Goal: Feedback & Contribution: Contribute content

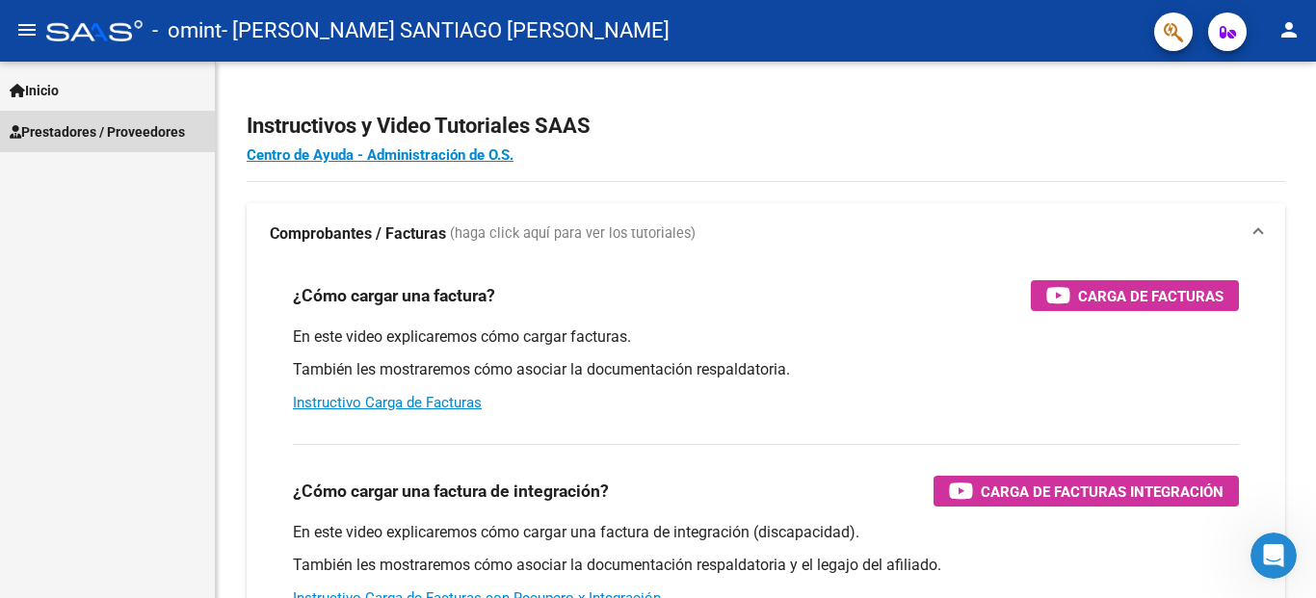
click at [121, 133] on span "Prestadores / Proveedores" at bounding box center [97, 131] width 175 height 21
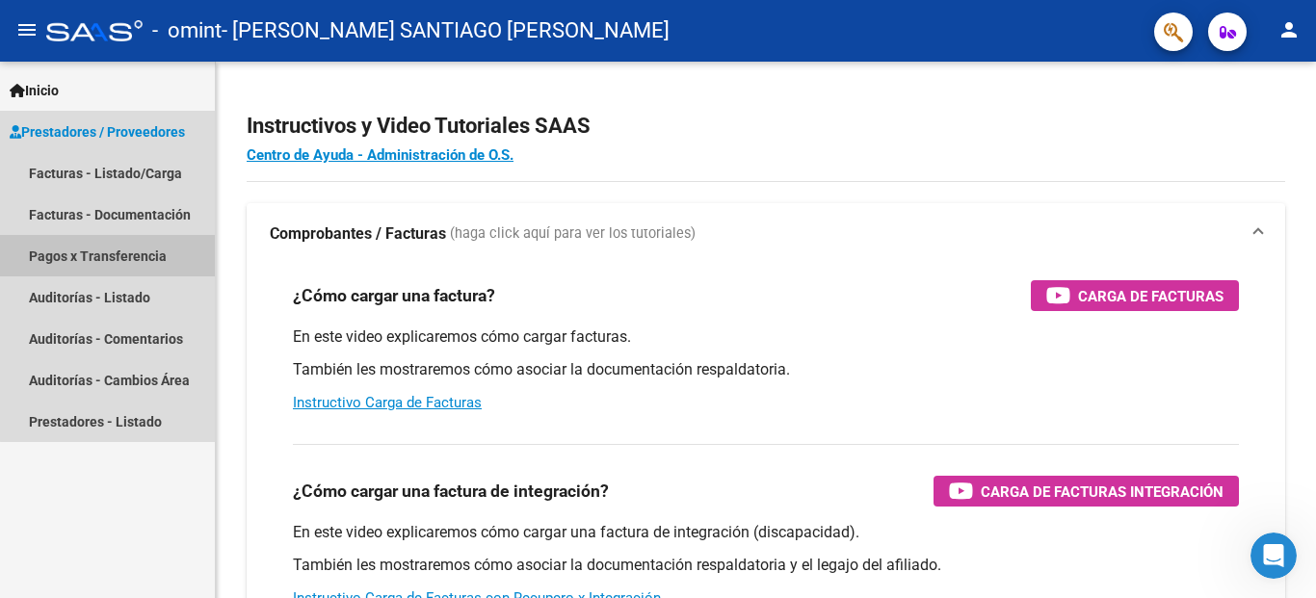
click at [111, 259] on link "Pagos x Transferencia" at bounding box center [107, 255] width 215 height 41
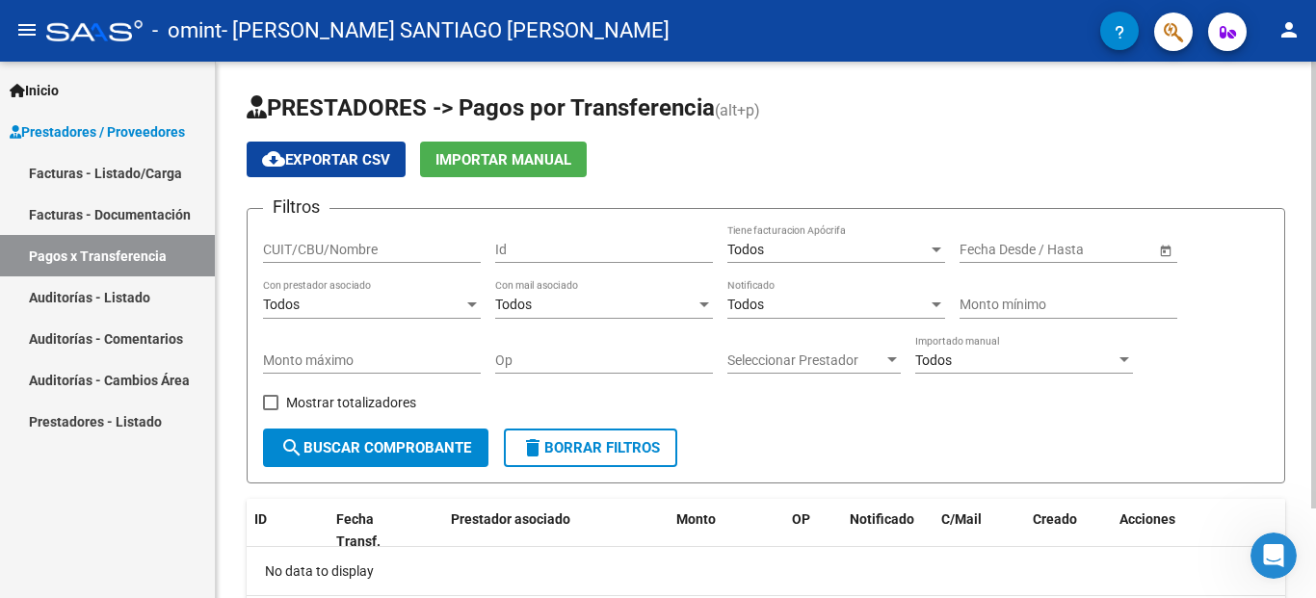
click at [479, 302] on div at bounding box center [471, 305] width 17 height 15
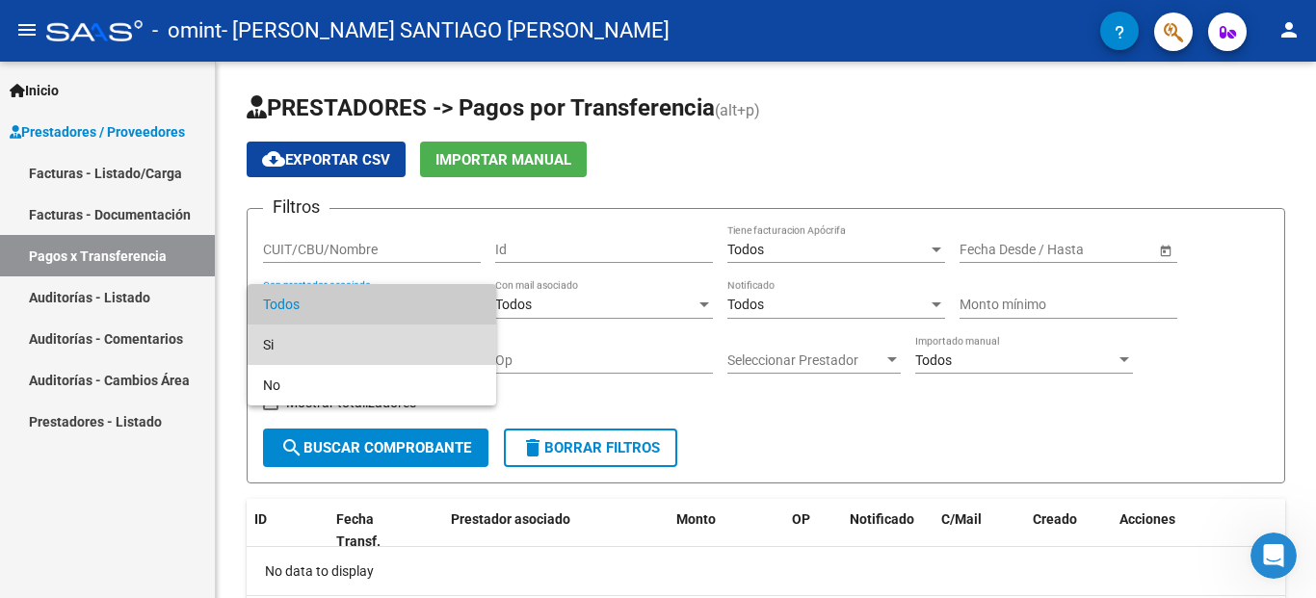
click at [413, 354] on span "Si" at bounding box center [372, 345] width 218 height 40
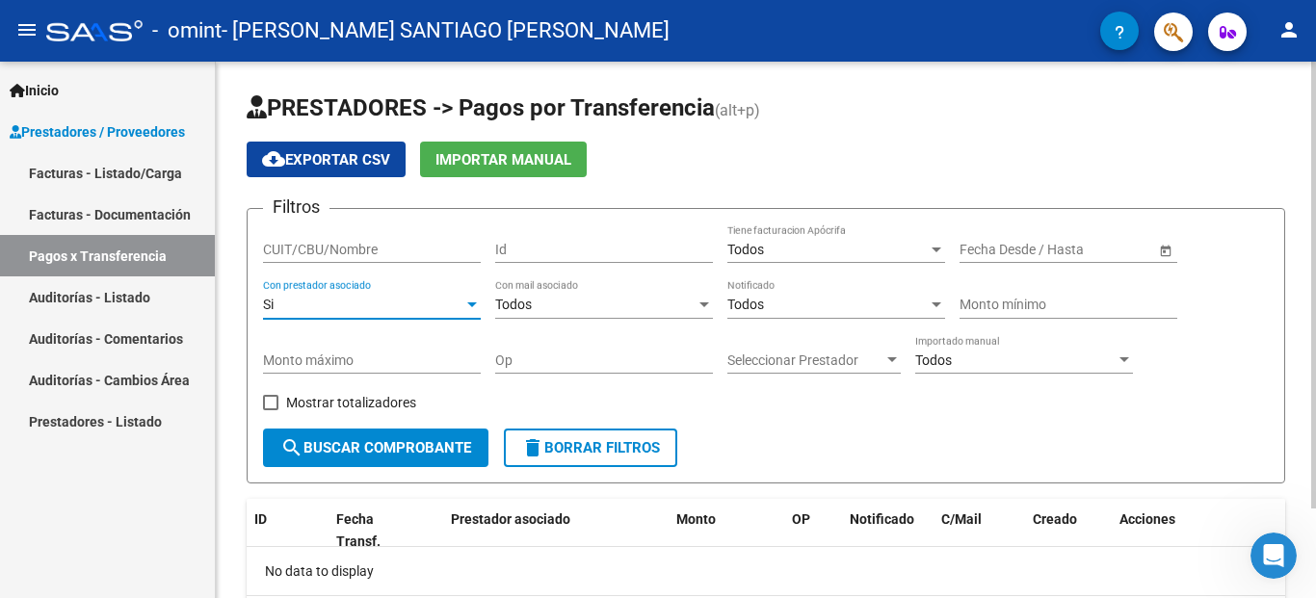
click at [466, 305] on div at bounding box center [471, 305] width 17 height 15
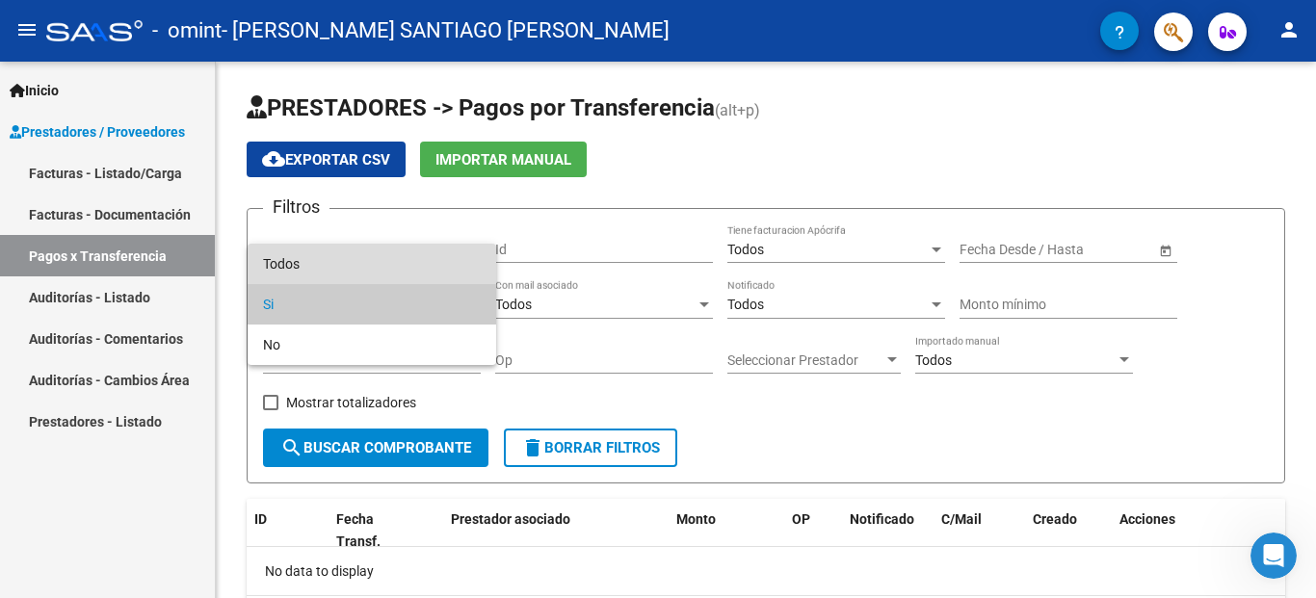
click at [408, 275] on span "Todos" at bounding box center [372, 264] width 218 height 40
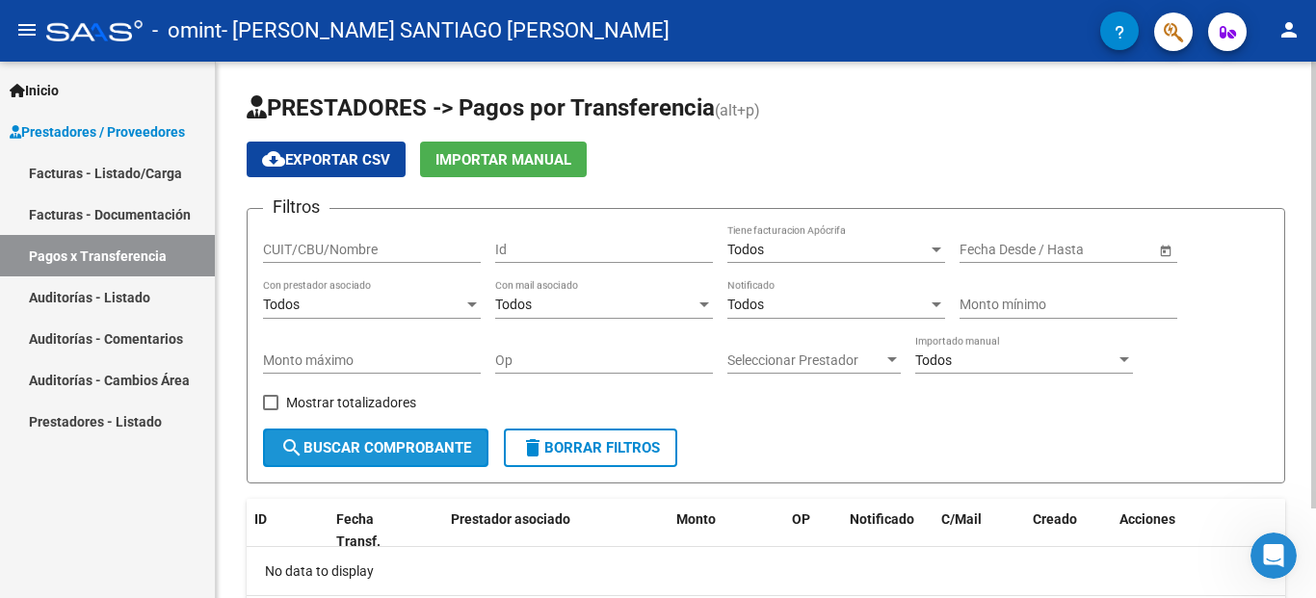
click at [456, 444] on span "search Buscar Comprobante" at bounding box center [375, 447] width 191 height 17
click at [1162, 251] on span "Open calendar" at bounding box center [1166, 250] width 46 height 46
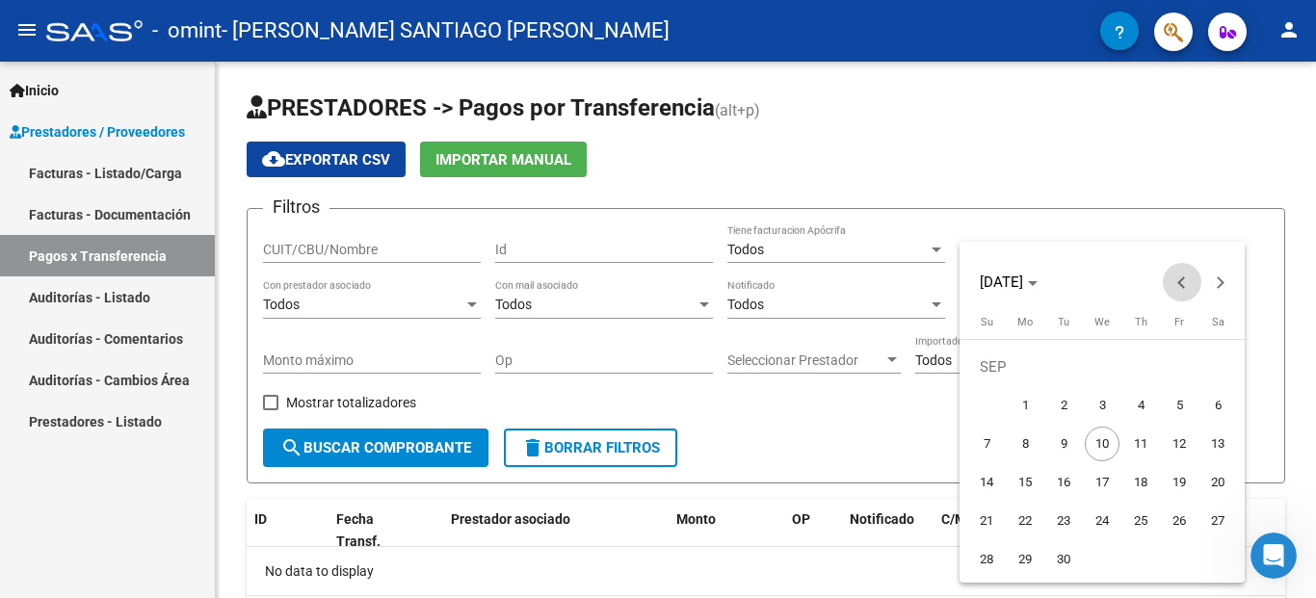
click at [1175, 287] on span "Previous month" at bounding box center [1182, 282] width 39 height 39
drag, startPoint x: 1177, startPoint y: 359, endPoint x: 1190, endPoint y: 361, distance: 12.7
click at [1190, 361] on span "1" at bounding box center [1179, 367] width 35 height 35
type input "[DATE]"
click at [1180, 361] on span "1" at bounding box center [1179, 367] width 35 height 35
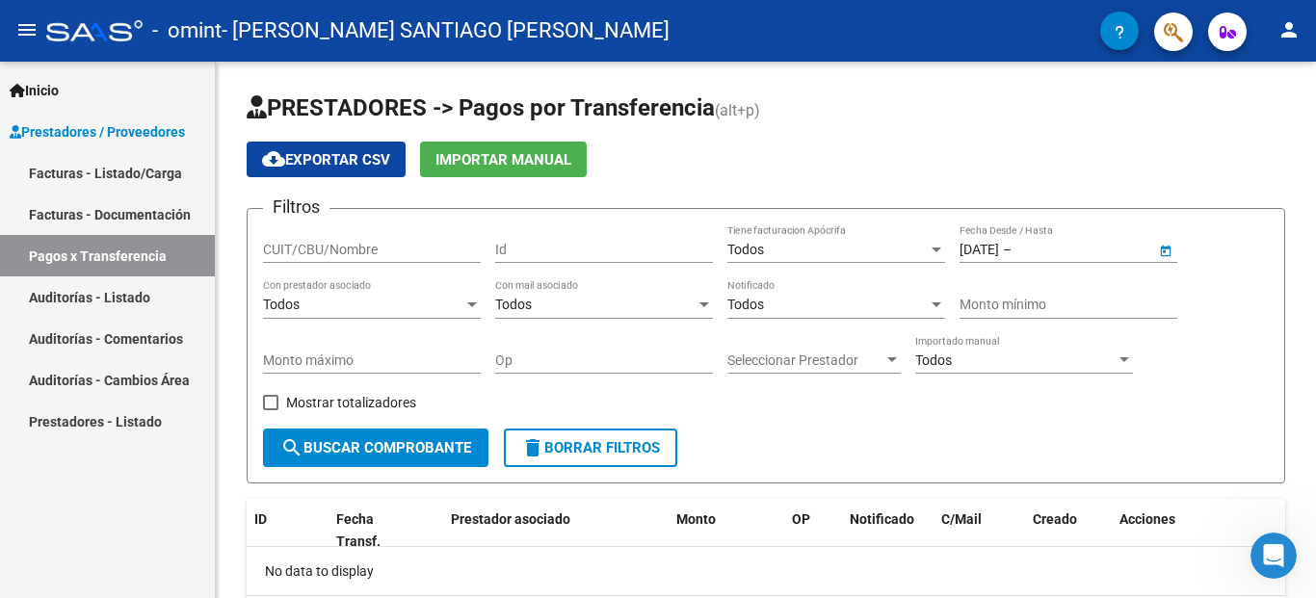
type input "[DATE]"
click at [1057, 256] on input "[DATE]" at bounding box center [1062, 250] width 94 height 16
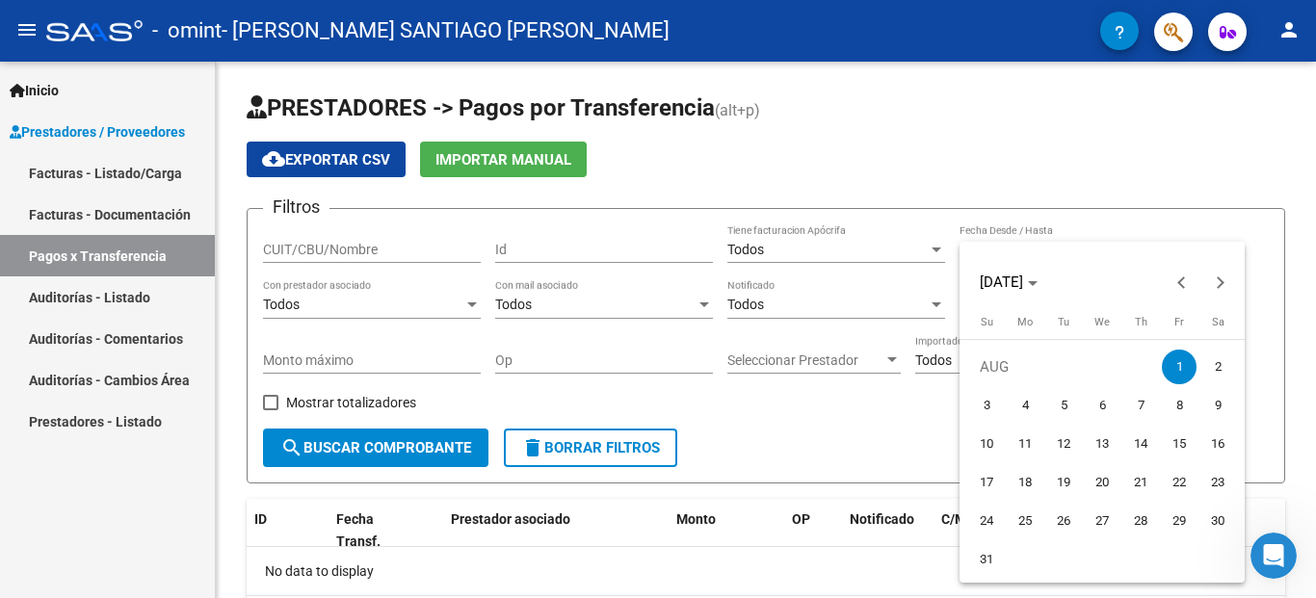
click at [984, 560] on span "31" at bounding box center [986, 559] width 35 height 35
type input "31/08/2025"
click at [989, 229] on div at bounding box center [658, 299] width 1316 height 598
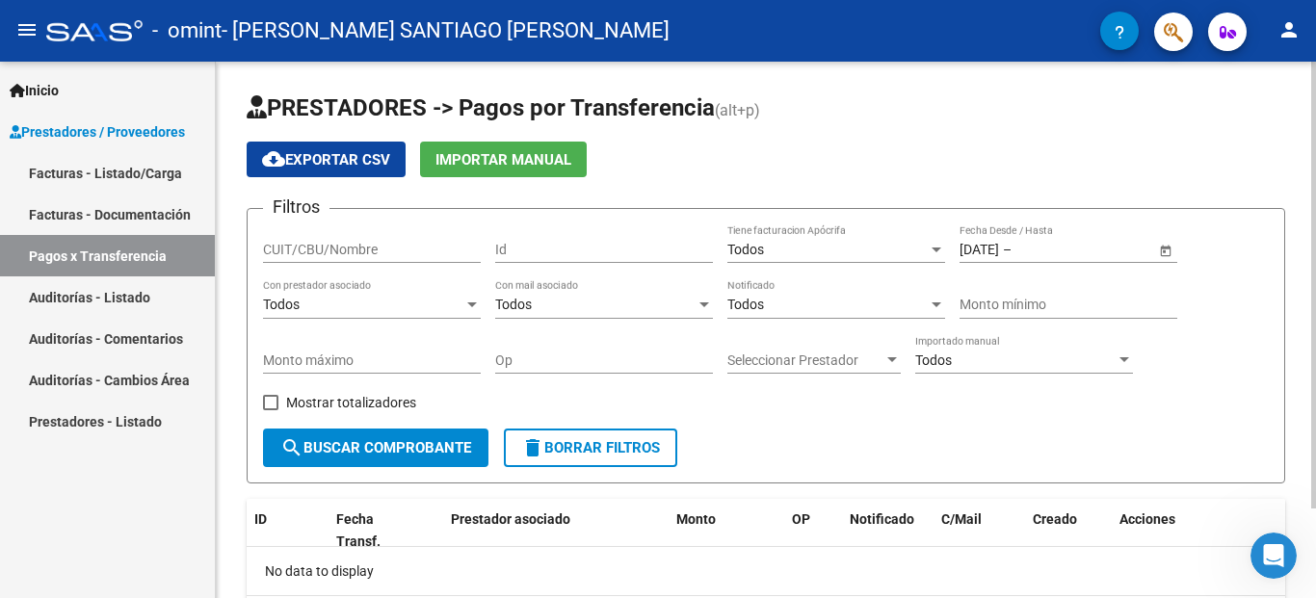
click at [1161, 254] on span "Open calendar" at bounding box center [1166, 250] width 46 height 46
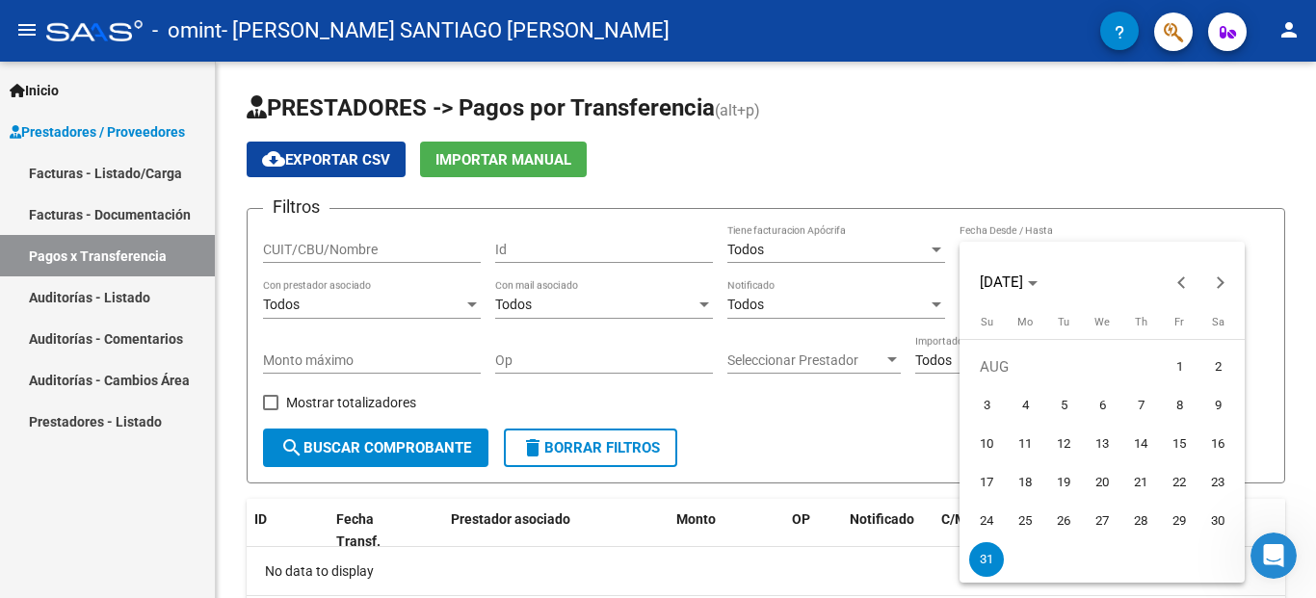
drag, startPoint x: 1178, startPoint y: 360, endPoint x: 1183, endPoint y: 370, distance: 10.8
click at [1183, 370] on span "1" at bounding box center [1179, 367] width 35 height 35
click at [1176, 358] on span "1" at bounding box center [1179, 367] width 35 height 35
type input "[DATE]"
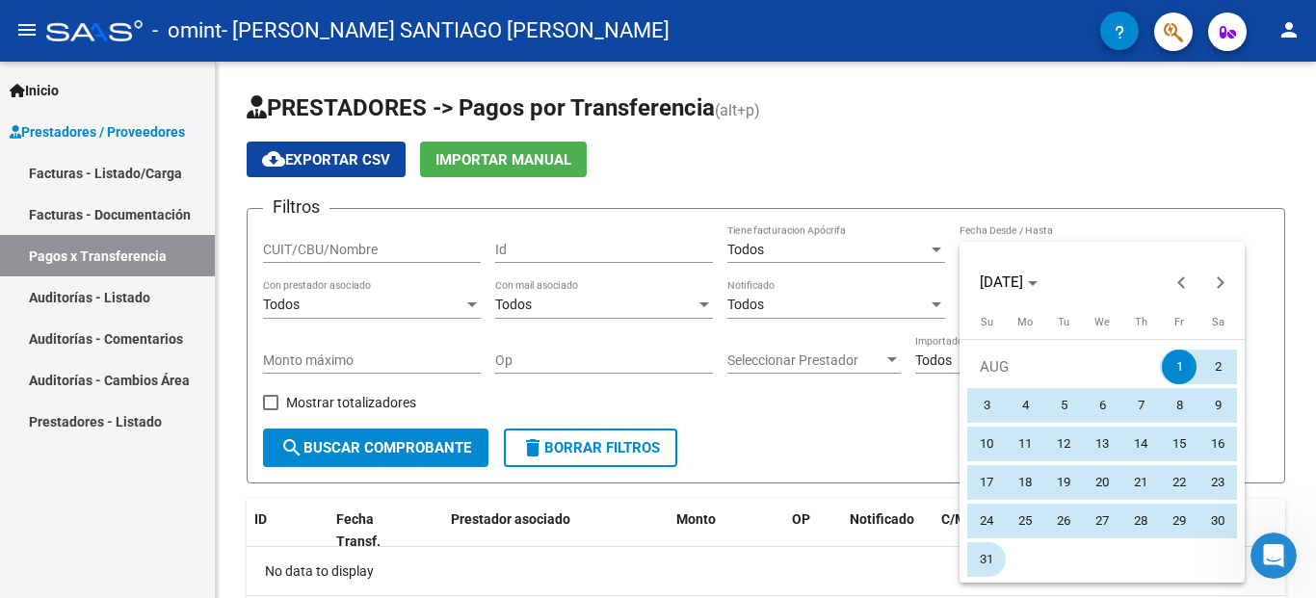
click at [979, 561] on span "31" at bounding box center [986, 559] width 35 height 35
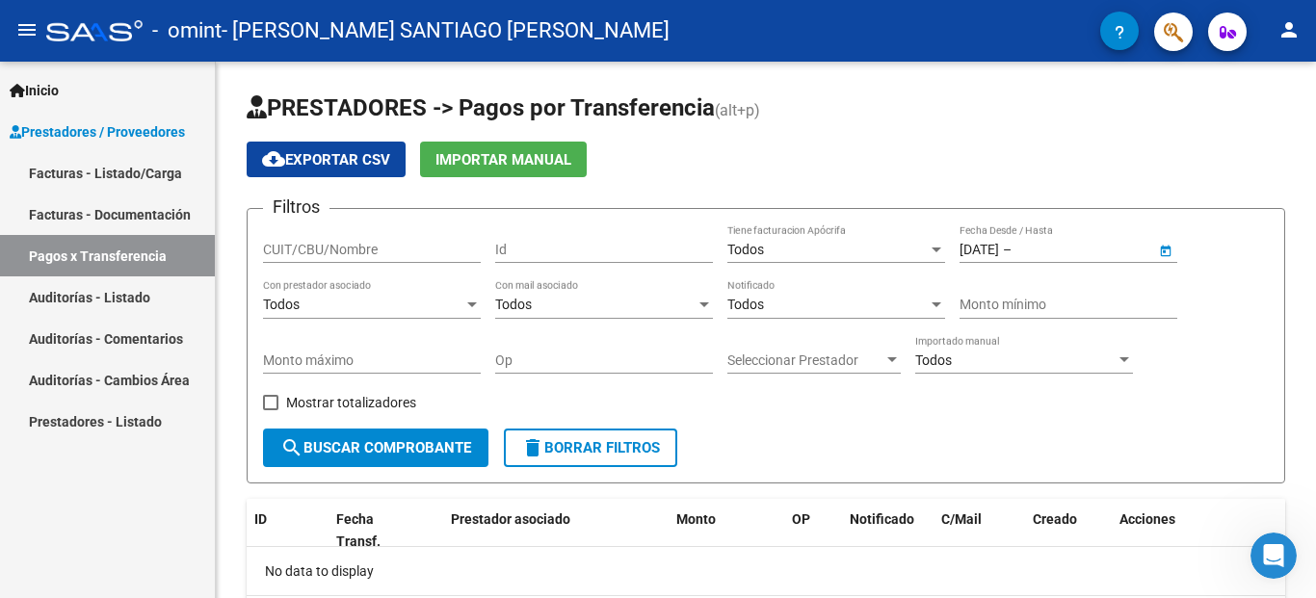
type input "31/08/2025"
click at [444, 445] on span "search Buscar Comprobante" at bounding box center [375, 447] width 191 height 17
click at [111, 221] on link "Facturas - Documentación" at bounding box center [107, 214] width 215 height 41
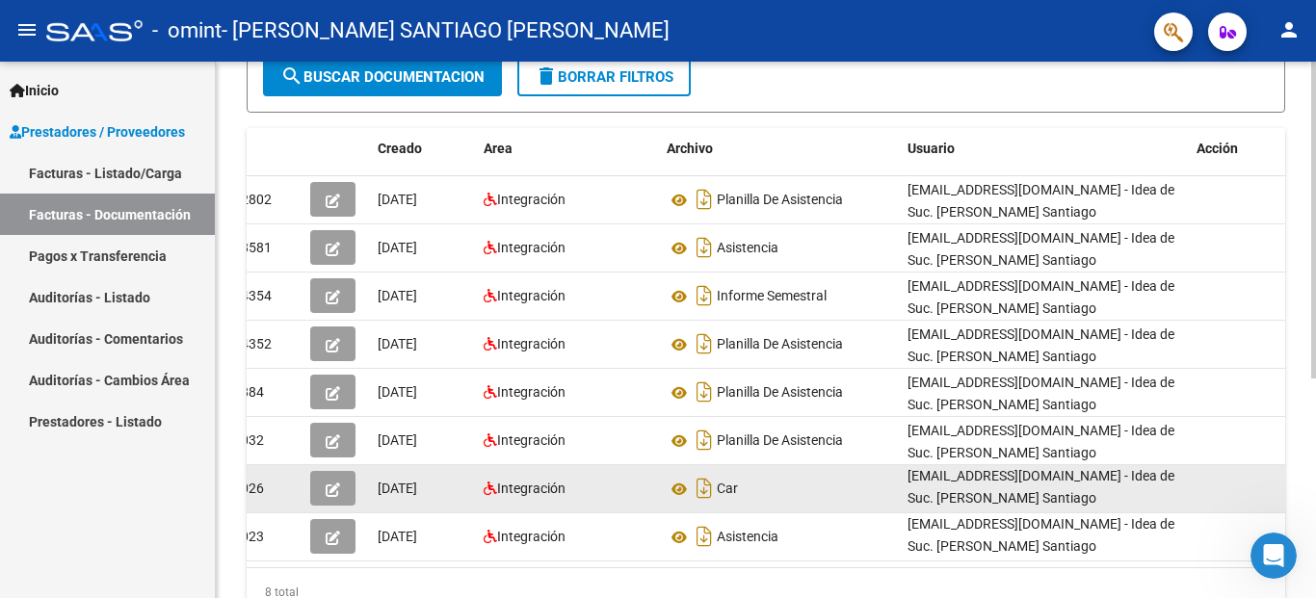
scroll to position [373, 0]
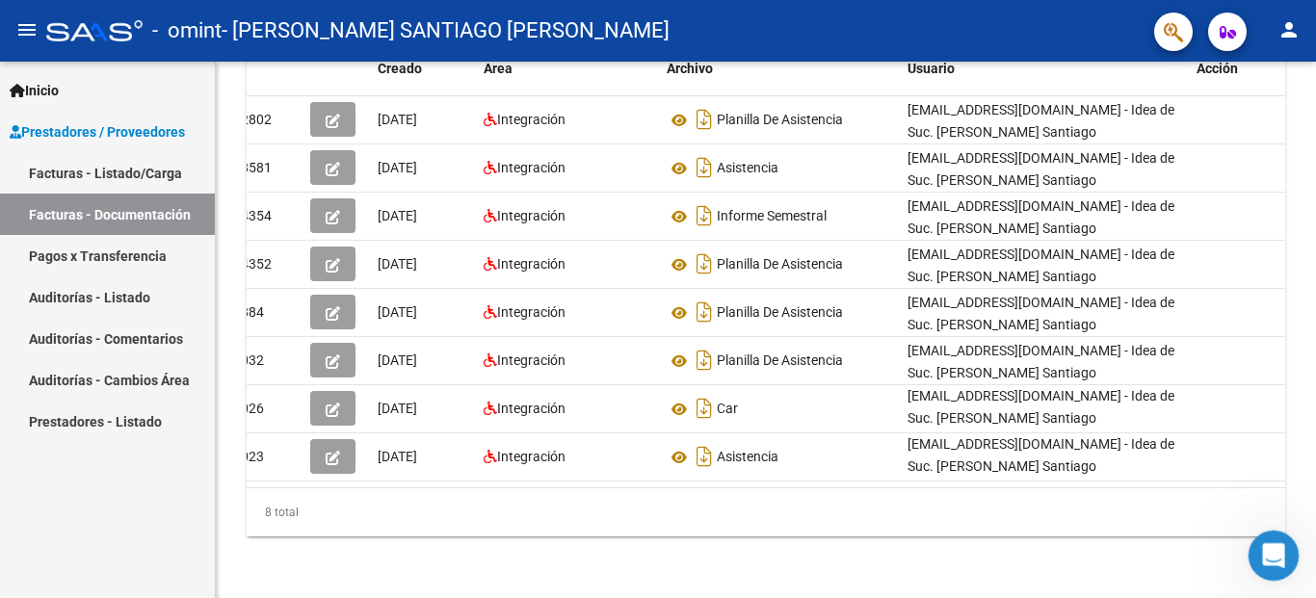
click at [1260, 545] on icon "Abrir Intercom Messenger" at bounding box center [1271, 554] width 32 height 32
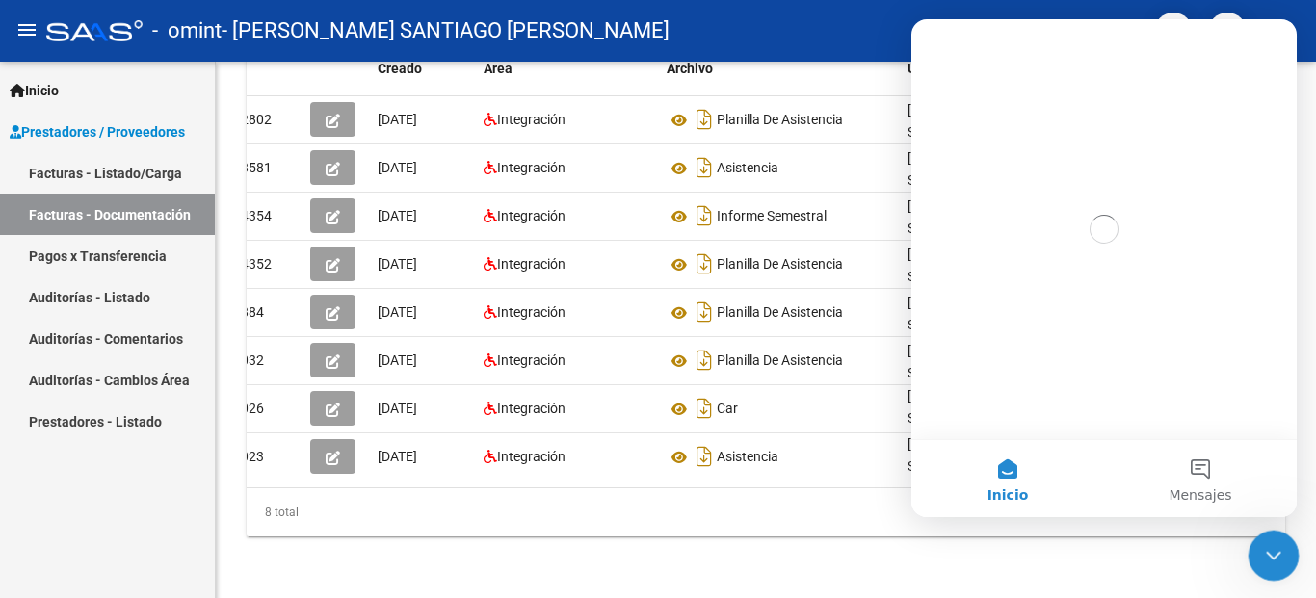
scroll to position [0, 0]
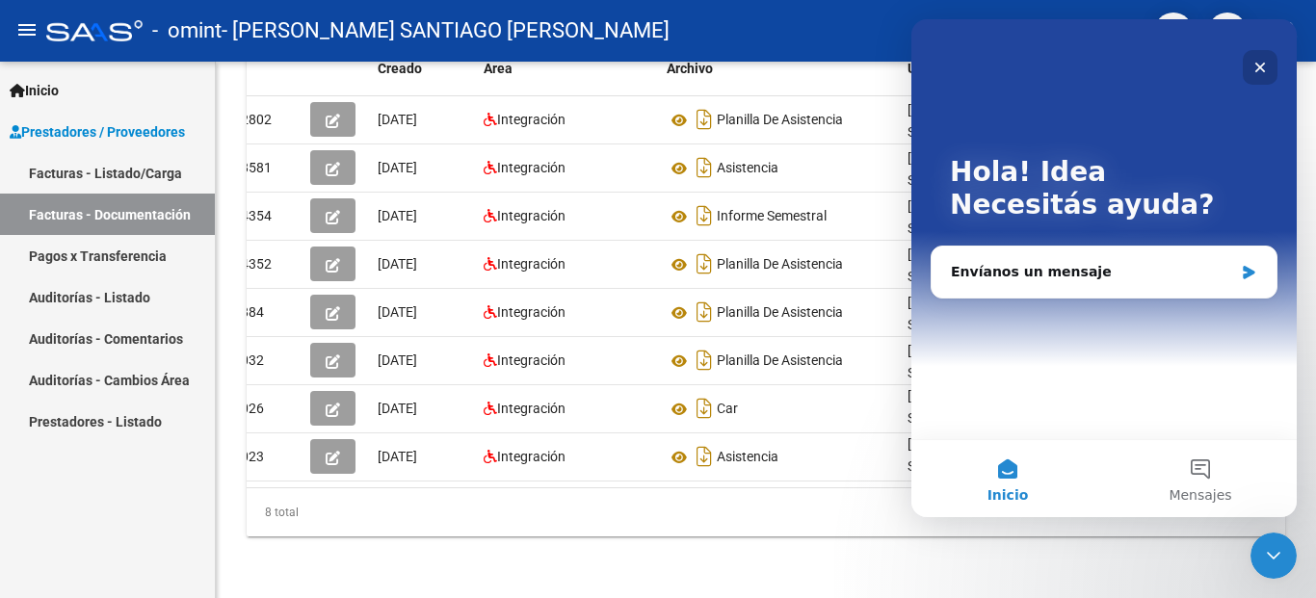
click at [1259, 71] on icon "Cerrar" at bounding box center [1259, 67] width 15 height 15
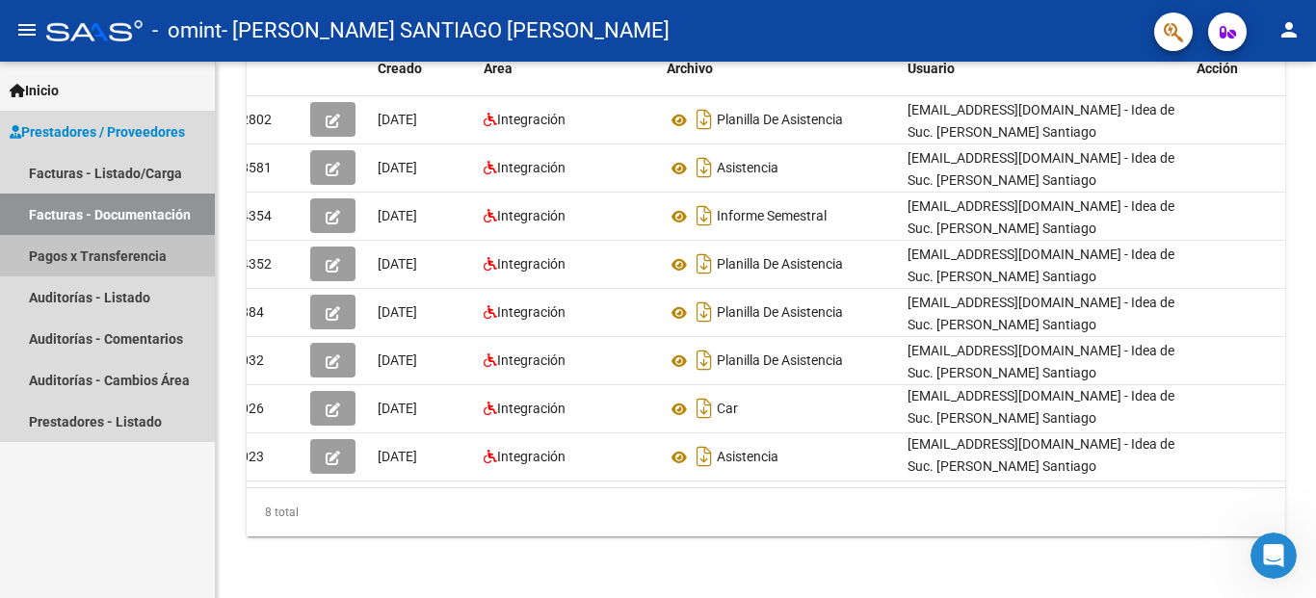
click at [89, 261] on link "Pagos x Transferencia" at bounding box center [107, 255] width 215 height 41
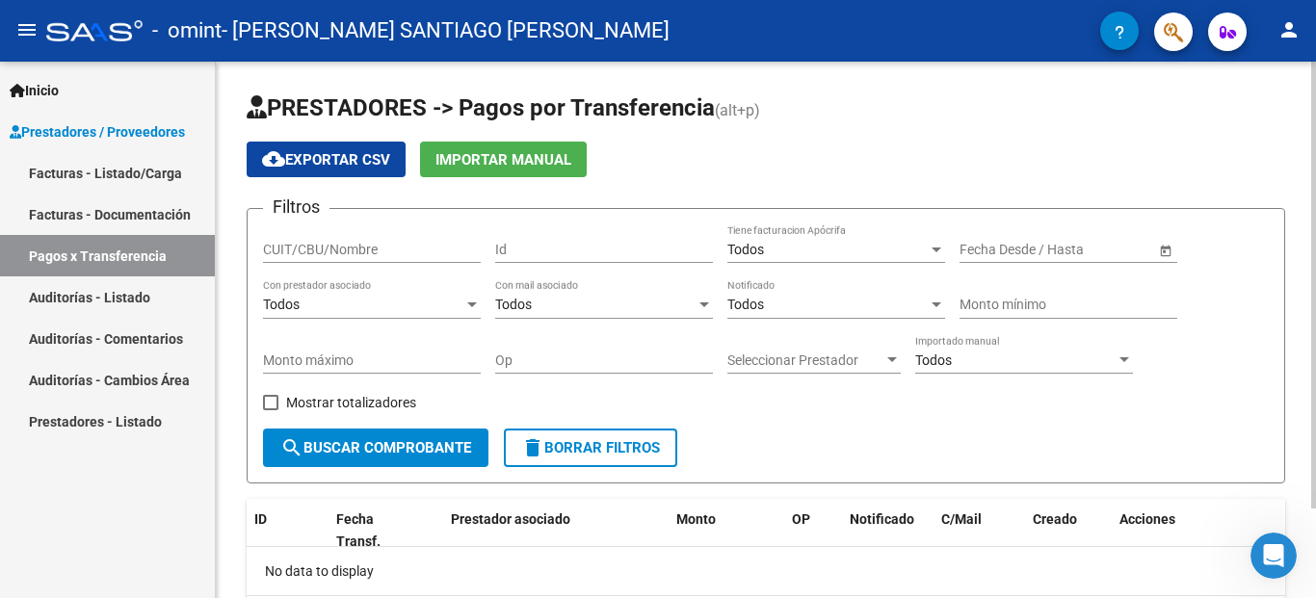
click at [753, 308] on span "Todos" at bounding box center [745, 304] width 37 height 15
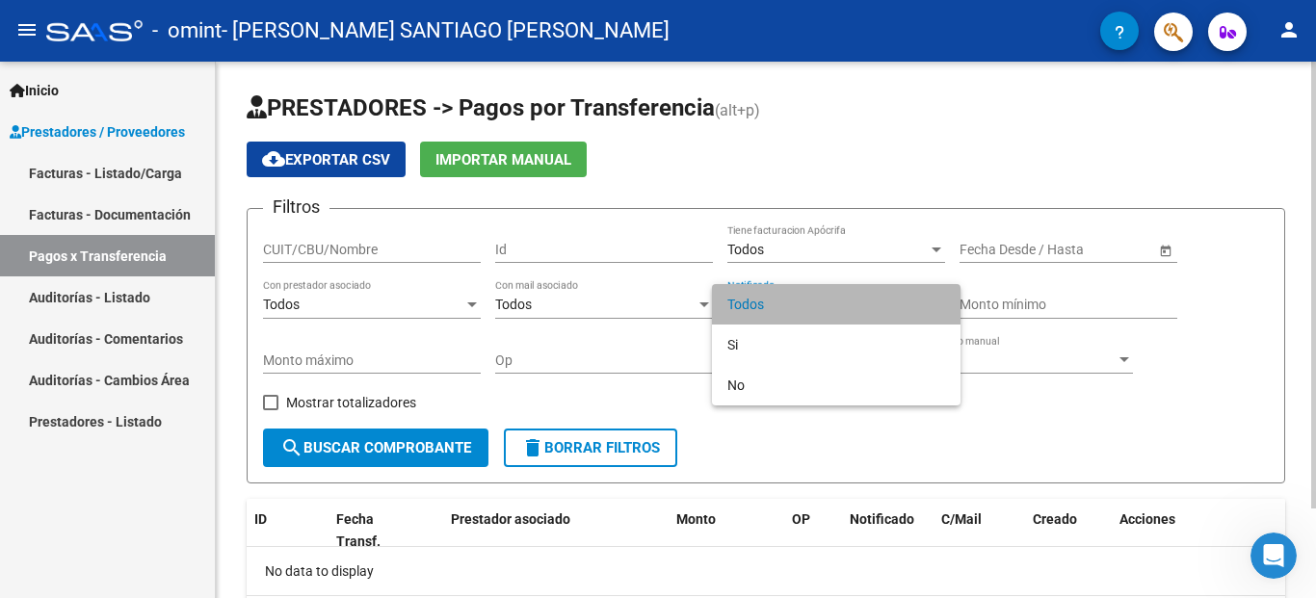
click at [753, 308] on span "Todos" at bounding box center [836, 304] width 218 height 40
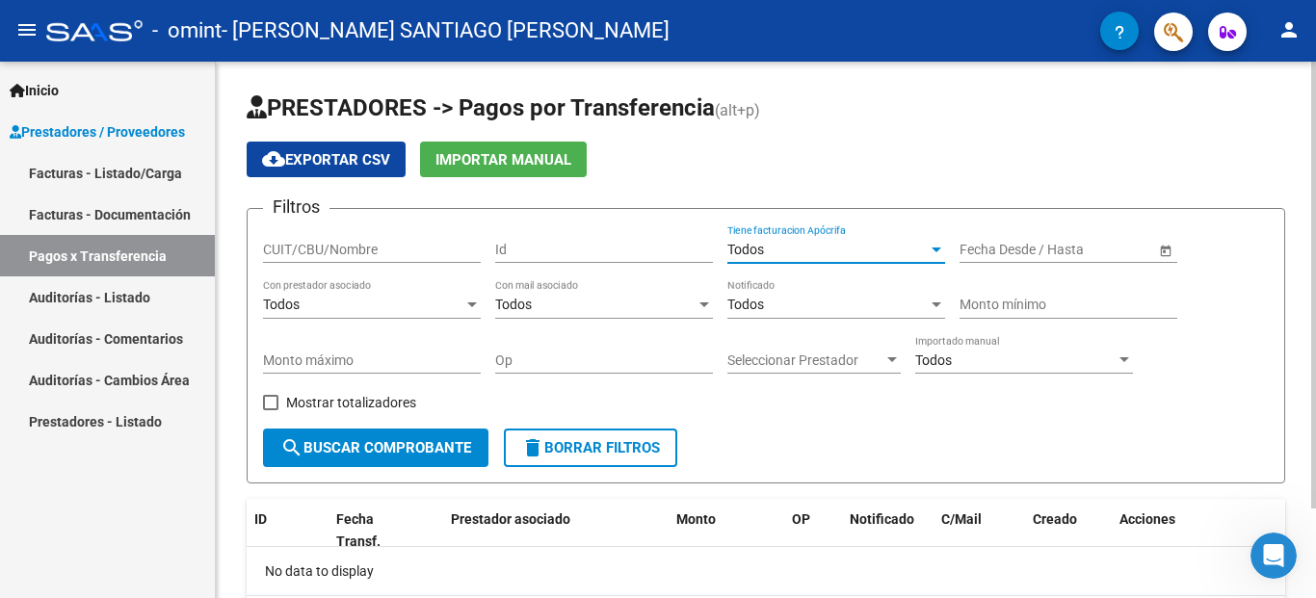
click at [796, 248] on div "Todos" at bounding box center [827, 250] width 200 height 16
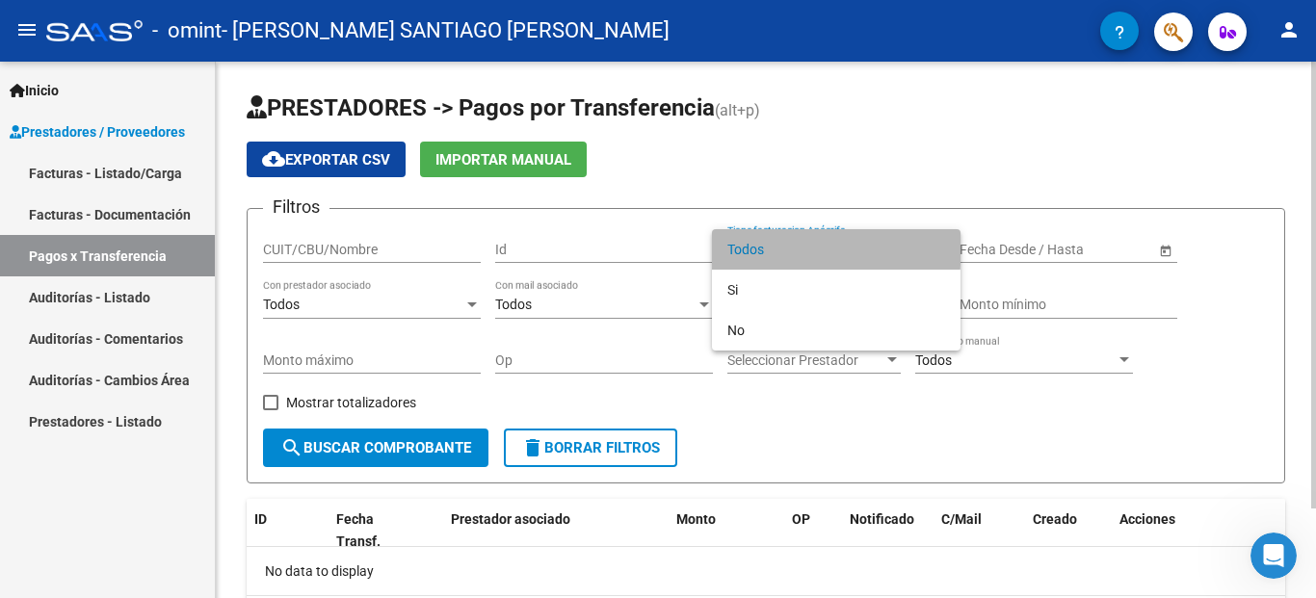
click at [796, 248] on span "Todos" at bounding box center [836, 249] width 218 height 40
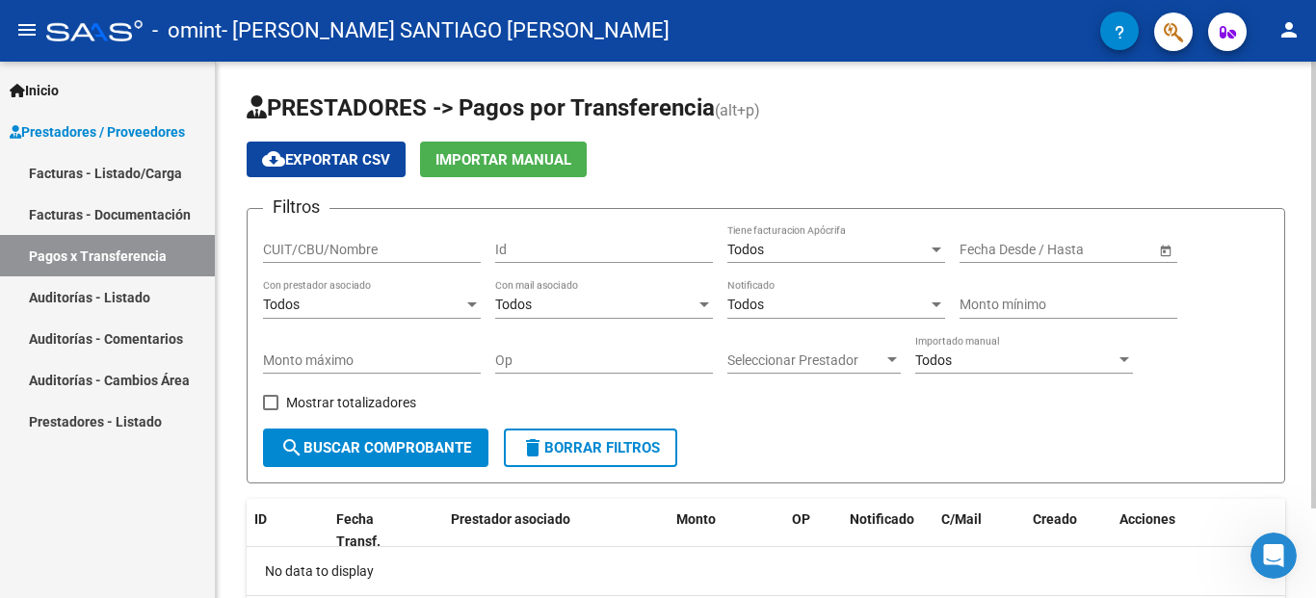
click at [1166, 241] on span "Open calendar" at bounding box center [1166, 250] width 46 height 46
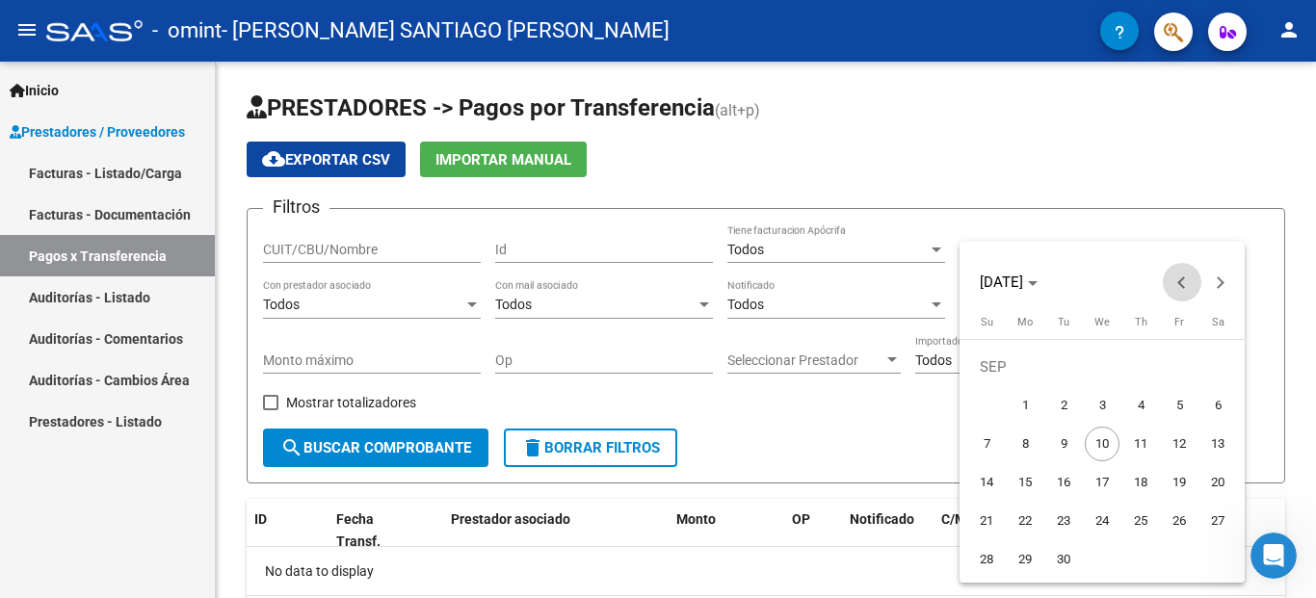
click at [1179, 287] on span "Previous month" at bounding box center [1182, 282] width 39 height 39
drag, startPoint x: 988, startPoint y: 564, endPoint x: 1017, endPoint y: 463, distance: 104.3
click at [1005, 469] on tbody "AUG 1 2 3 4 5 6 7 8 9 10 11 12 13 14 15 16 17 18 19 20 21 22 23 24 25 26 27 28 …" at bounding box center [1102, 463] width 270 height 231
click at [1180, 371] on span "1" at bounding box center [1179, 367] width 35 height 35
type input "[DATE]"
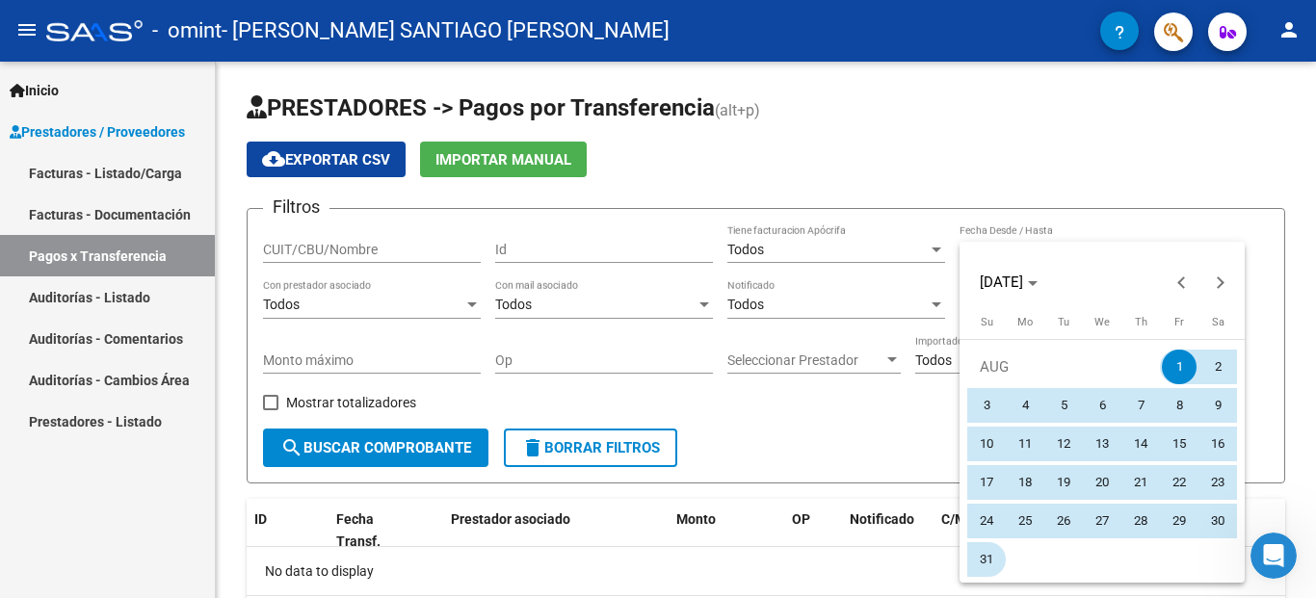
click at [984, 561] on span "31" at bounding box center [986, 559] width 35 height 35
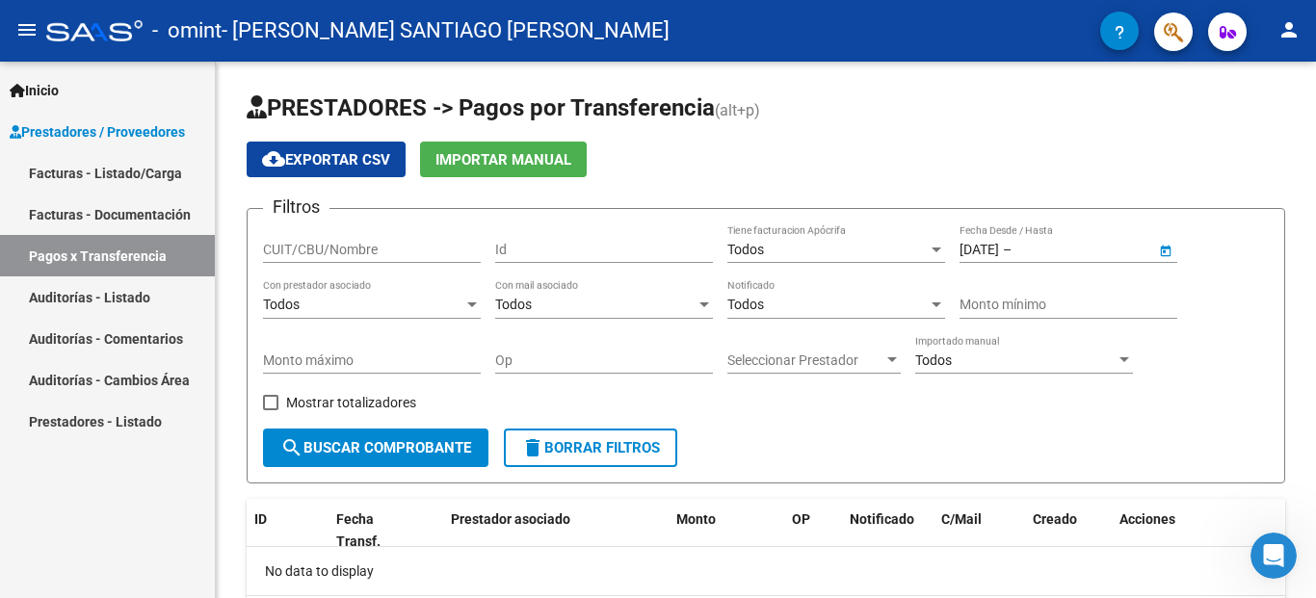
type input "31/08/2025"
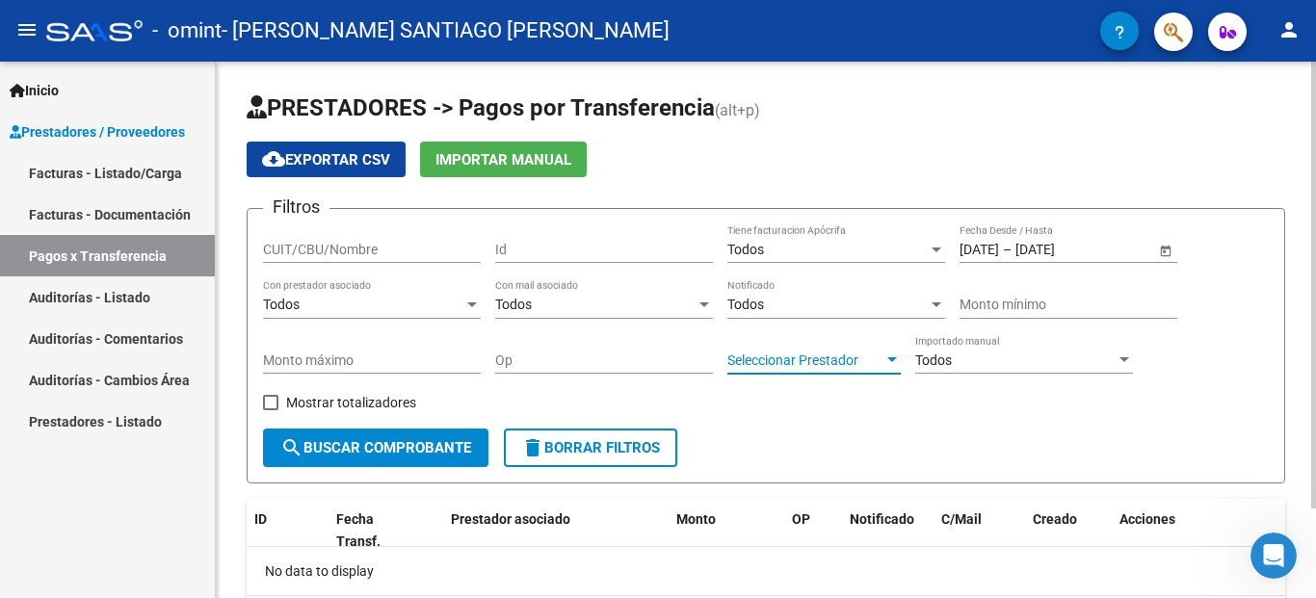
click at [843, 364] on span "Seleccionar Prestador" at bounding box center [805, 361] width 156 height 16
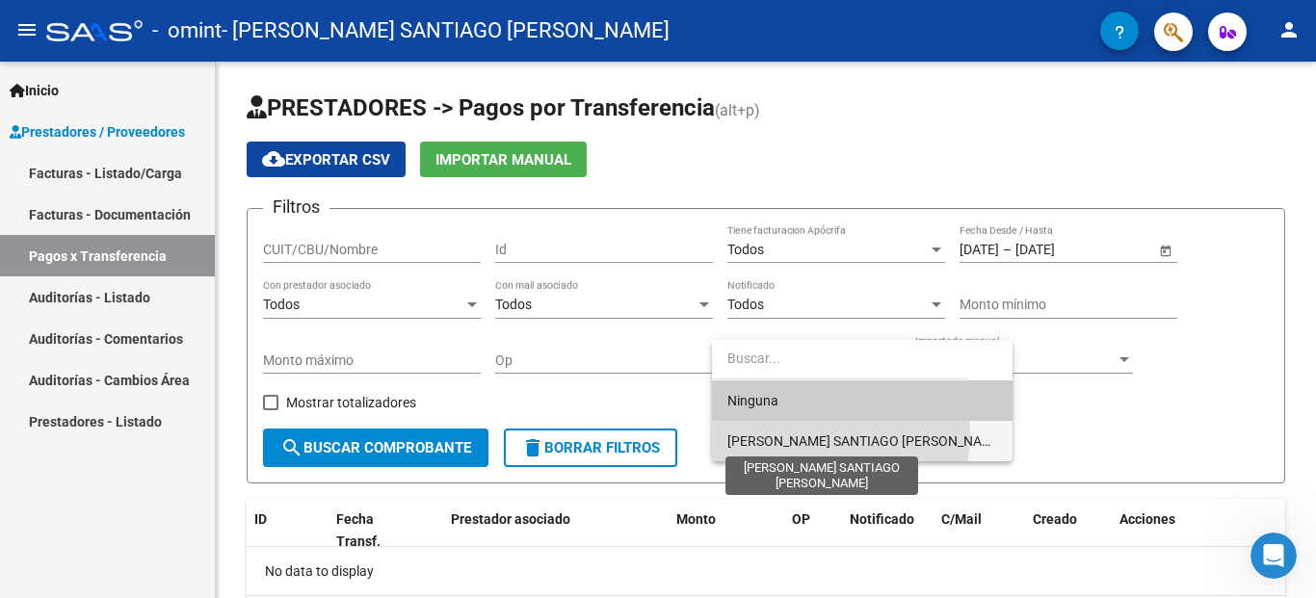
click at [834, 434] on span "[PERSON_NAME] [PERSON_NAME]" at bounding box center [865, 441] width 277 height 15
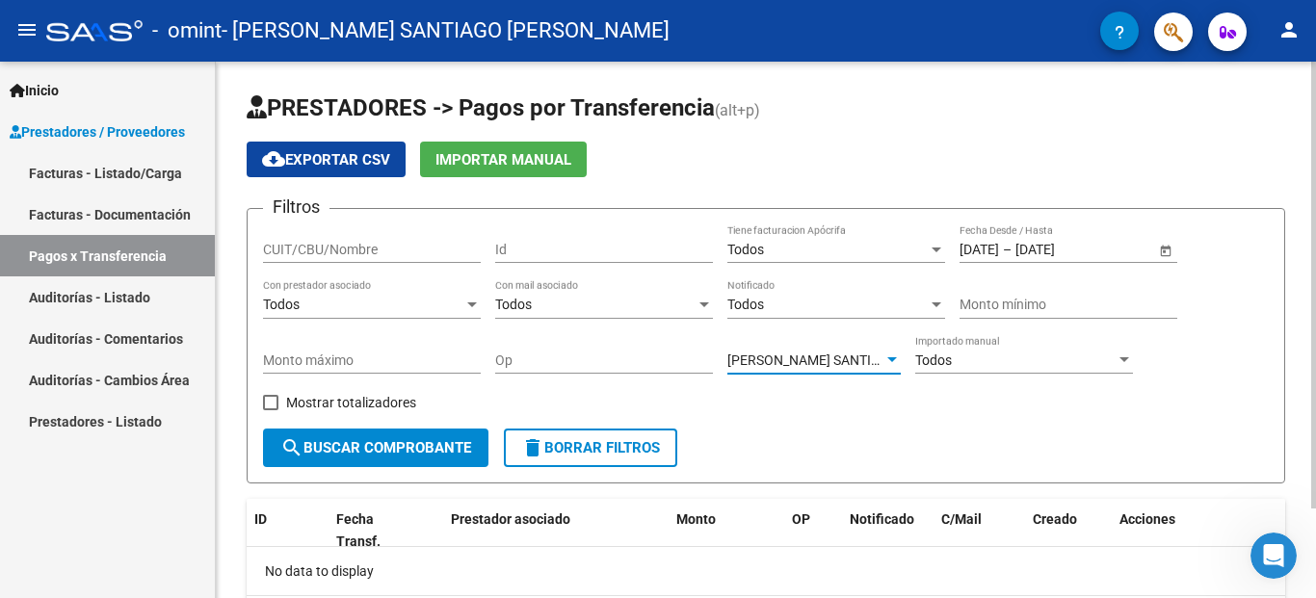
click at [442, 463] on button "search Buscar Comprobante" at bounding box center [375, 448] width 225 height 39
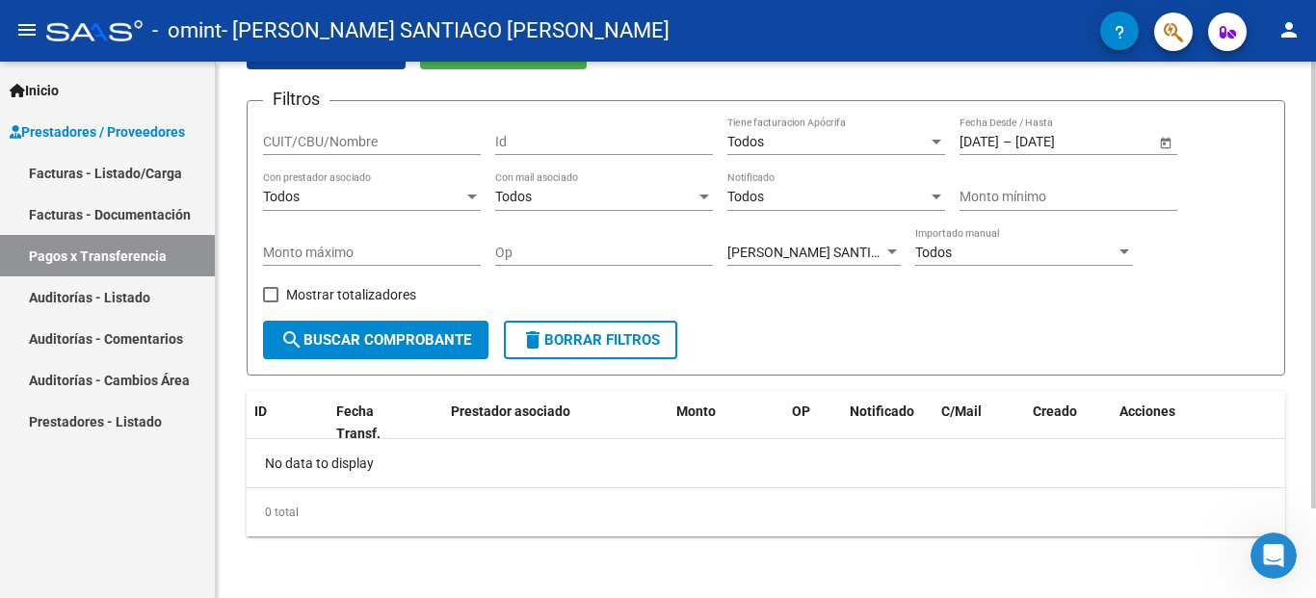
scroll to position [12, 0]
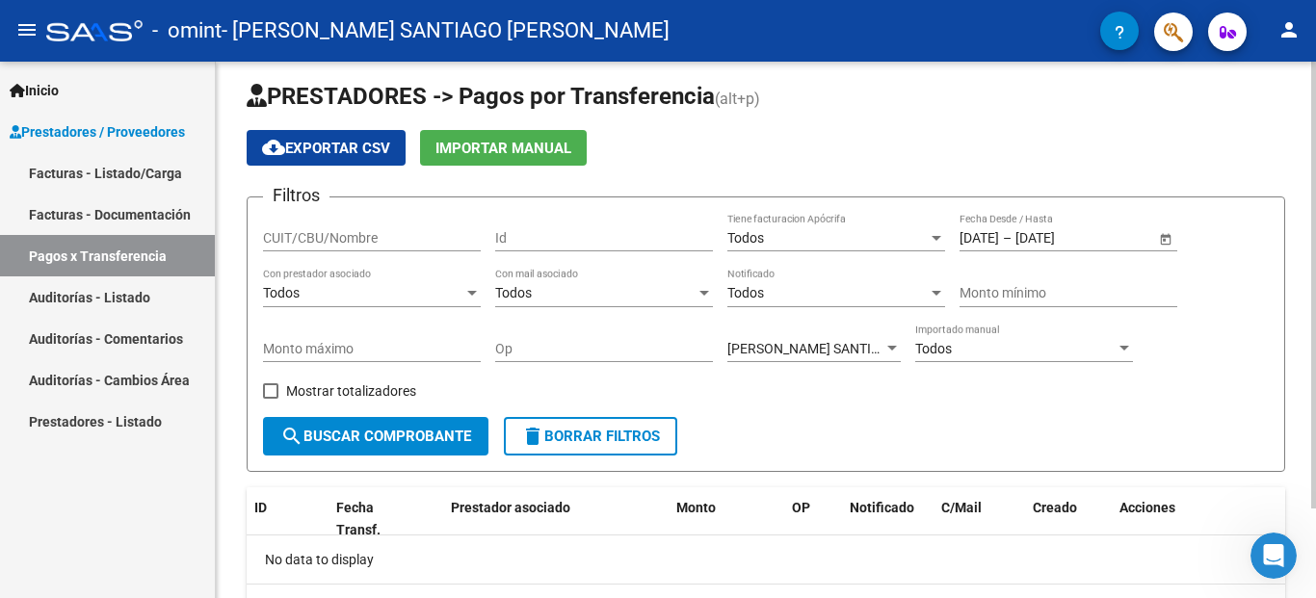
click at [1161, 240] on span "Open calendar" at bounding box center [1166, 239] width 46 height 46
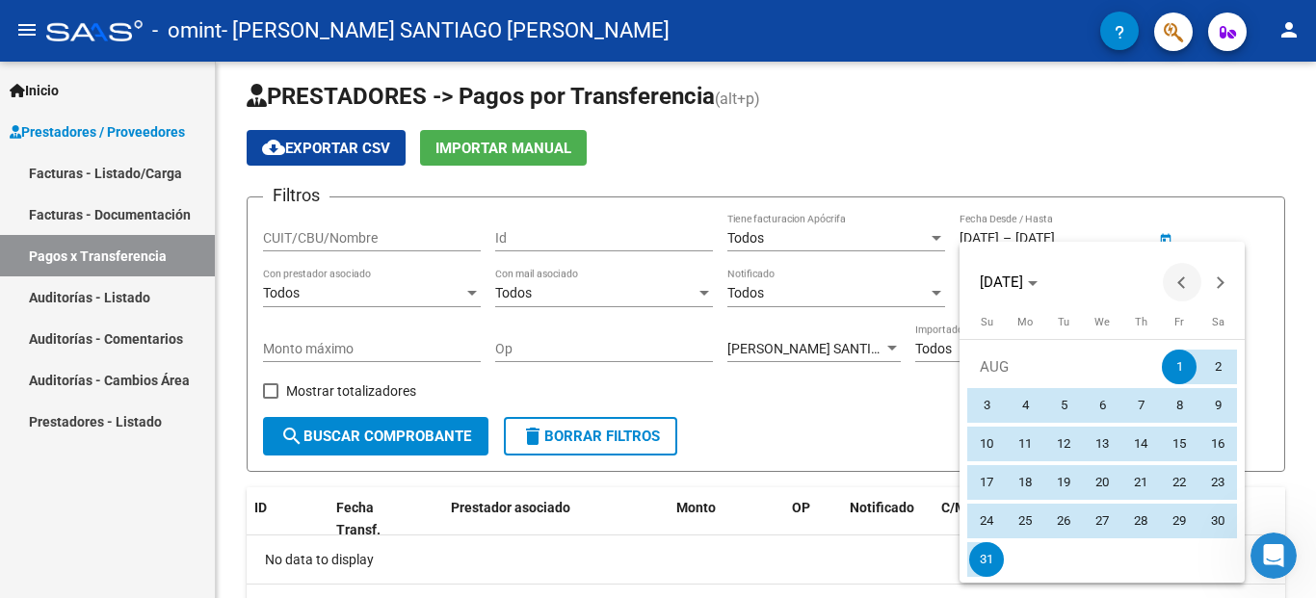
click at [1187, 282] on button "Previous month" at bounding box center [1182, 282] width 39 height 39
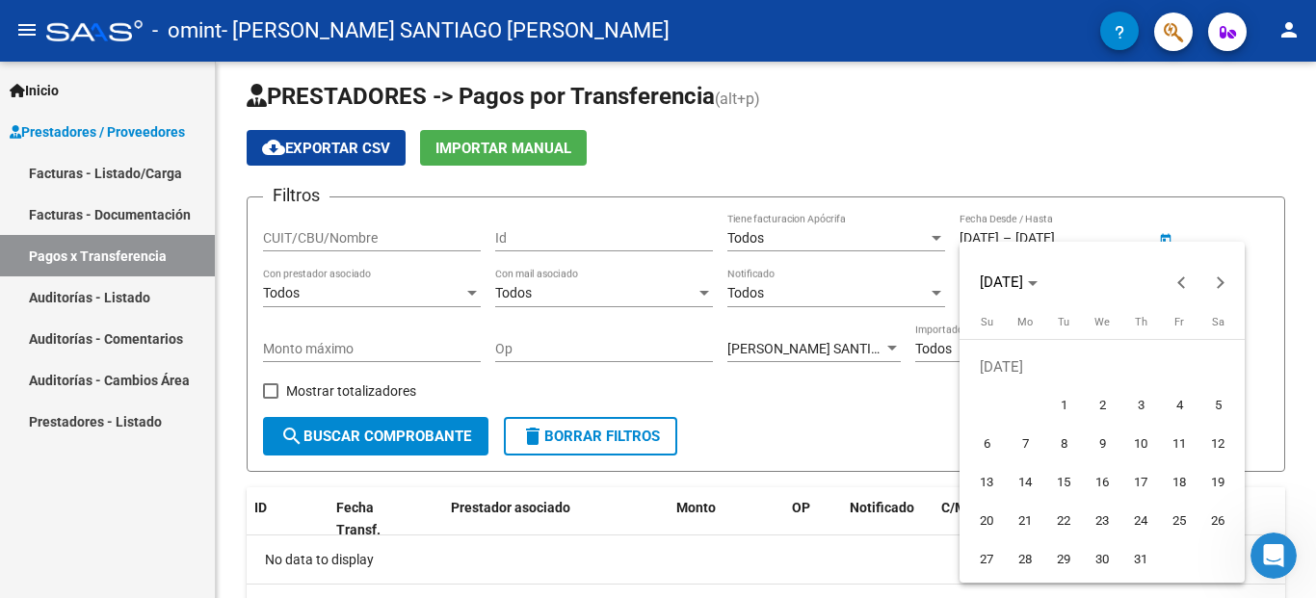
click at [1066, 409] on span "1" at bounding box center [1063, 405] width 35 height 35
type input "[DATE]"
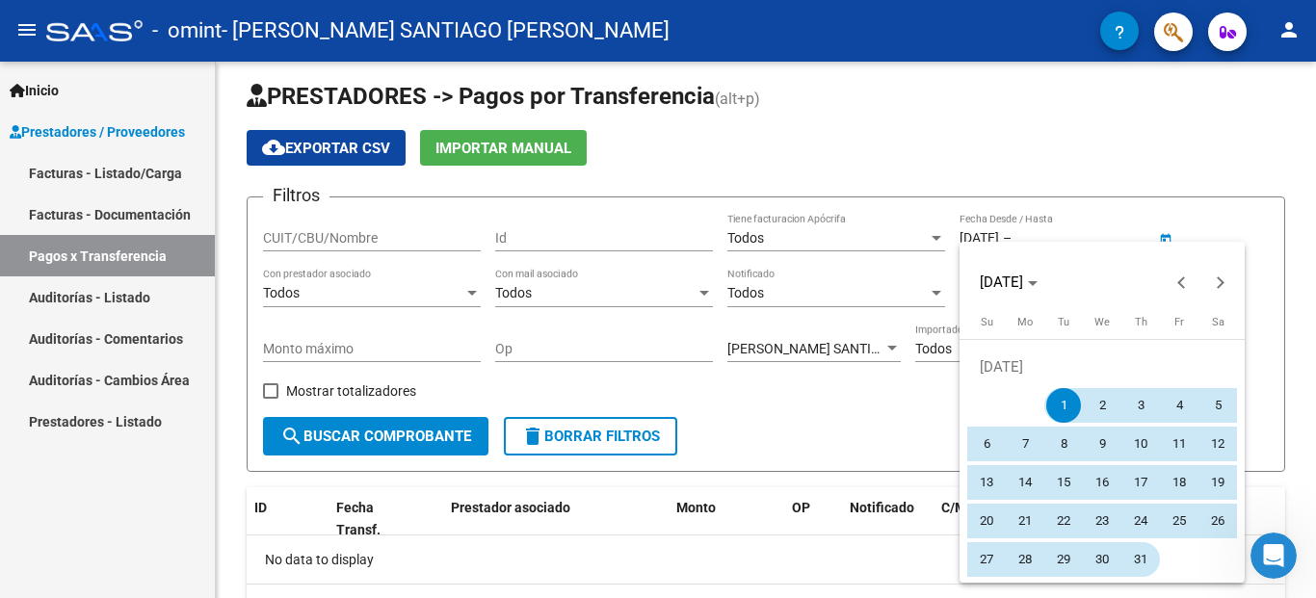
click at [1147, 566] on span "31" at bounding box center [1140, 559] width 35 height 35
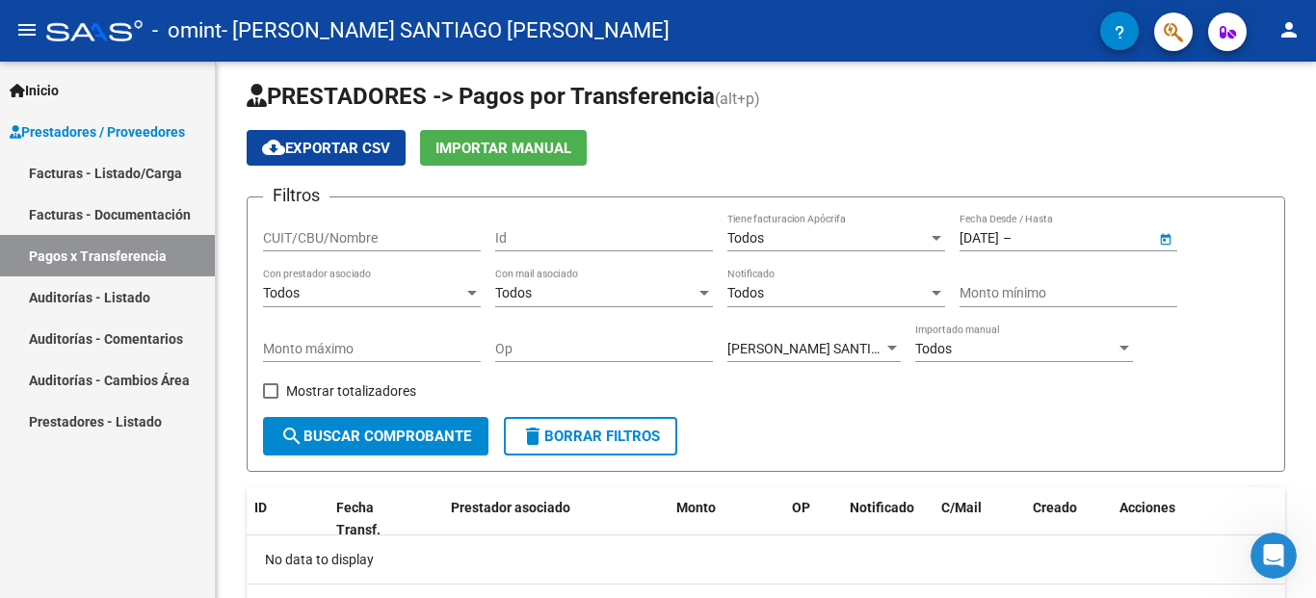
type input "31/07/2025"
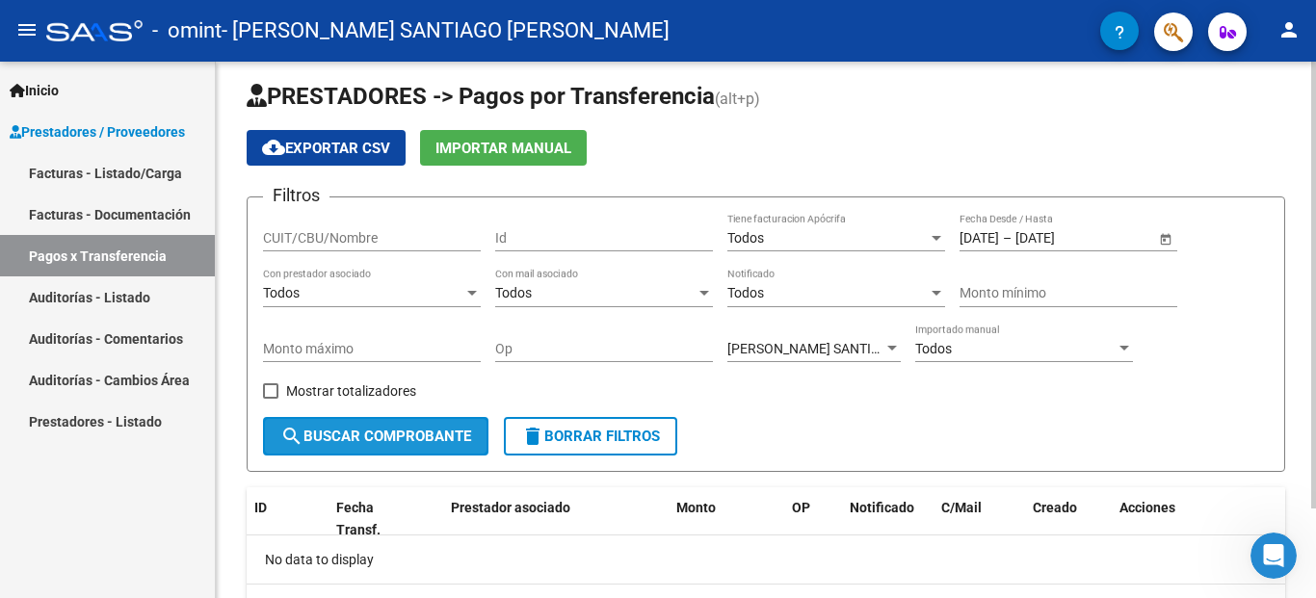
click at [390, 431] on span "search Buscar Comprobante" at bounding box center [375, 436] width 191 height 17
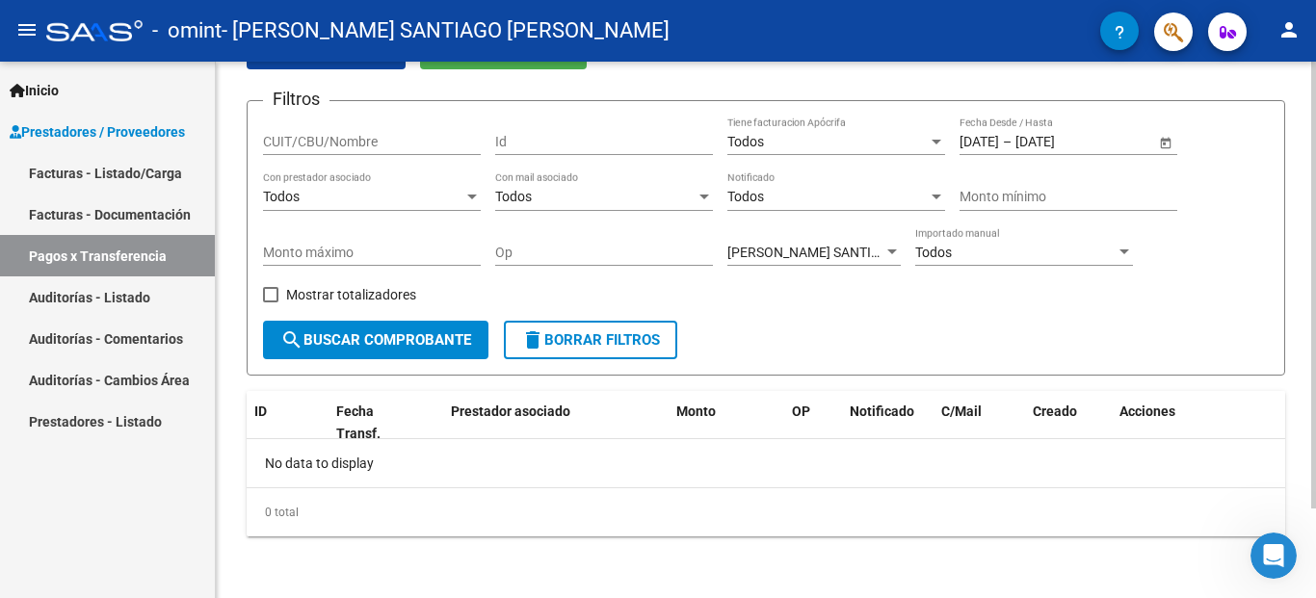
scroll to position [0, 0]
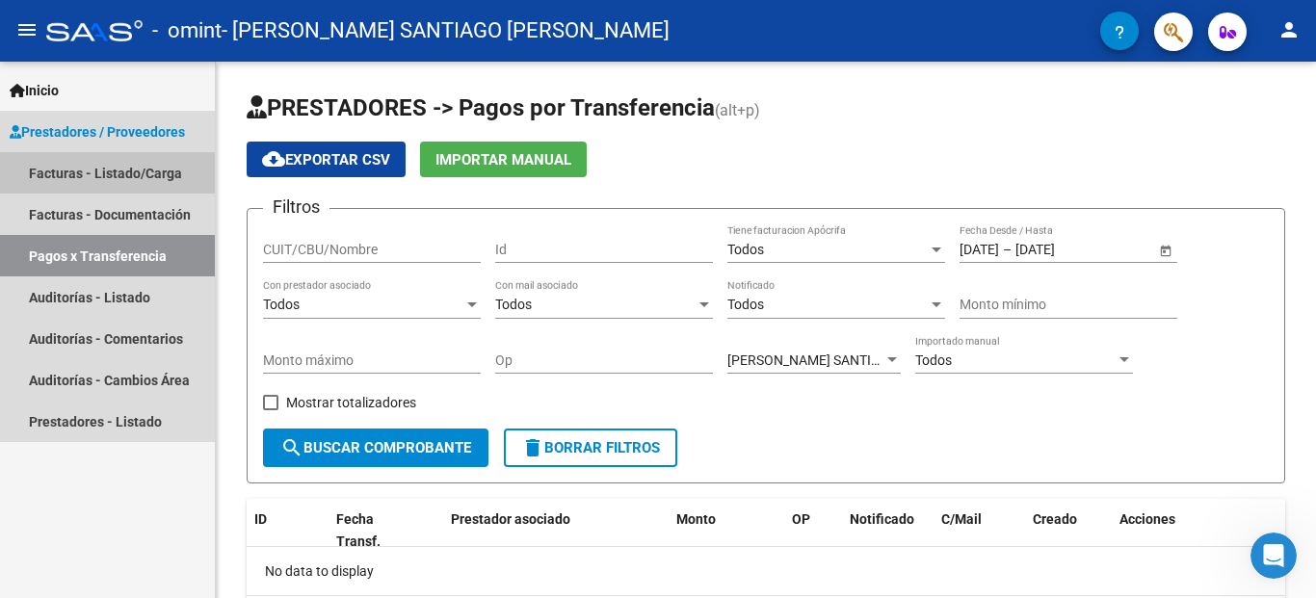
click at [78, 183] on link "Facturas - Listado/Carga" at bounding box center [107, 172] width 215 height 41
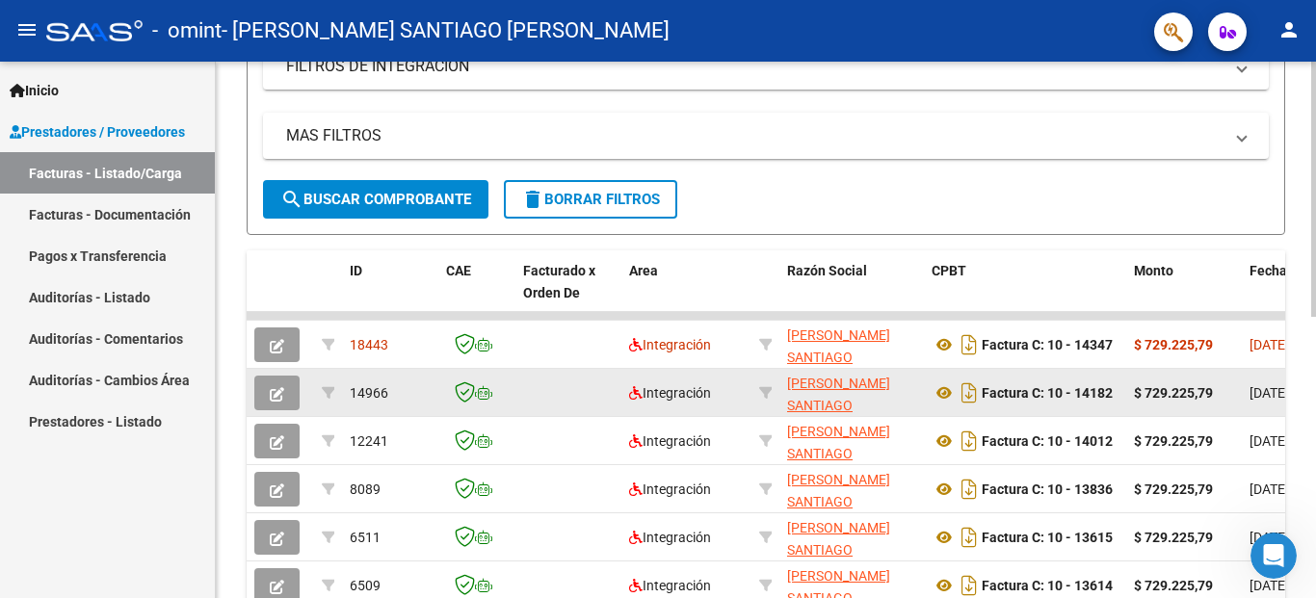
scroll to position [591, 0]
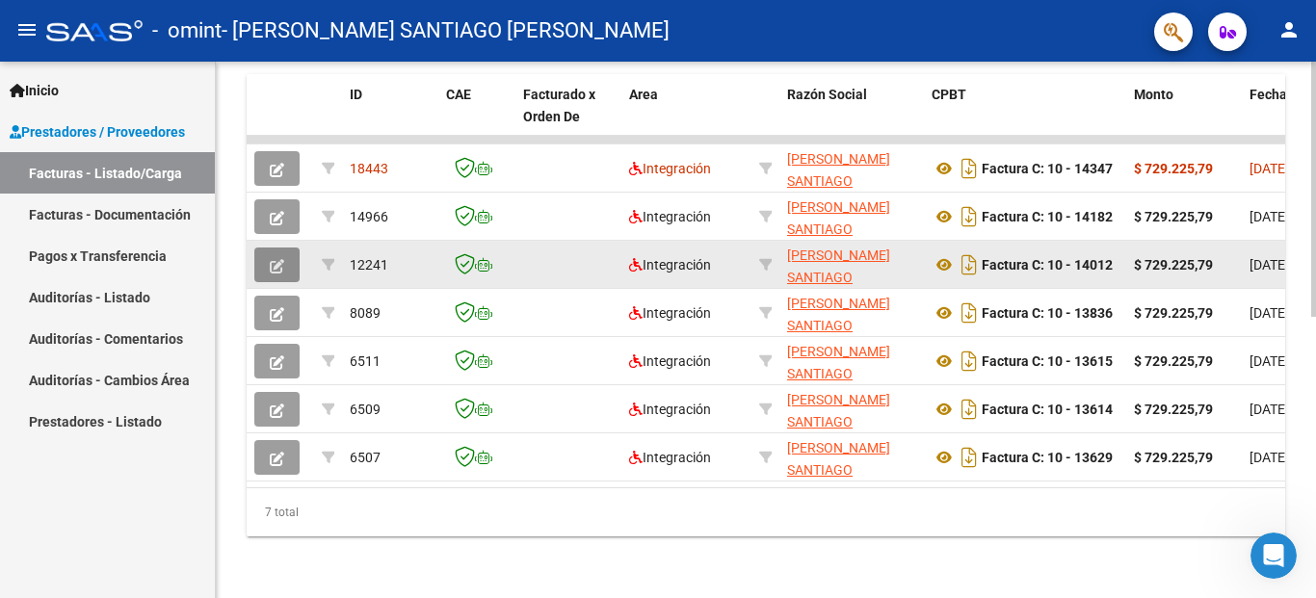
click at [278, 259] on icon "button" at bounding box center [277, 266] width 14 height 14
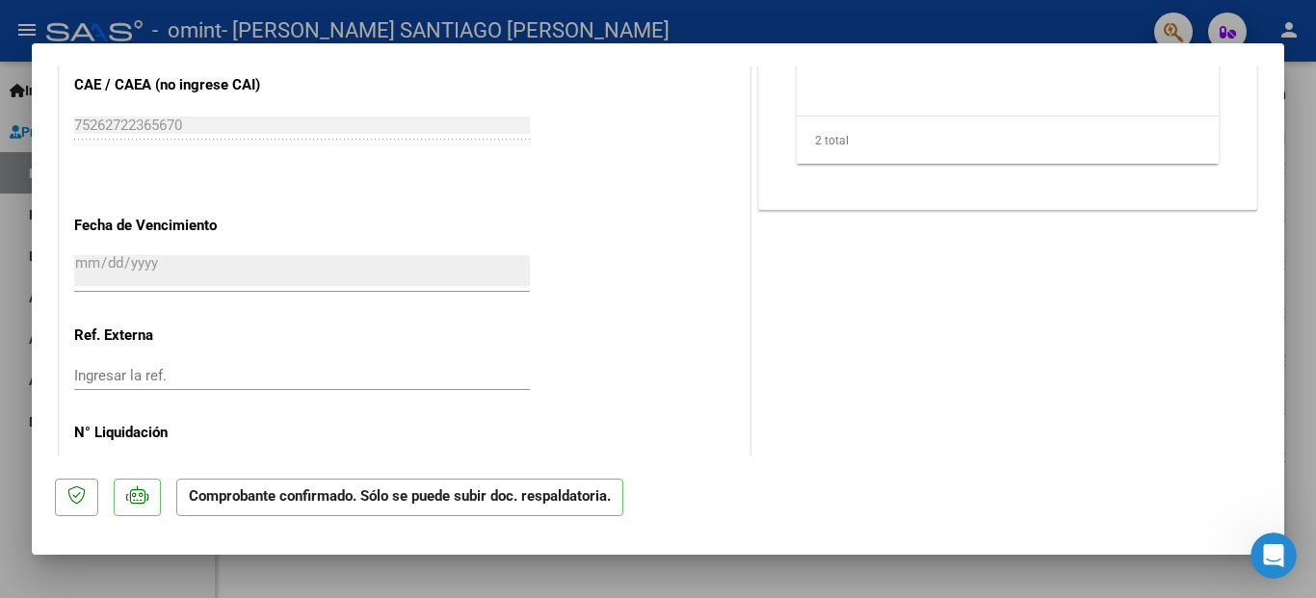
scroll to position [1393, 0]
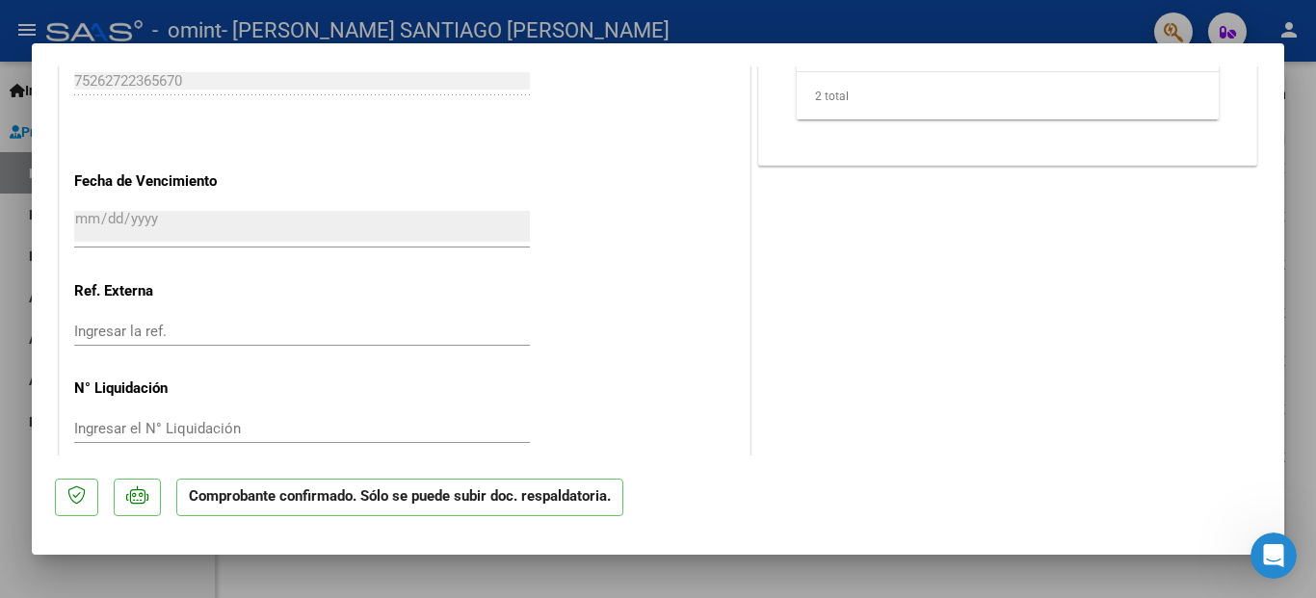
click at [498, 503] on p "Comprobante confirmado. Sólo se puede subir doc. respaldatoria." at bounding box center [399, 498] width 447 height 38
click at [267, 501] on p "Comprobante confirmado. Sólo se puede subir doc. respaldatoria." at bounding box center [399, 498] width 447 height 38
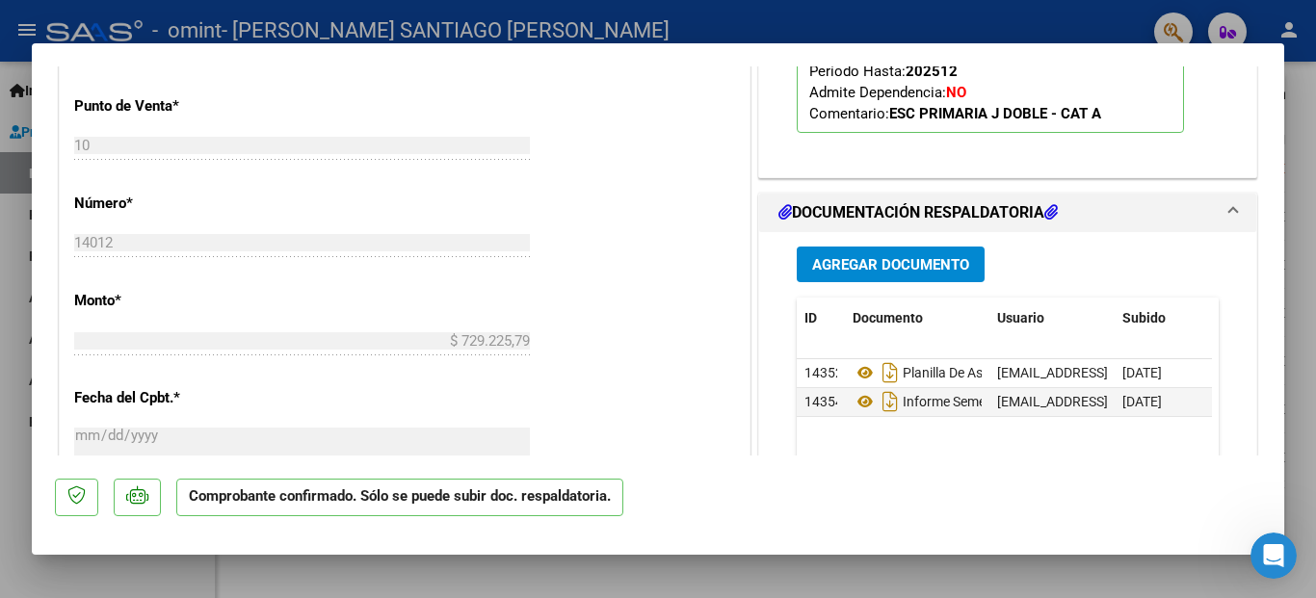
scroll to position [911, 0]
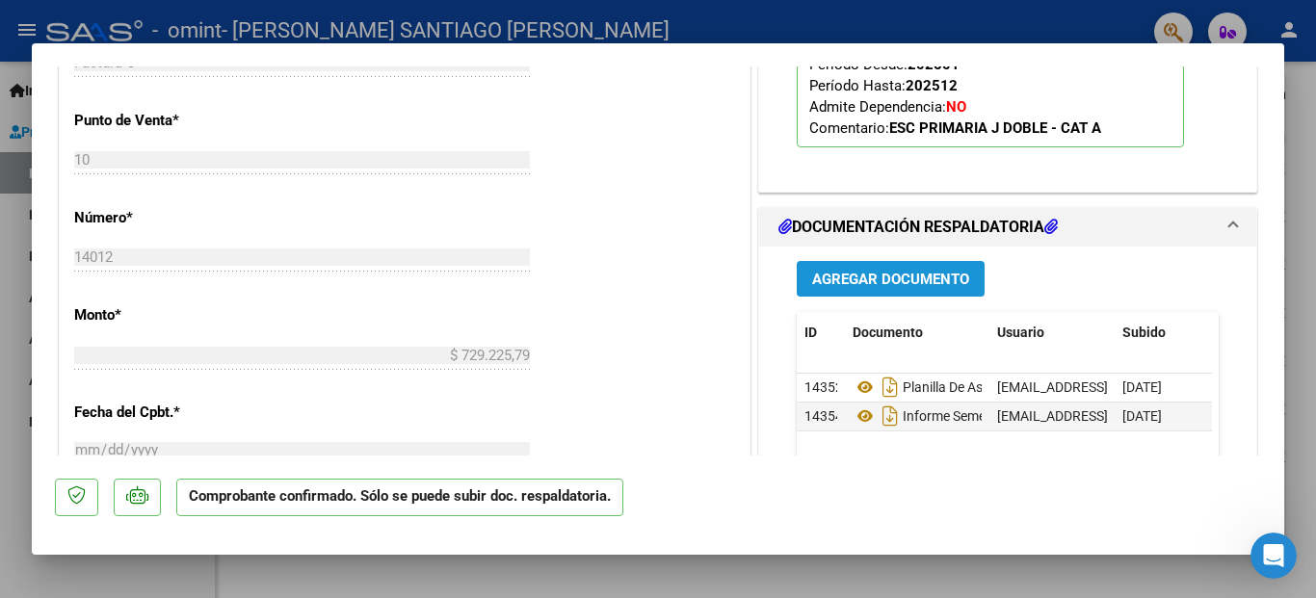
click at [876, 287] on span "Agregar Documento" at bounding box center [890, 279] width 157 height 17
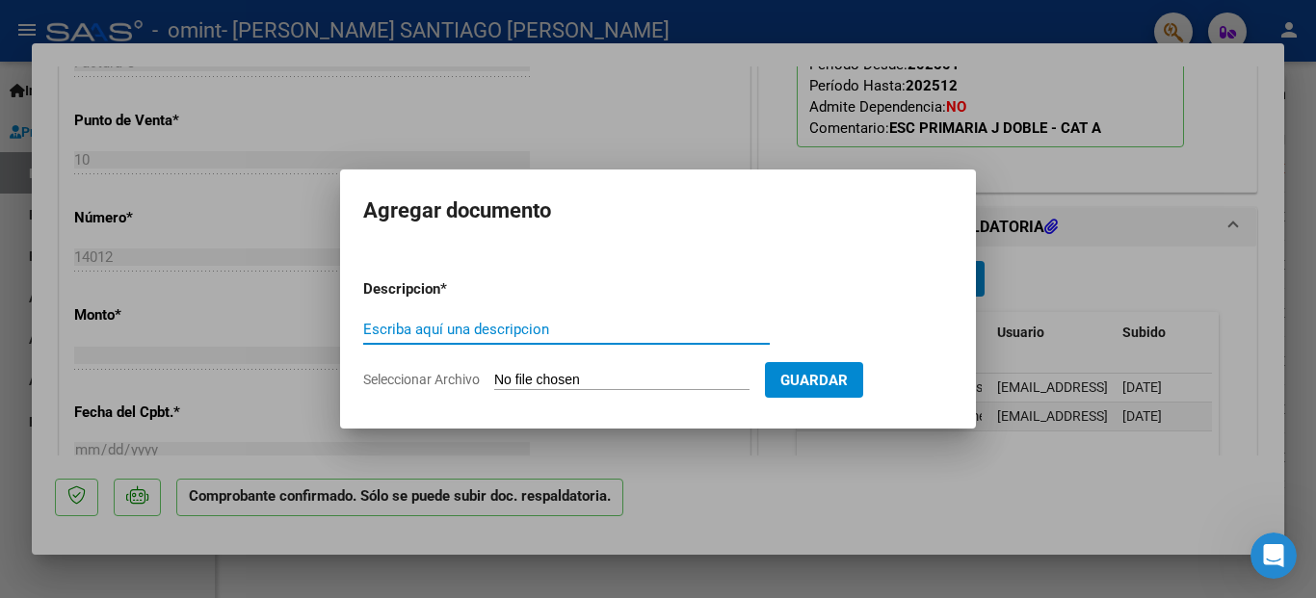
click at [547, 330] on input "Escriba aquí una descripcion" at bounding box center [566, 329] width 407 height 17
click at [629, 382] on input "Seleccionar Archivo" at bounding box center [621, 381] width 255 height 18
click at [481, 326] on input "RECIBO 1-20335" at bounding box center [566, 329] width 407 height 17
type input "RECIBO 1-20329"
click at [681, 381] on input "Seleccionar Archivo" at bounding box center [621, 381] width 255 height 18
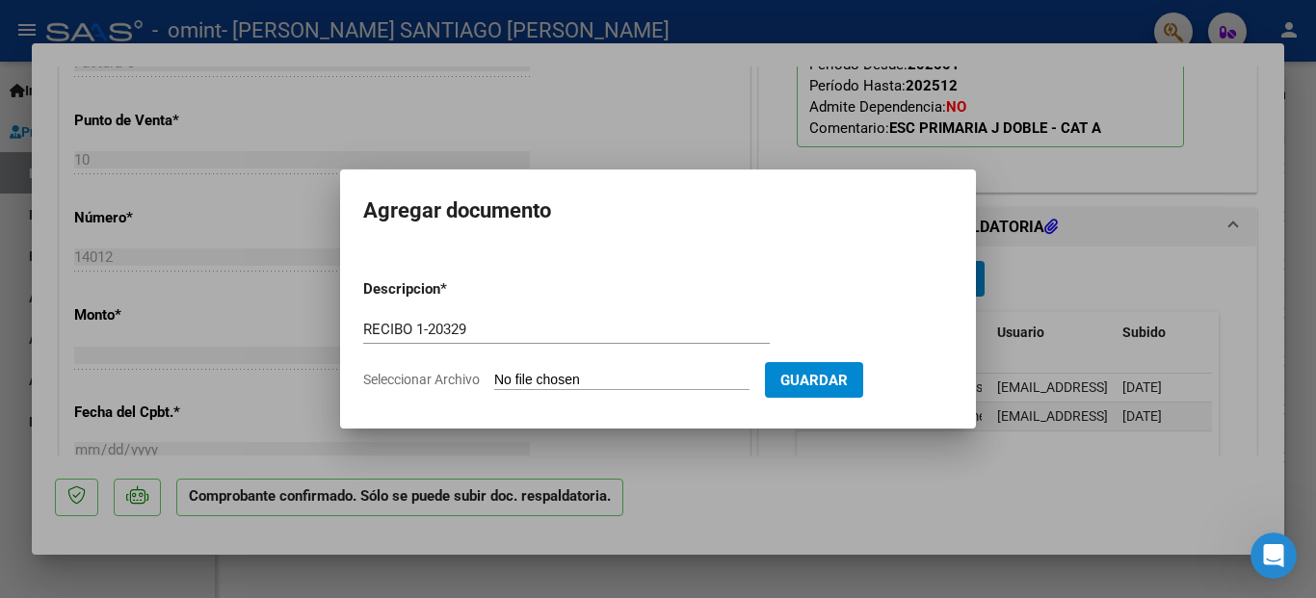
type input "C:\fakepath\RC_0001-00020329_OMINT S{D}A{D} E860.pdf"
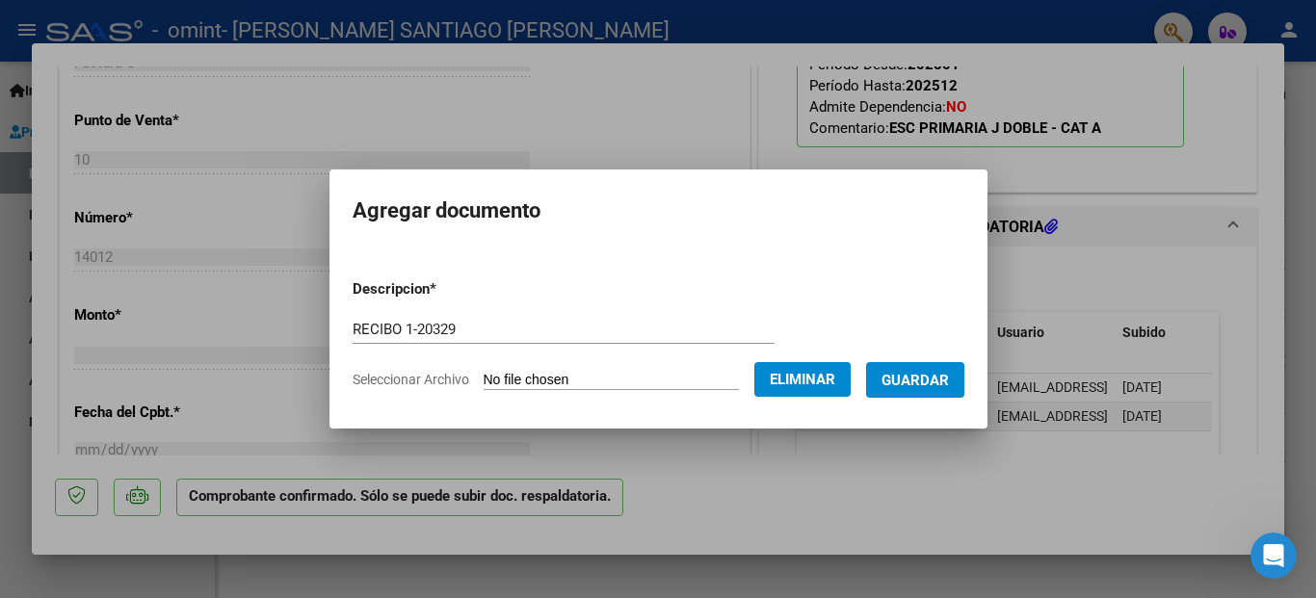
click at [927, 393] on button "Guardar" at bounding box center [915, 380] width 98 height 36
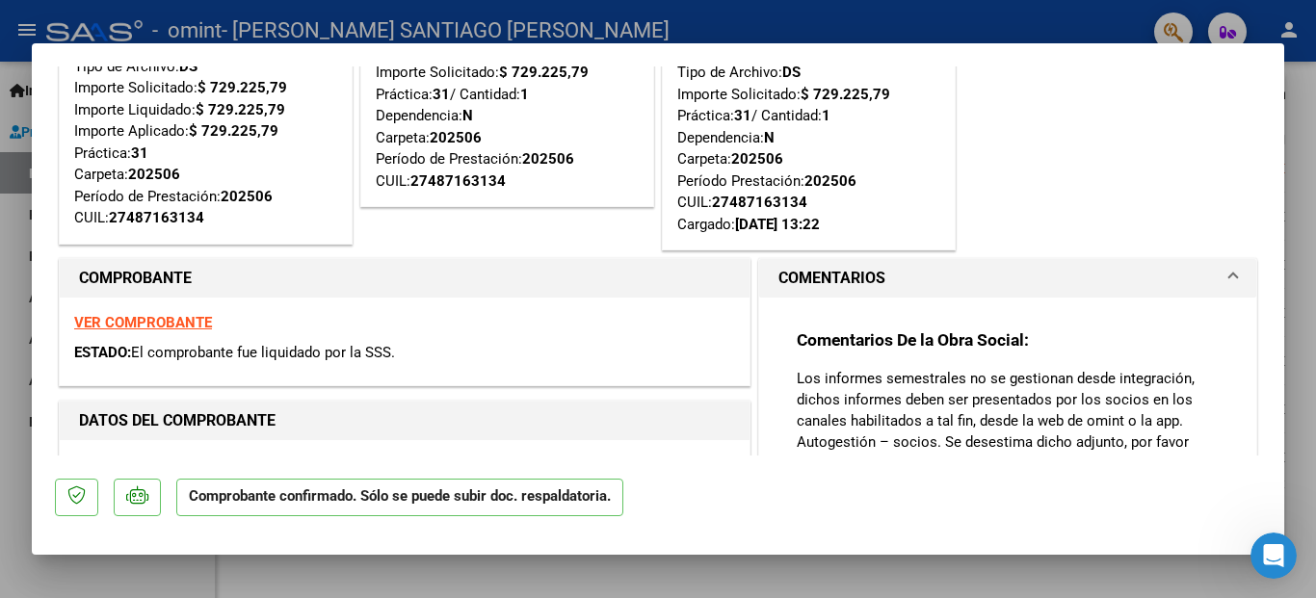
scroll to position [0, 0]
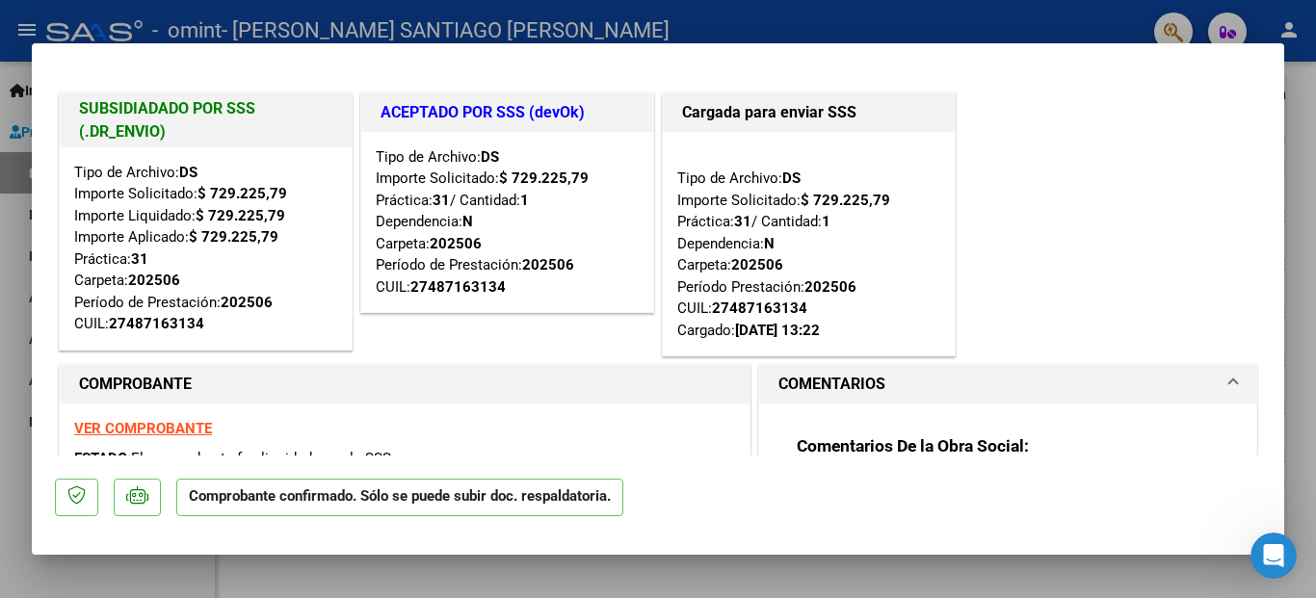
click at [13, 396] on div at bounding box center [658, 299] width 1316 height 598
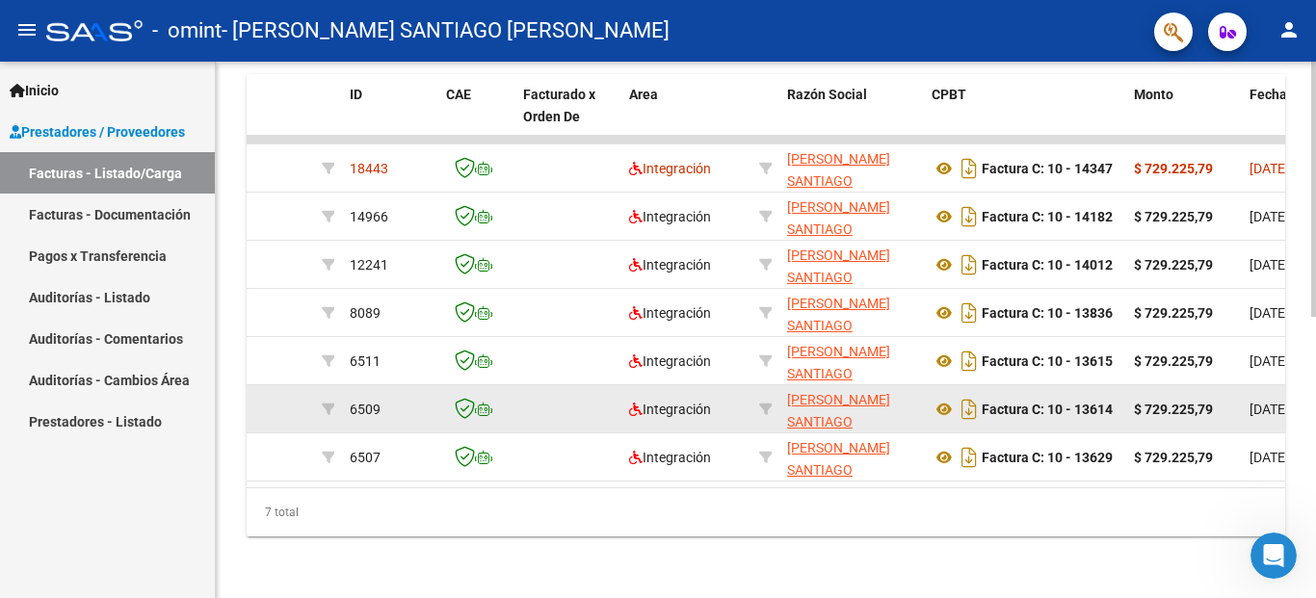
scroll to position [591, 0]
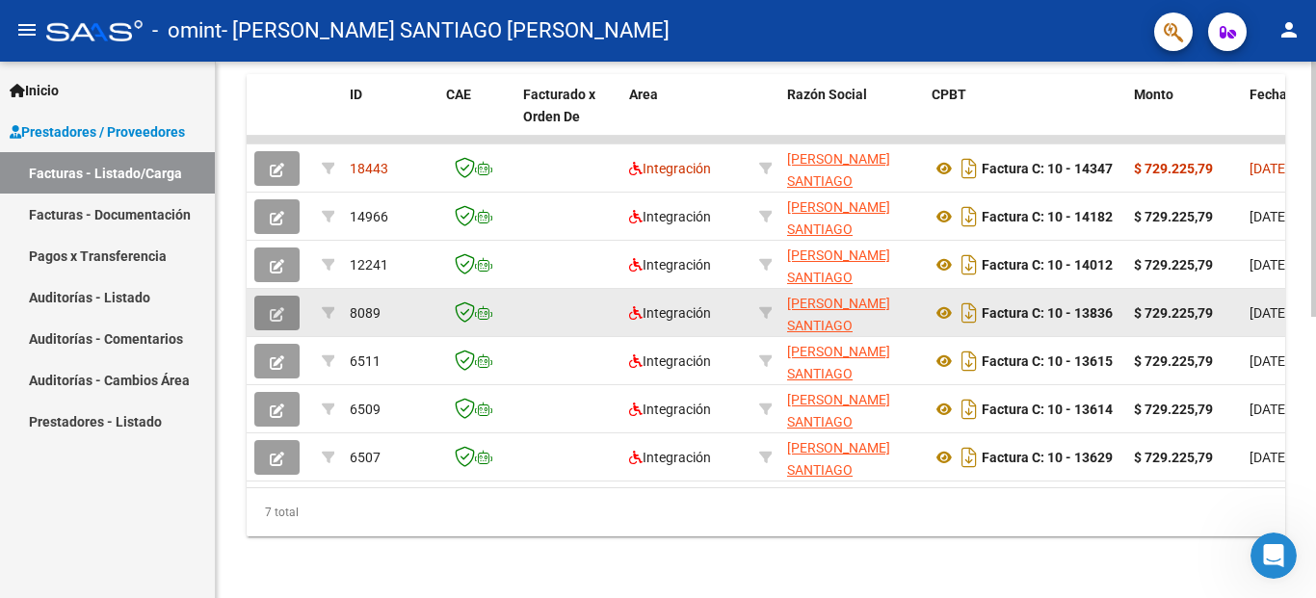
click at [276, 307] on icon "button" at bounding box center [277, 314] width 14 height 14
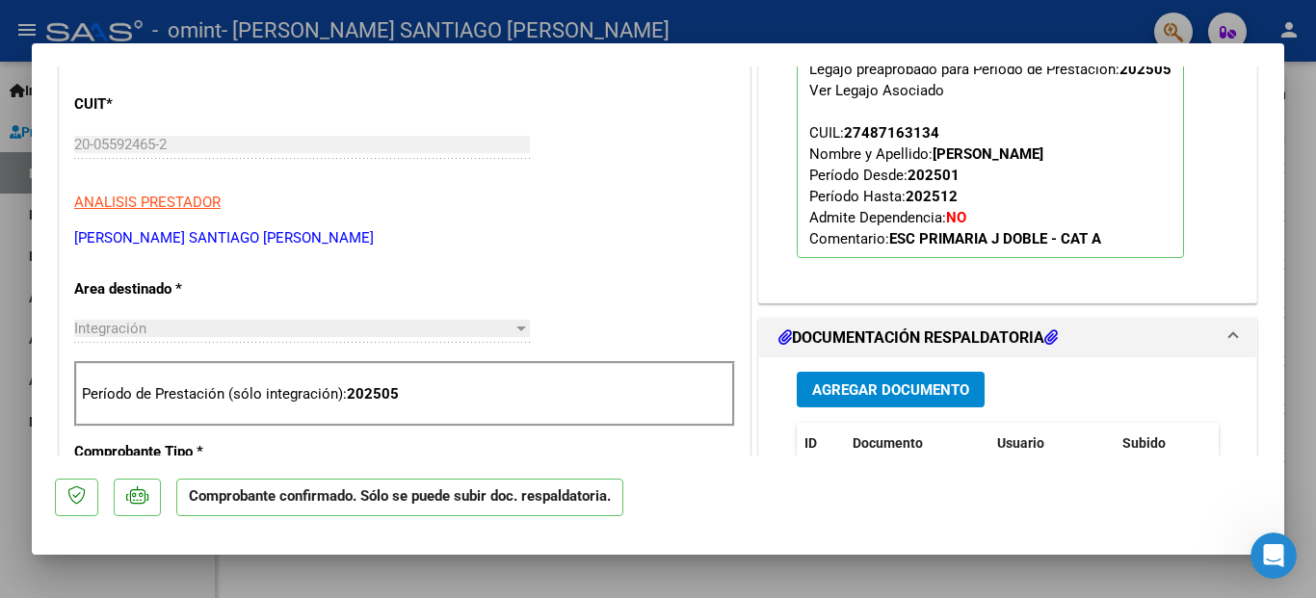
scroll to position [578, 0]
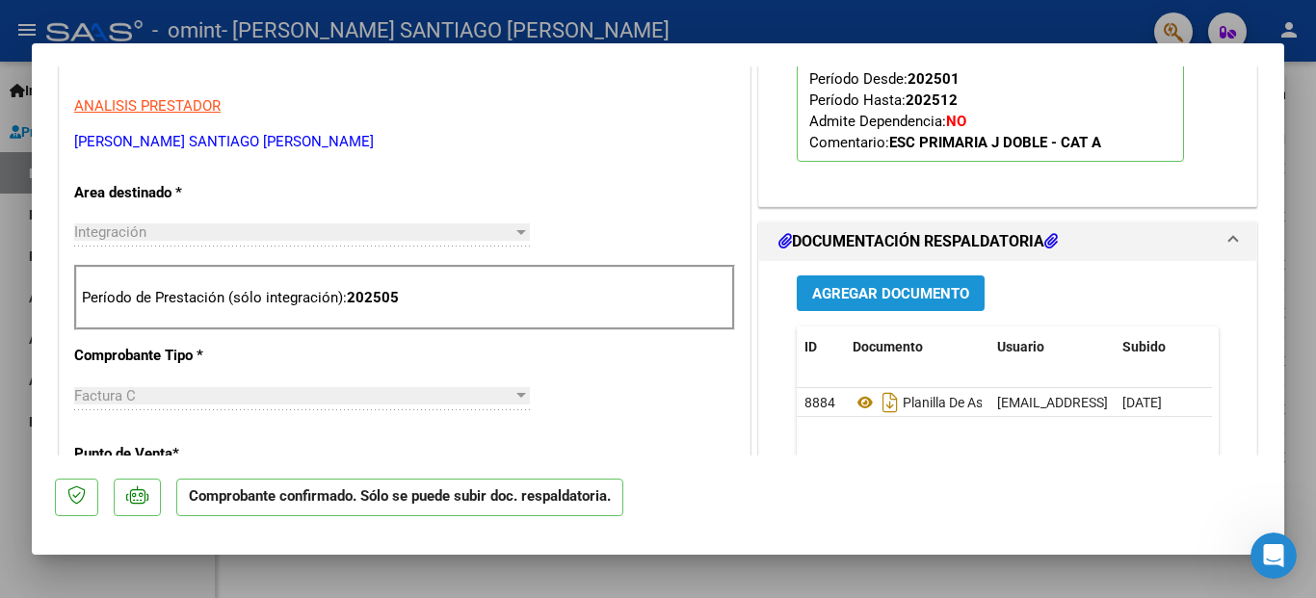
click at [901, 299] on span "Agregar Documento" at bounding box center [890, 293] width 157 height 17
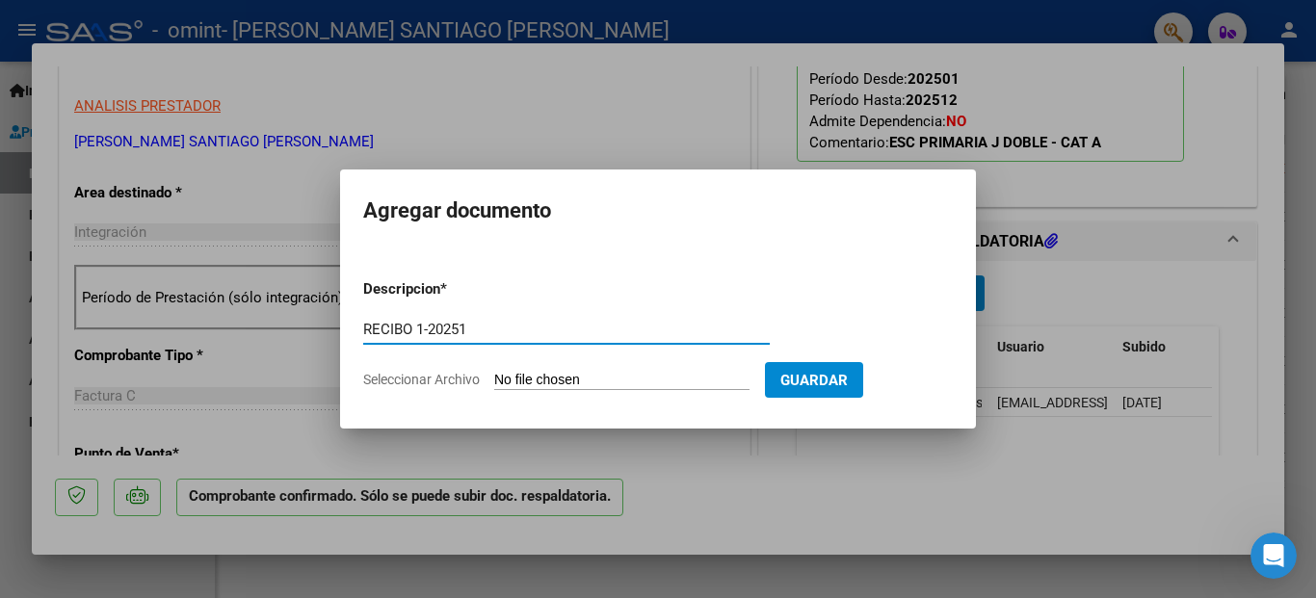
type input "RECIBO 1-20251"
click at [582, 373] on input "Seleccionar Archivo" at bounding box center [621, 381] width 255 height 18
type input "C:\fakepath\RC_0001-00020251_OMINT S{D}A{D} E635.pdf"
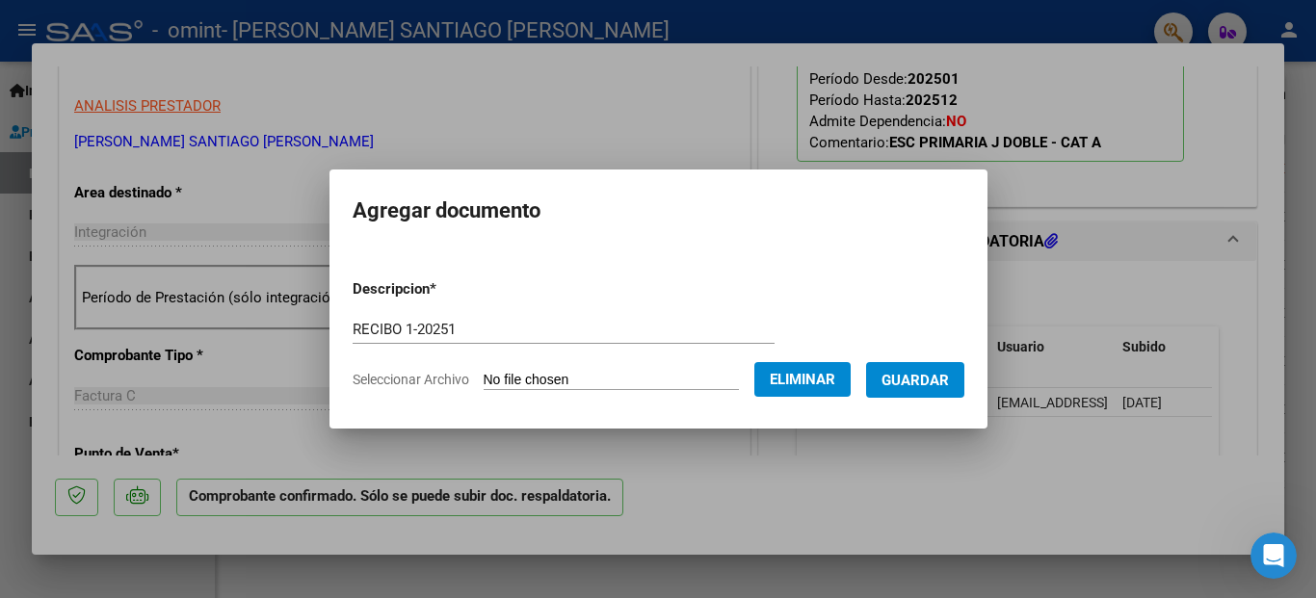
click at [949, 376] on span "Guardar" at bounding box center [914, 380] width 67 height 17
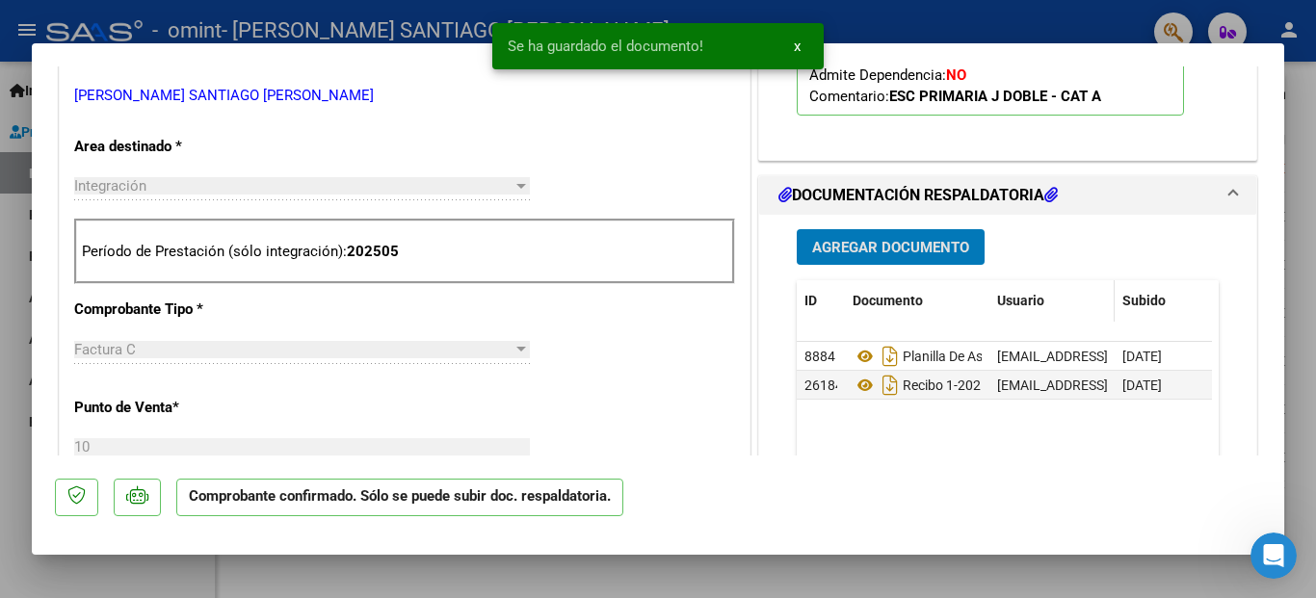
scroll to position [482, 0]
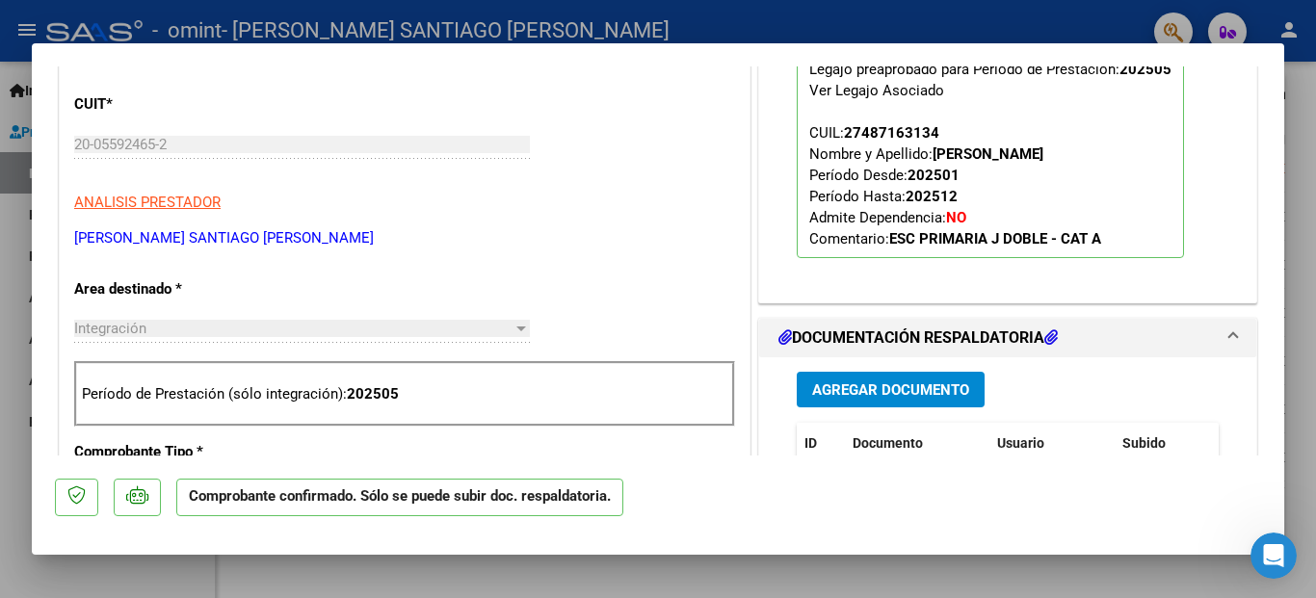
click at [1091, 576] on div at bounding box center [658, 299] width 1316 height 598
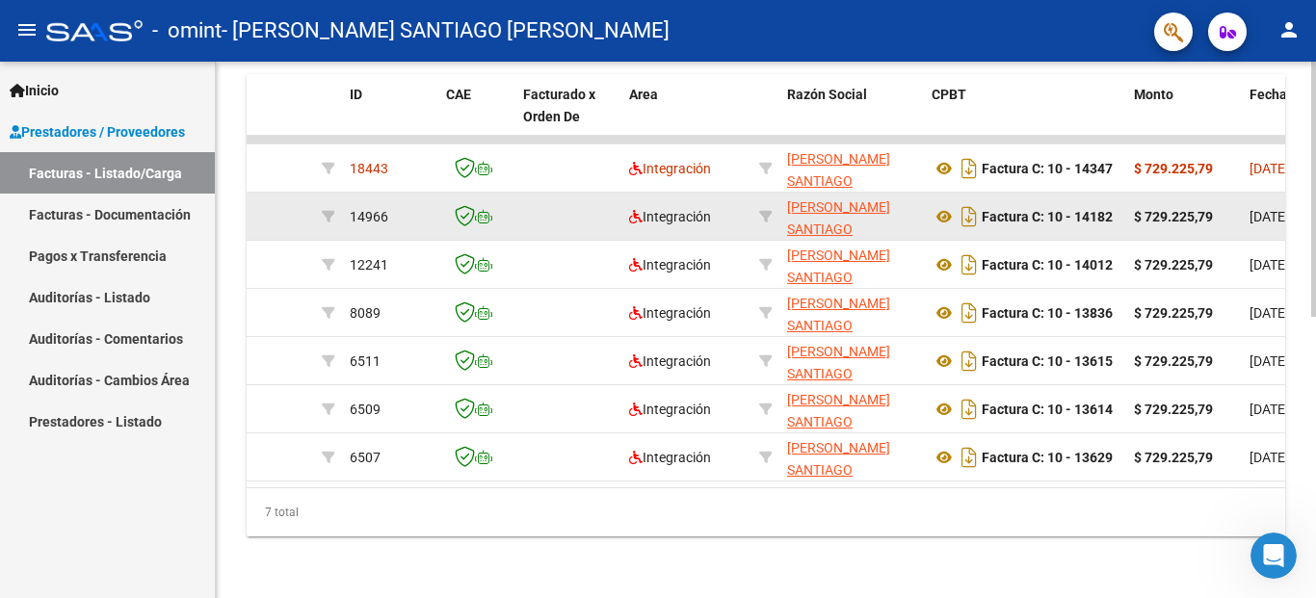
scroll to position [591, 0]
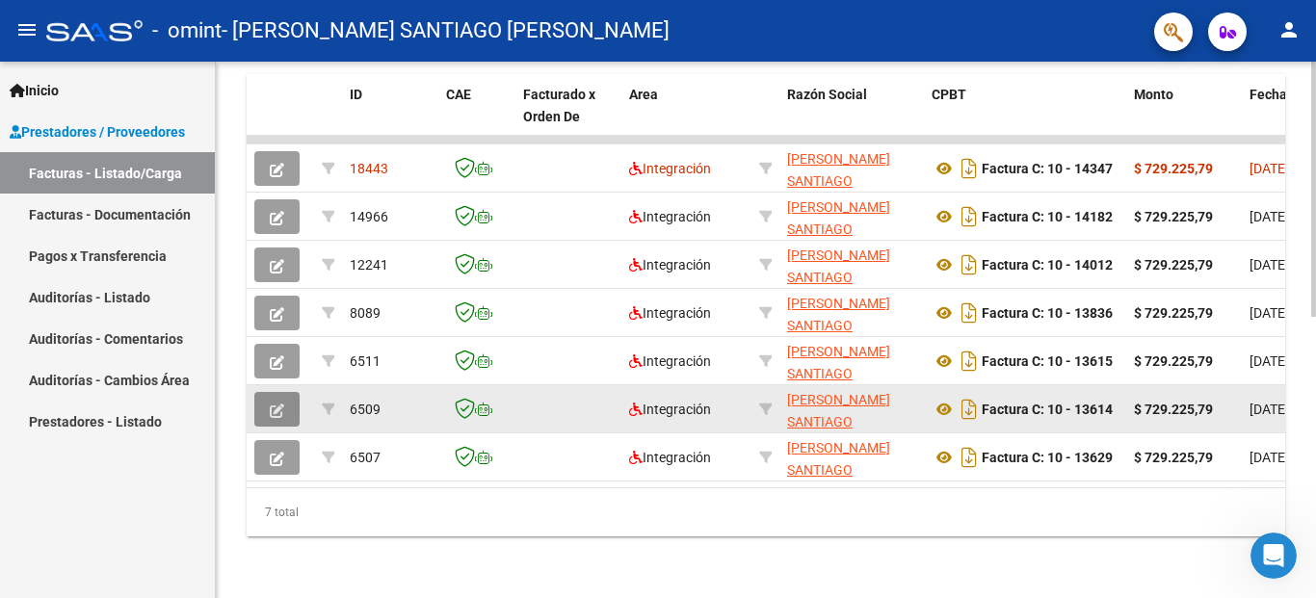
click at [272, 404] on icon "button" at bounding box center [277, 411] width 14 height 14
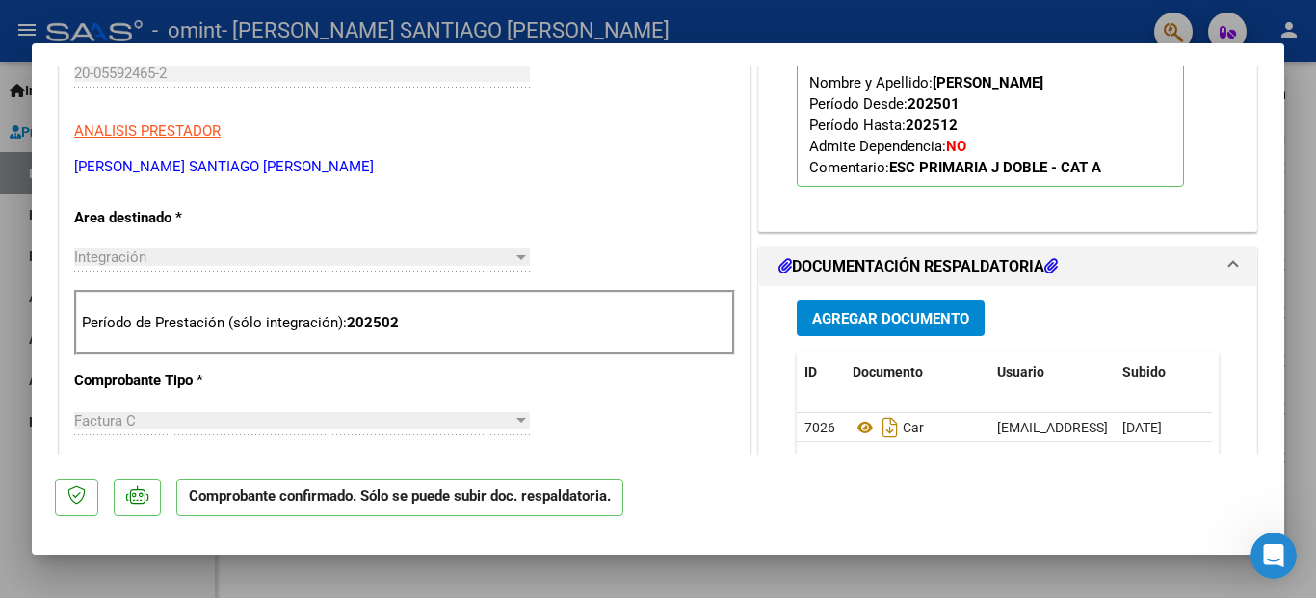
scroll to position [674, 0]
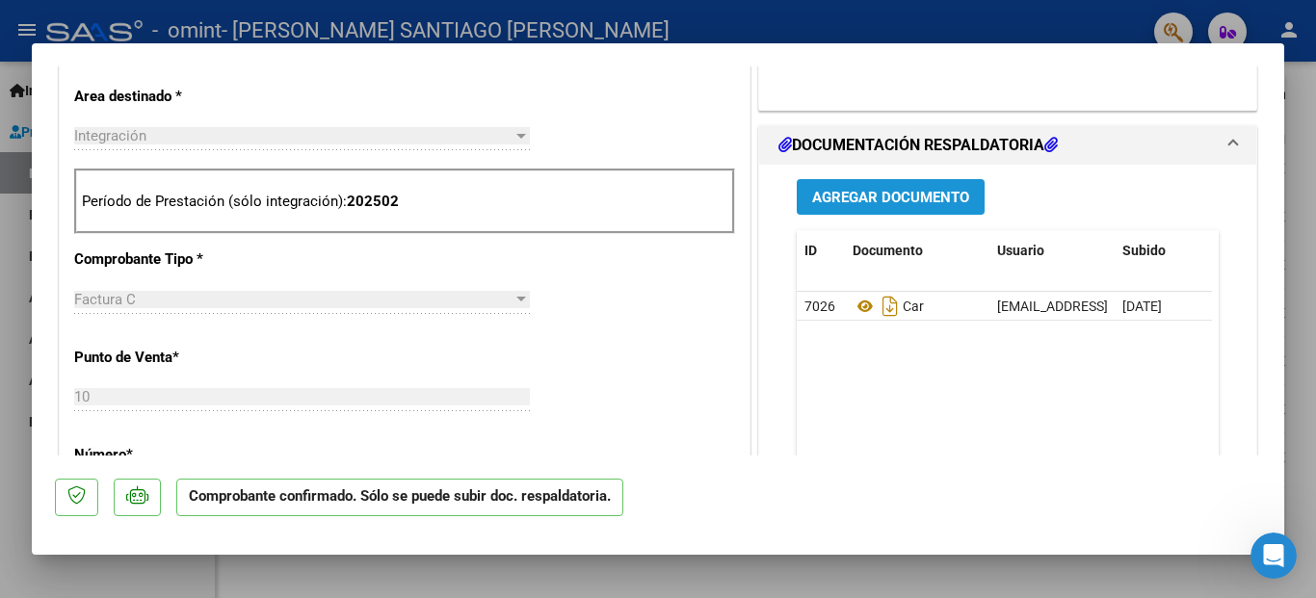
click at [911, 200] on span "Agregar Documento" at bounding box center [890, 197] width 157 height 17
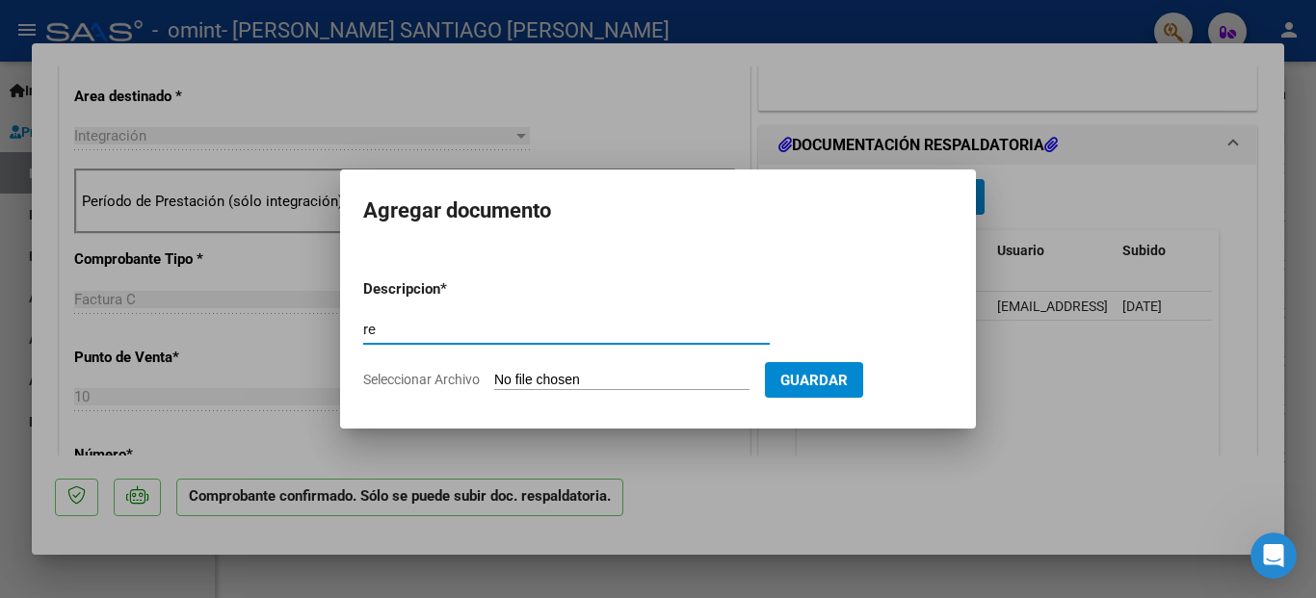
type input "r"
type input "RECIBO 1-20135"
click at [579, 375] on input "Seleccionar Archivo" at bounding box center [621, 381] width 255 height 18
type input "C:\fakepath\RC_0001-00020135_OMINT S{D}A{D} E489.pdf"
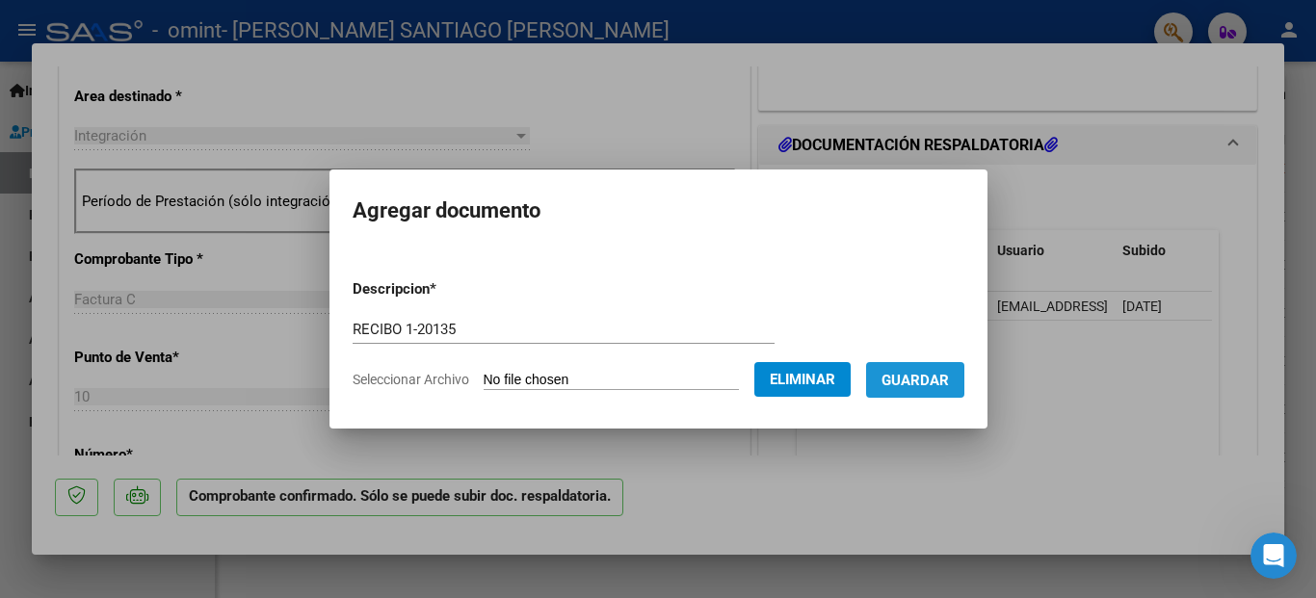
click at [949, 378] on span "Guardar" at bounding box center [914, 380] width 67 height 17
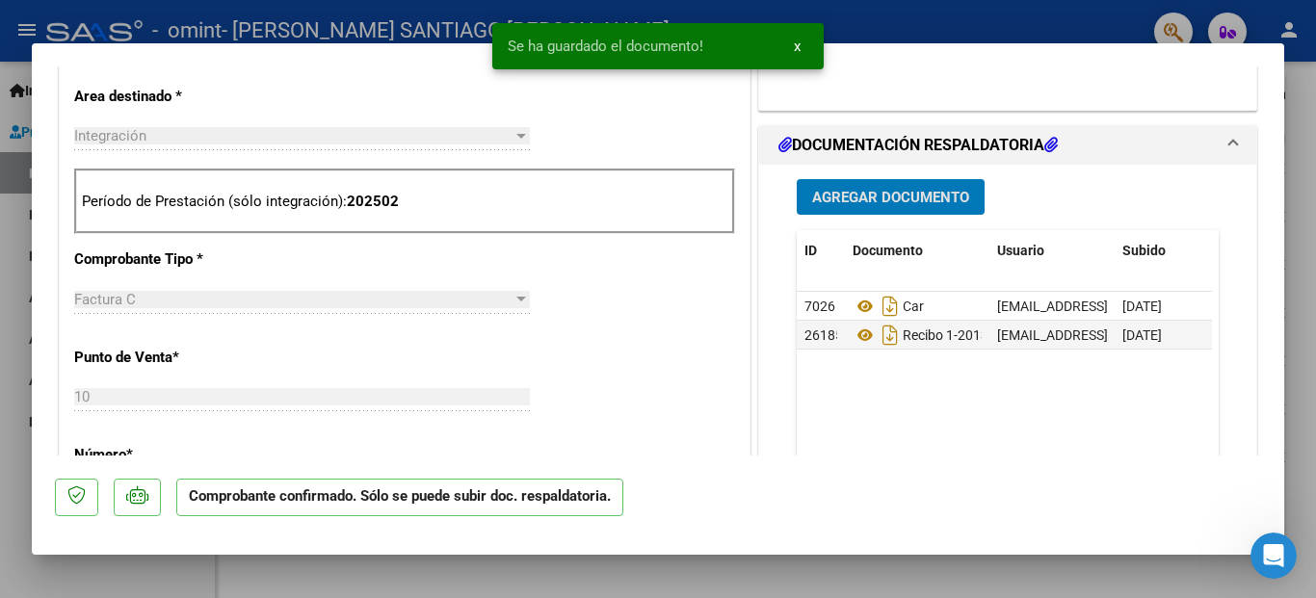
click at [788, 583] on div at bounding box center [658, 299] width 1316 height 598
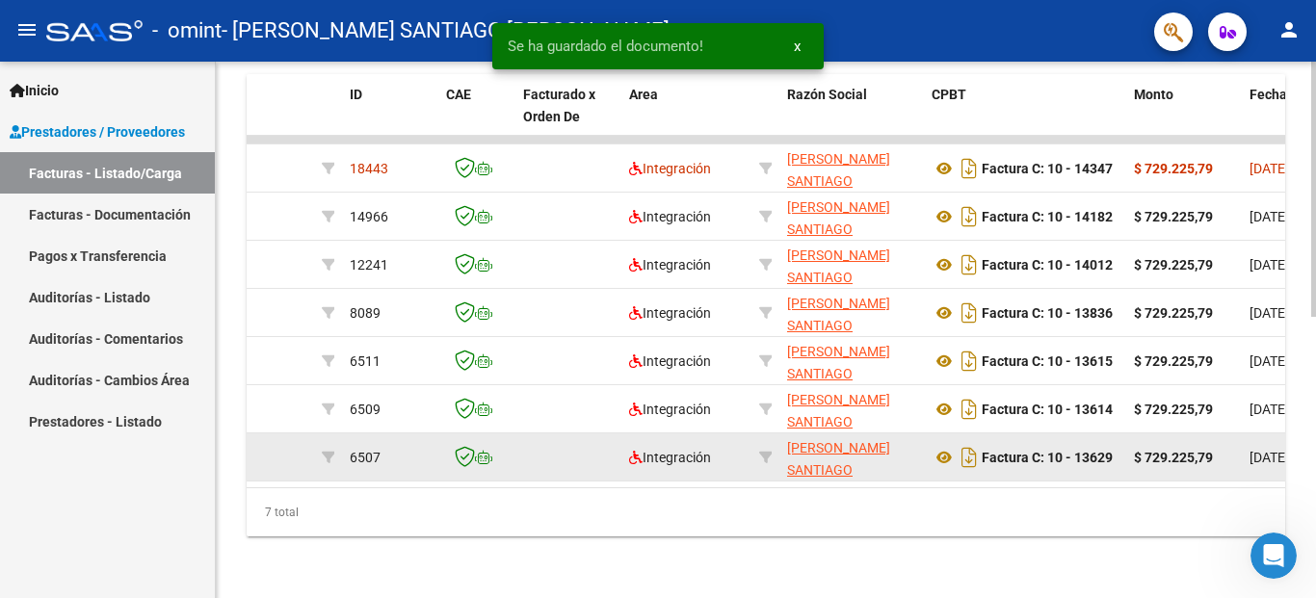
scroll to position [591, 0]
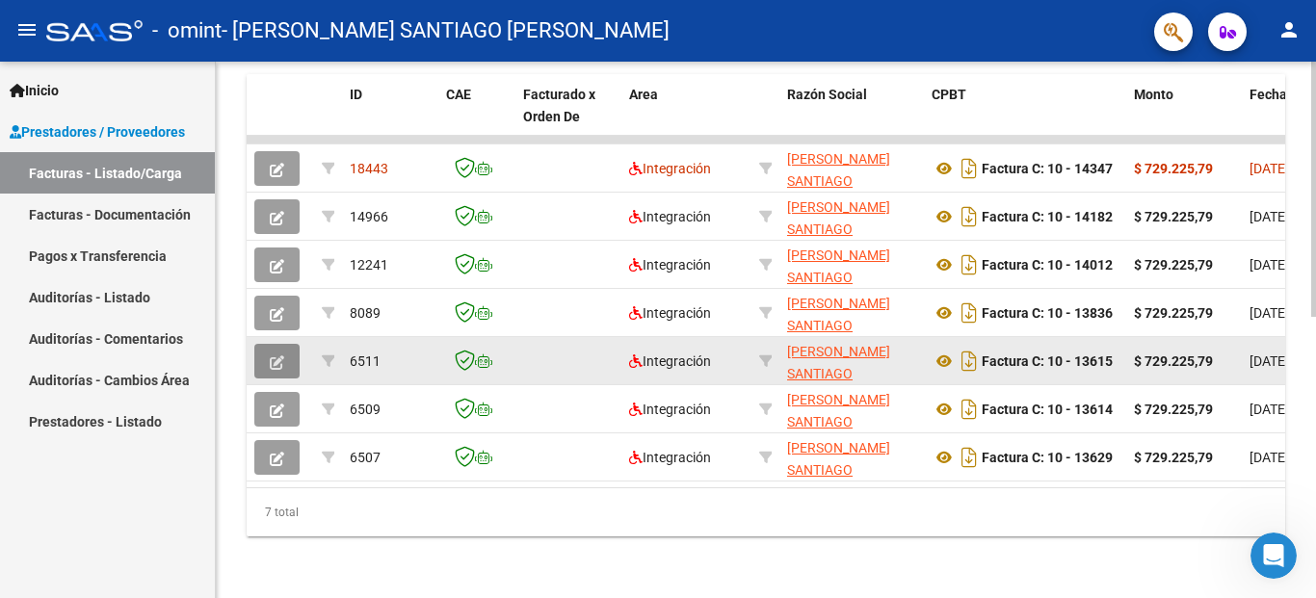
click at [285, 344] on button "button" at bounding box center [276, 361] width 45 height 35
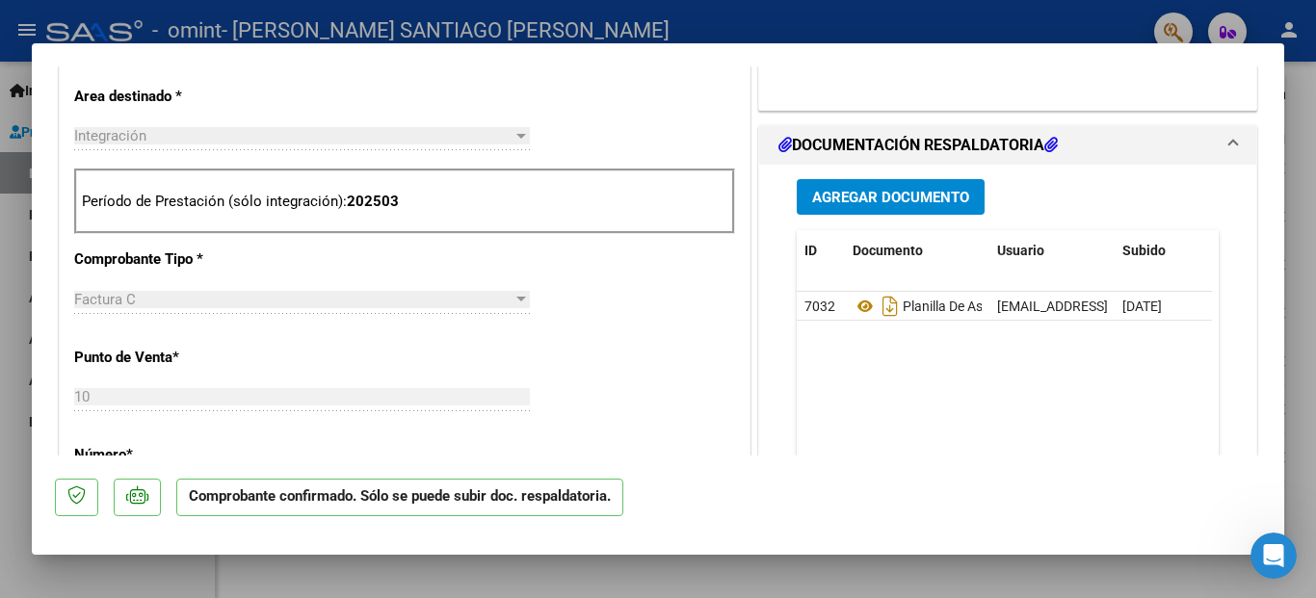
scroll to position [771, 0]
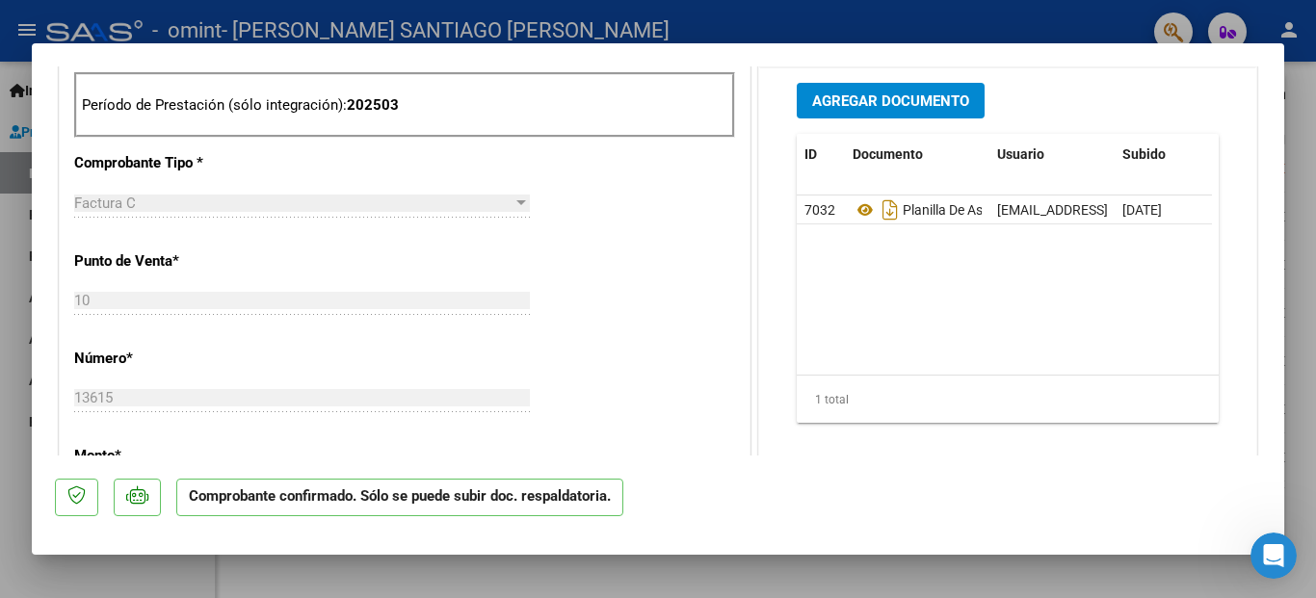
click at [859, 98] on span "Agregar Documento" at bounding box center [890, 100] width 157 height 17
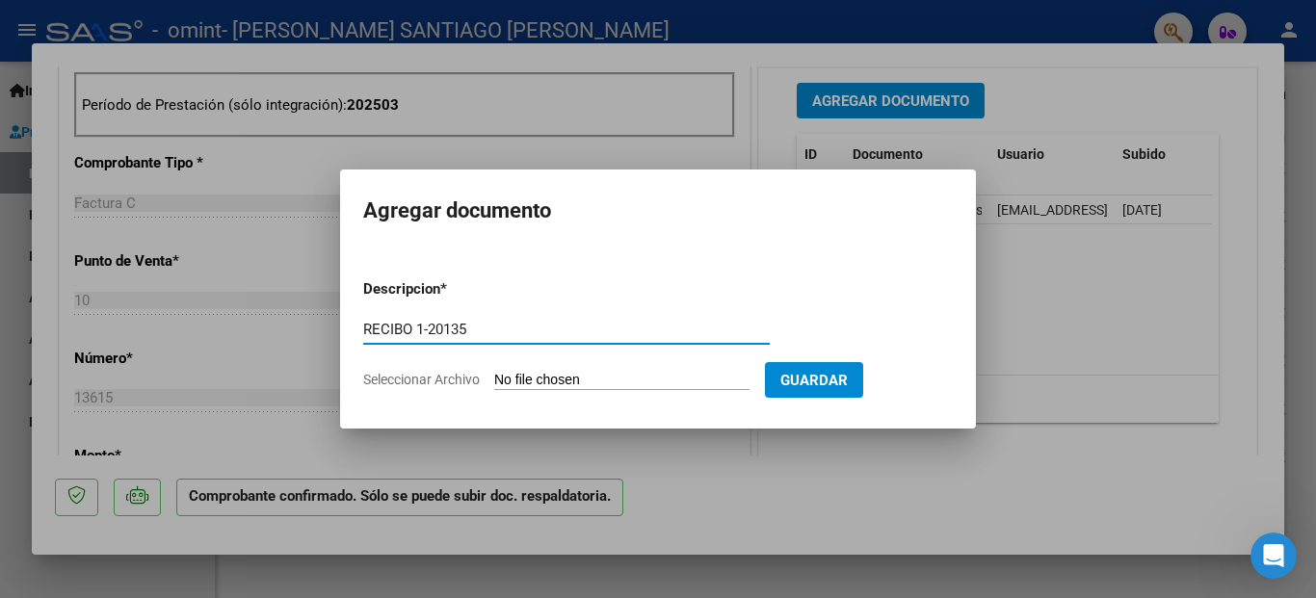
type input "RECIBO 1-20135"
click at [614, 378] on input "Seleccionar Archivo" at bounding box center [621, 381] width 255 height 18
type input "C:\fakepath\RC_0001-00020135_OMINT S{D}A{D} E489.pdf"
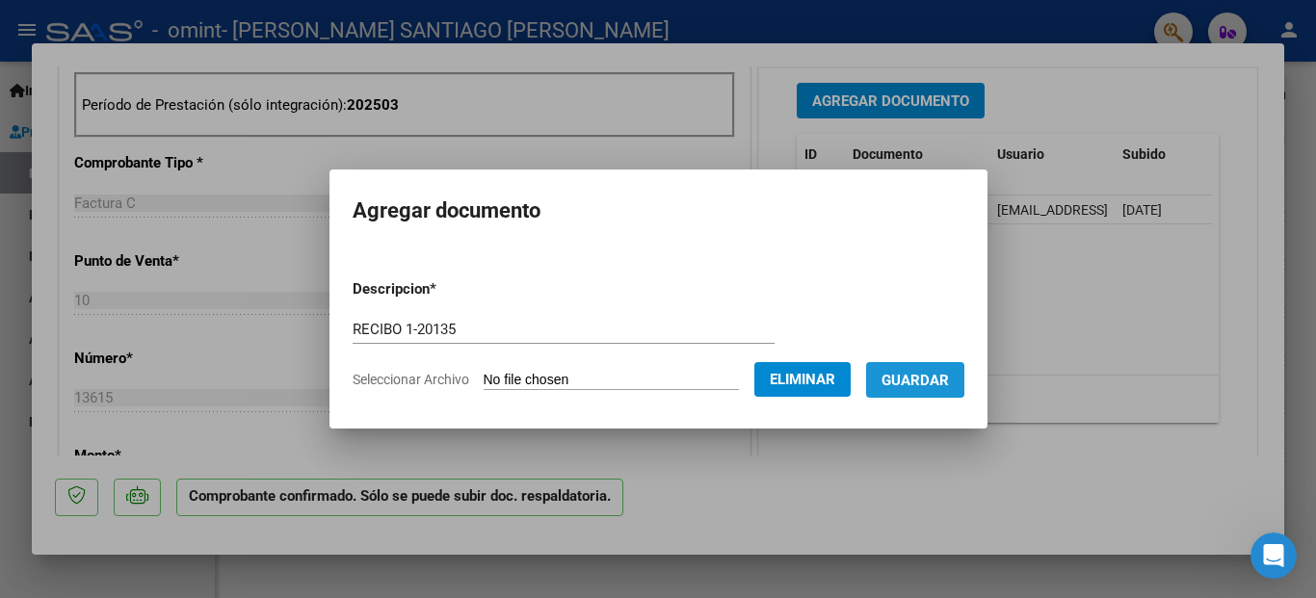
click at [936, 385] on span "Guardar" at bounding box center [914, 380] width 67 height 17
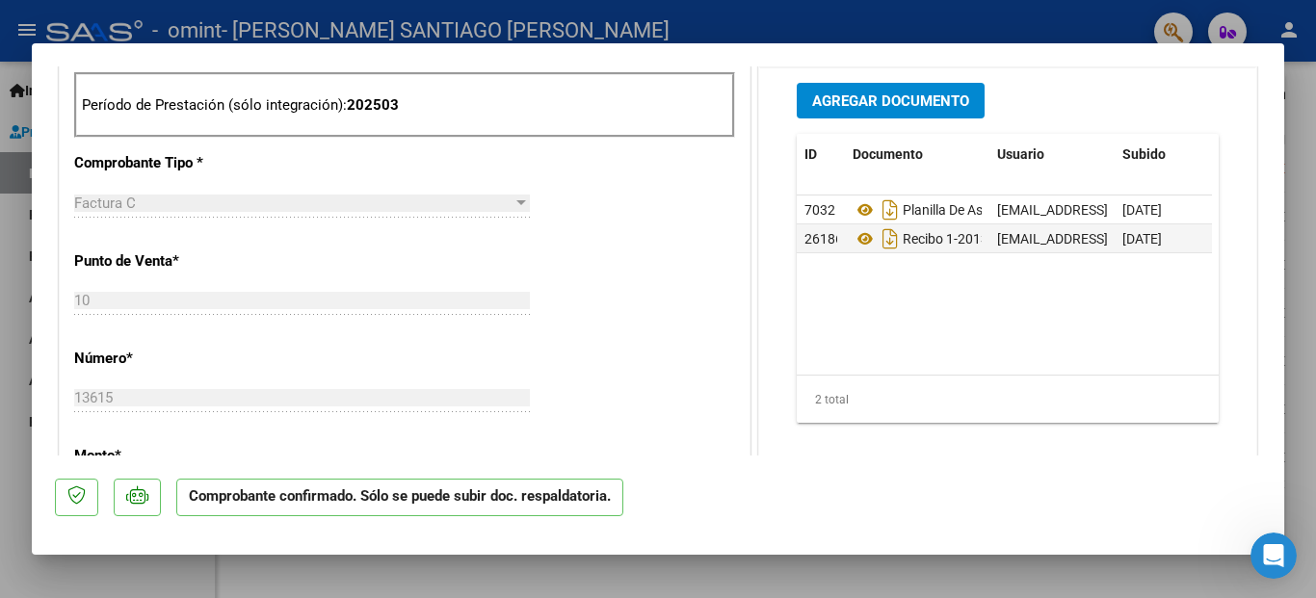
click at [476, 569] on div at bounding box center [658, 299] width 1316 height 598
type input "$ 0,00"
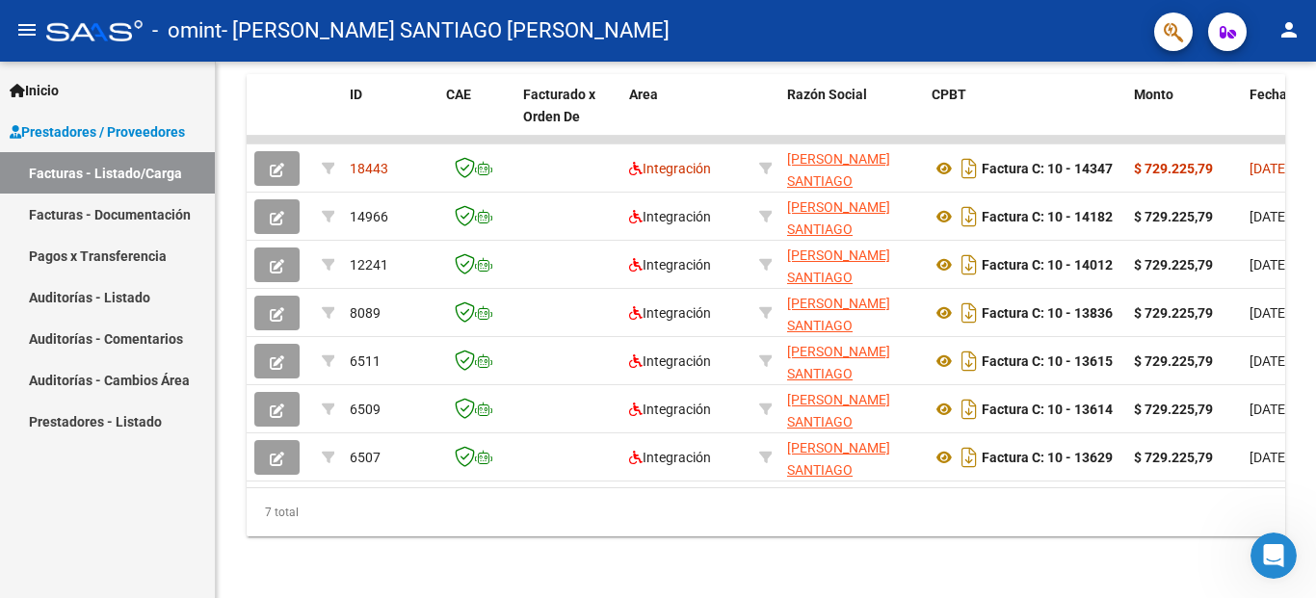
scroll to position [591, 0]
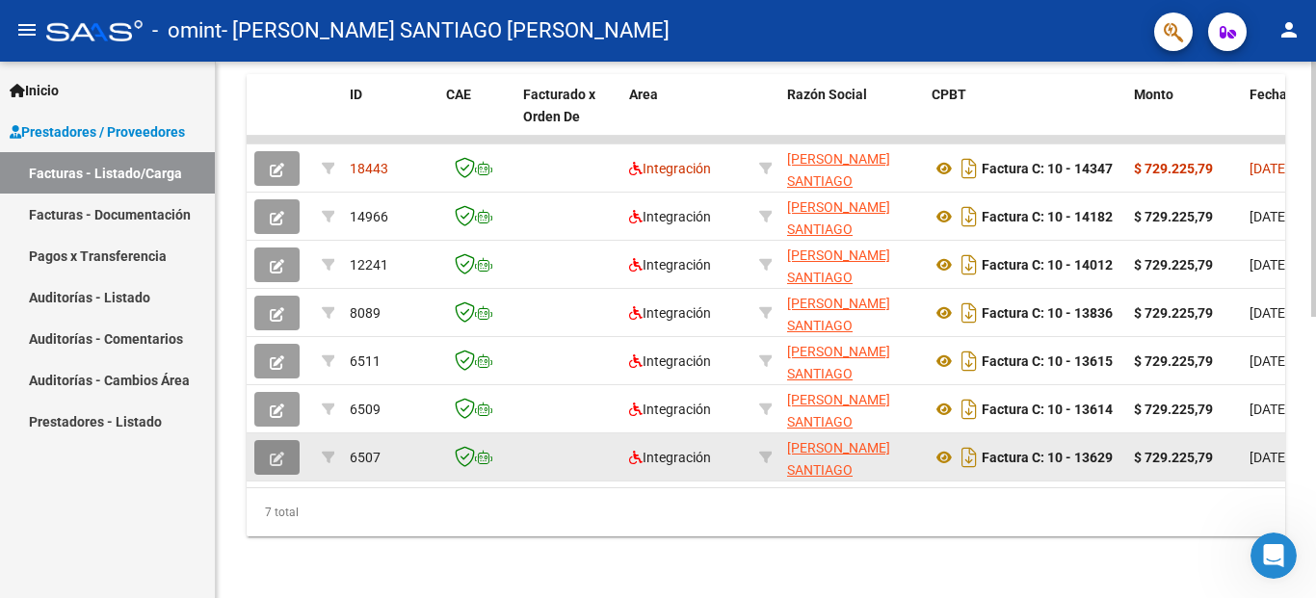
click at [278, 449] on span "button" at bounding box center [277, 457] width 14 height 17
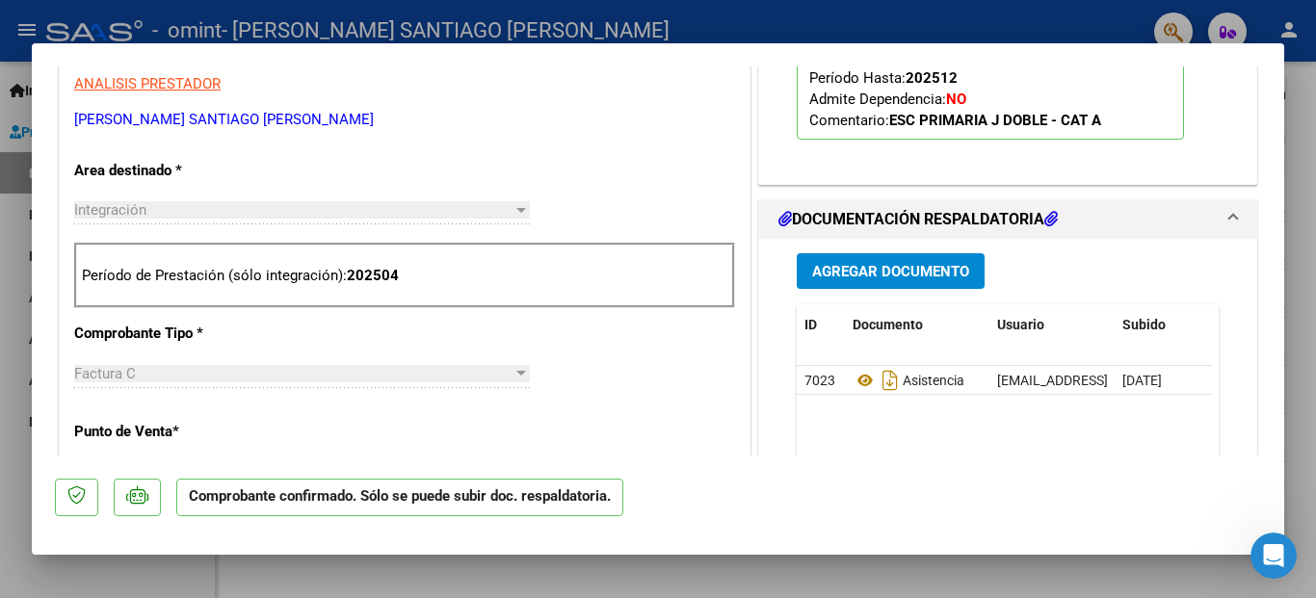
scroll to position [674, 0]
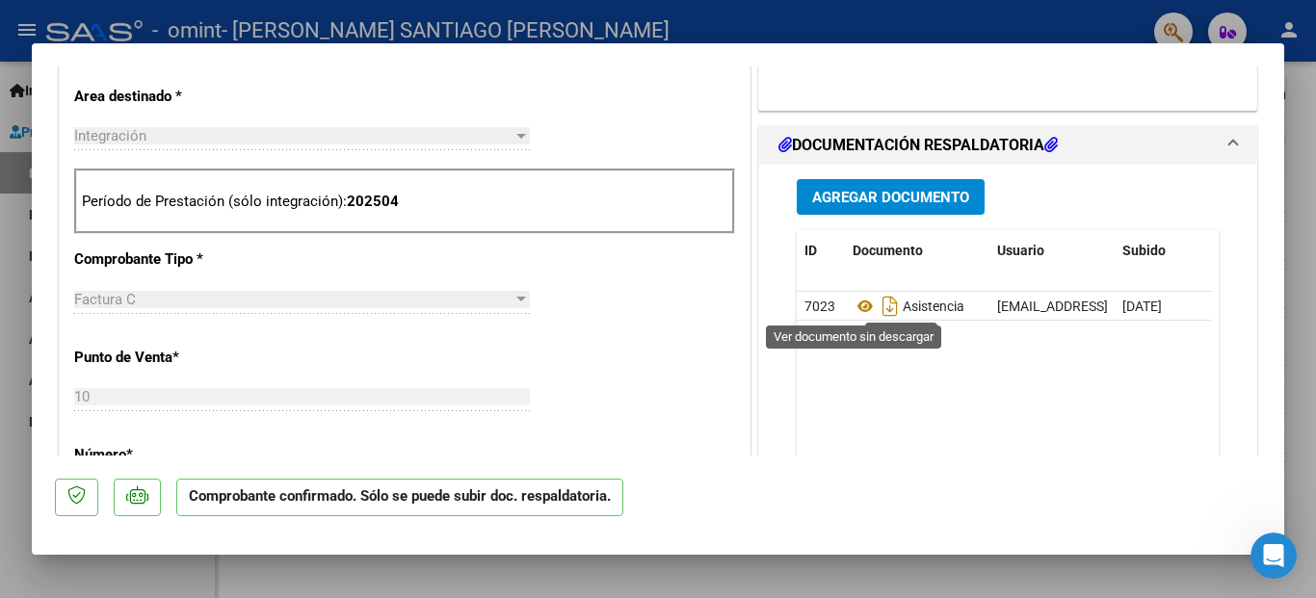
click at [872, 203] on span "Agregar Documento" at bounding box center [890, 197] width 157 height 17
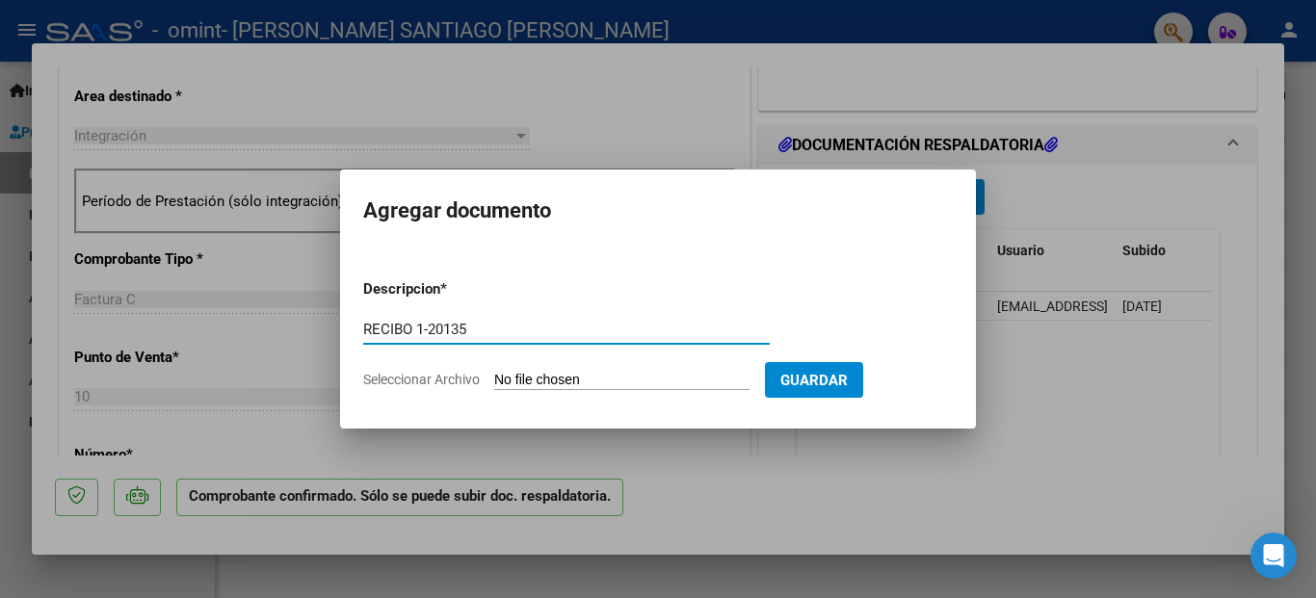
type input "RECIBO 1-20135"
click at [642, 367] on form "Descripcion * RECIBO 1-20135 Escriba aquí una descripcion Seleccionar Archivo G…" at bounding box center [658, 334] width 590 height 141
click at [625, 383] on input "Seleccionar Archivo" at bounding box center [621, 381] width 255 height 18
type input "C:\fakepath\RC_0001-00020135_OMINT S{D}A{D} E489.pdf"
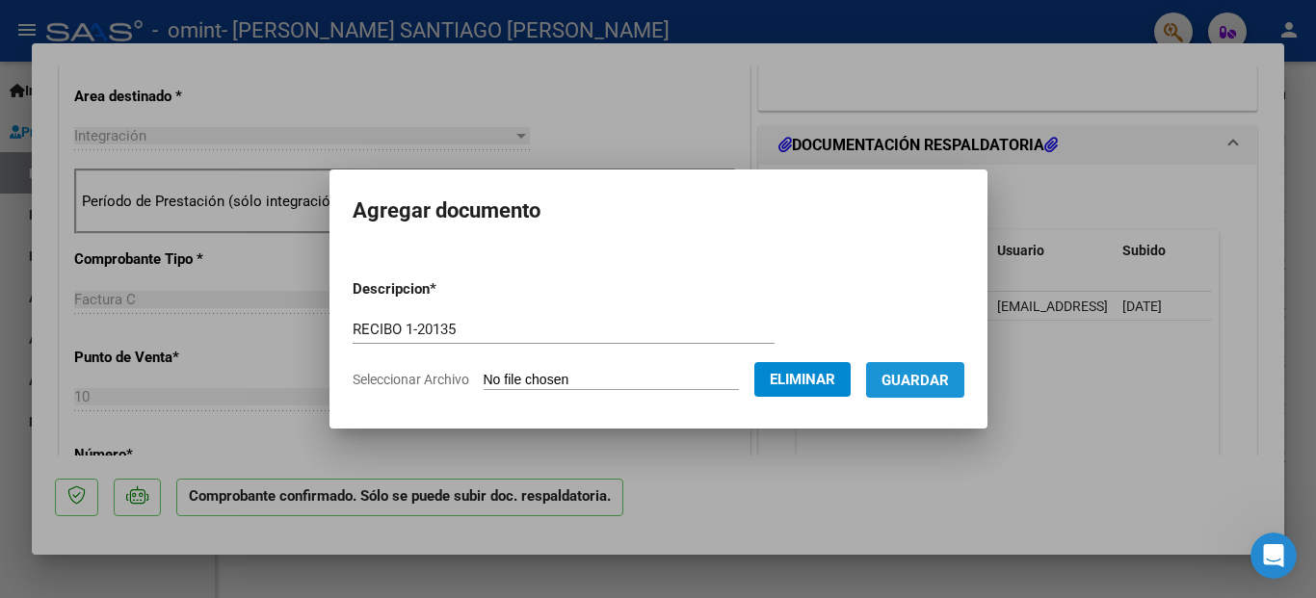
click at [949, 387] on span "Guardar" at bounding box center [914, 380] width 67 height 17
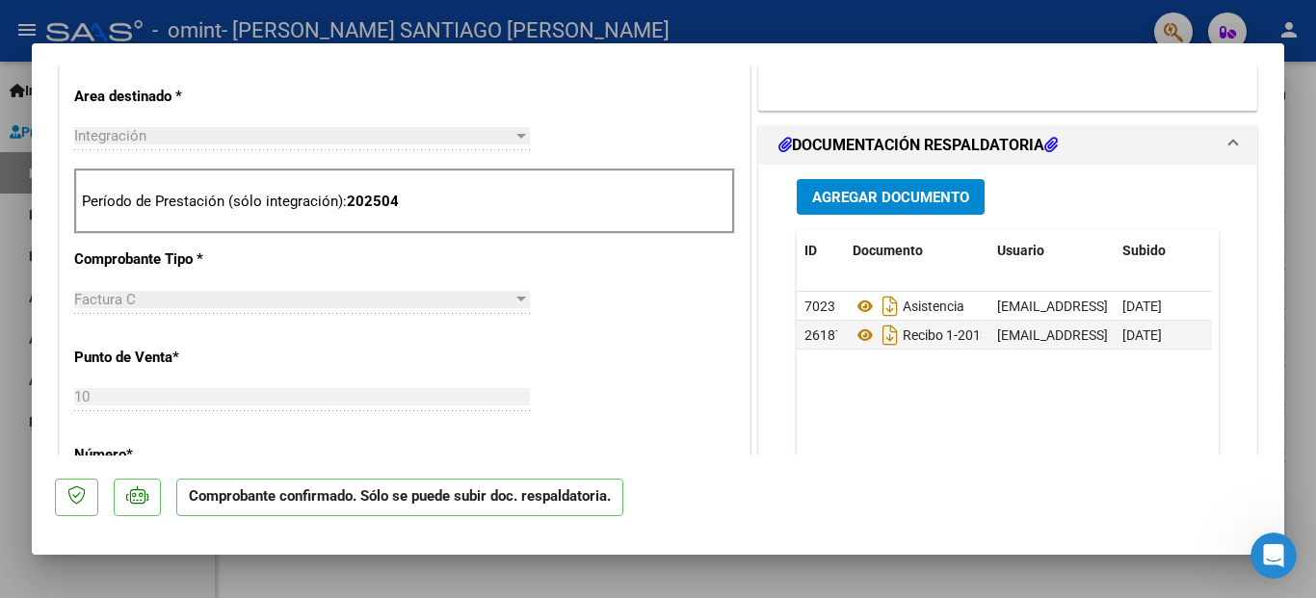
click at [792, 50] on mat-dialog-container "Datos del PAGO OP: 4012 SUBSIDIADADO POR SSS (.DR_ENVIO) Tipo de Archivo: DS Im…" at bounding box center [658, 298] width 1252 height 511
click at [589, 579] on div at bounding box center [658, 299] width 1316 height 598
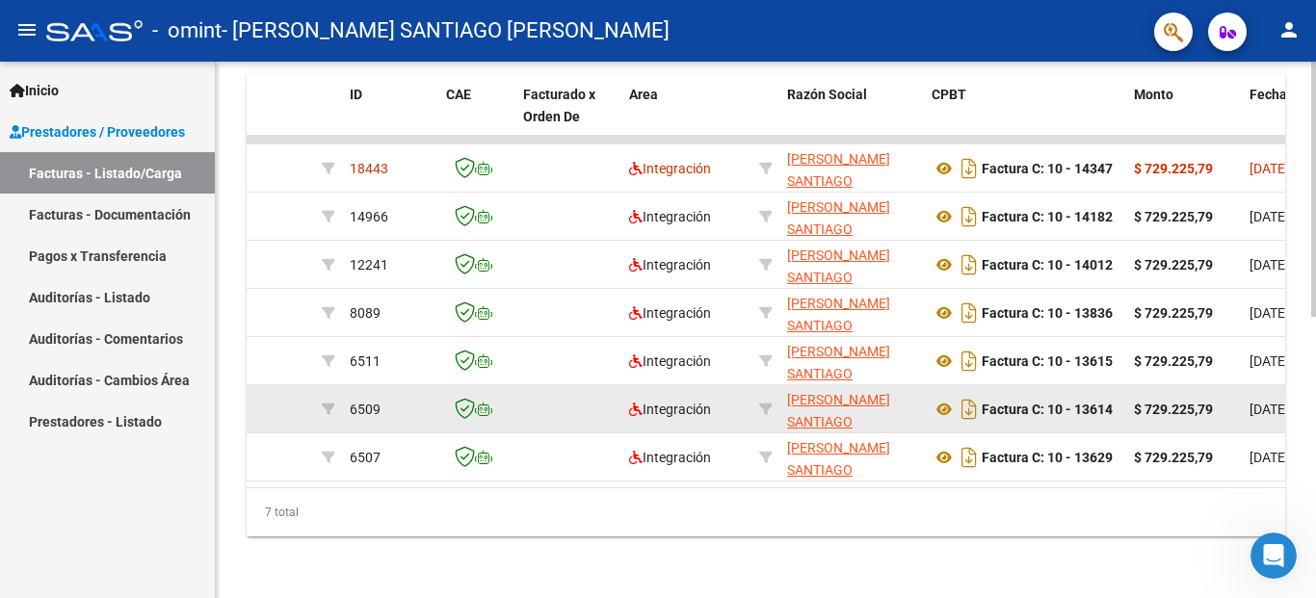
scroll to position [591, 0]
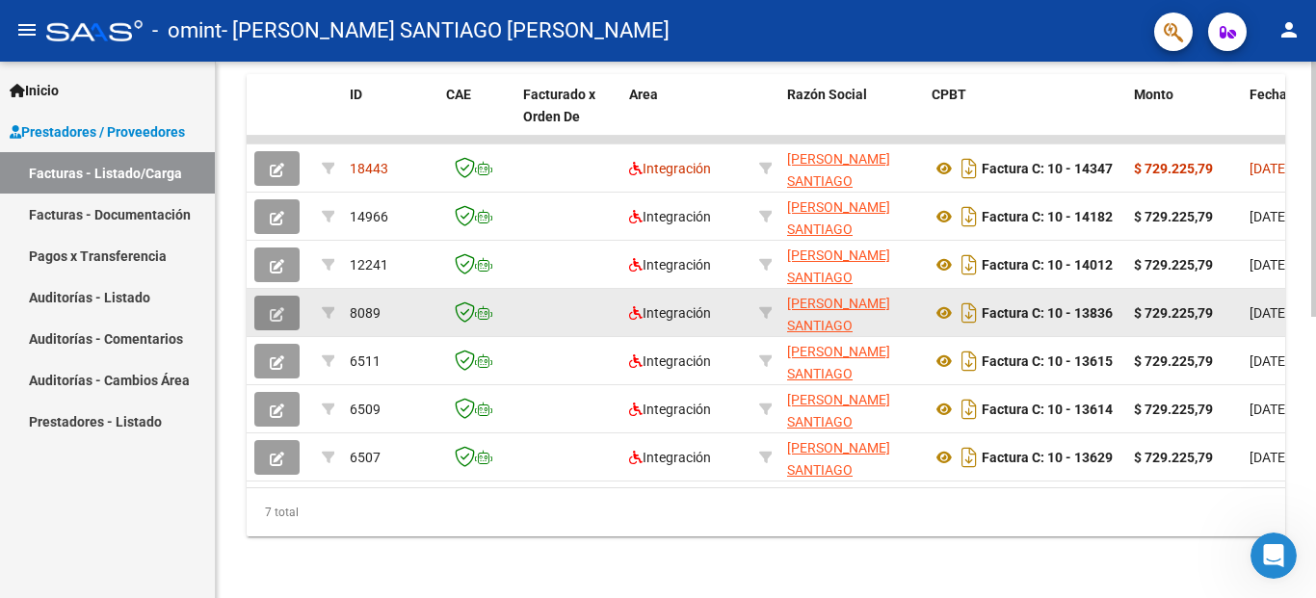
click at [277, 307] on icon "button" at bounding box center [277, 314] width 14 height 14
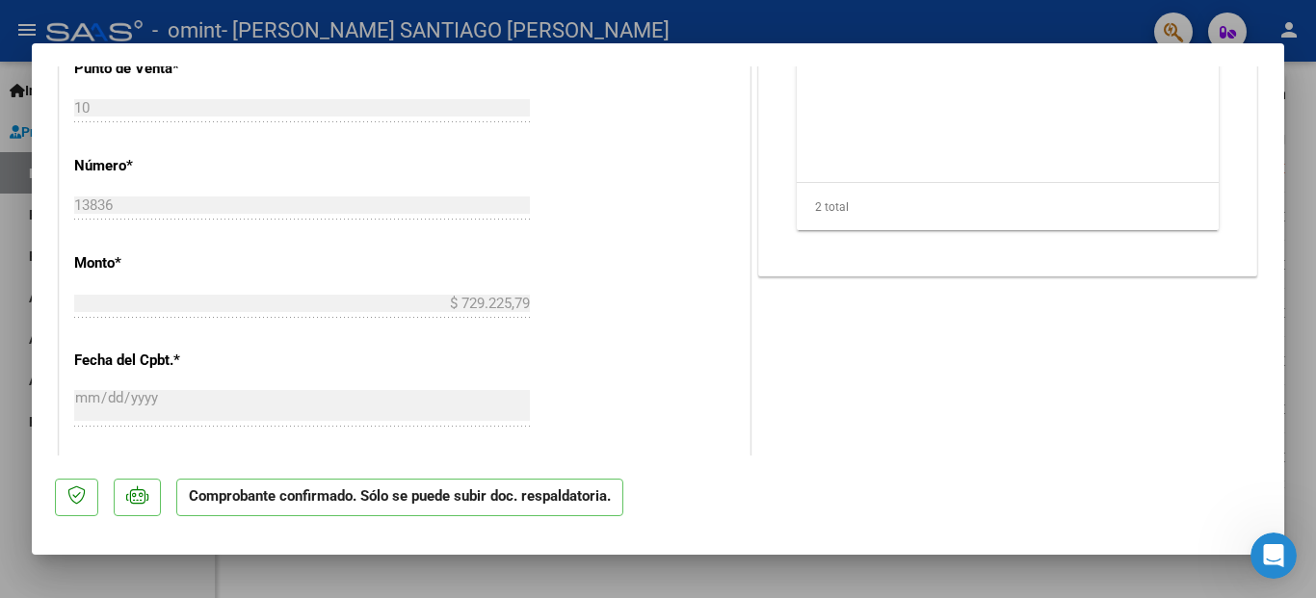
scroll to position [867, 0]
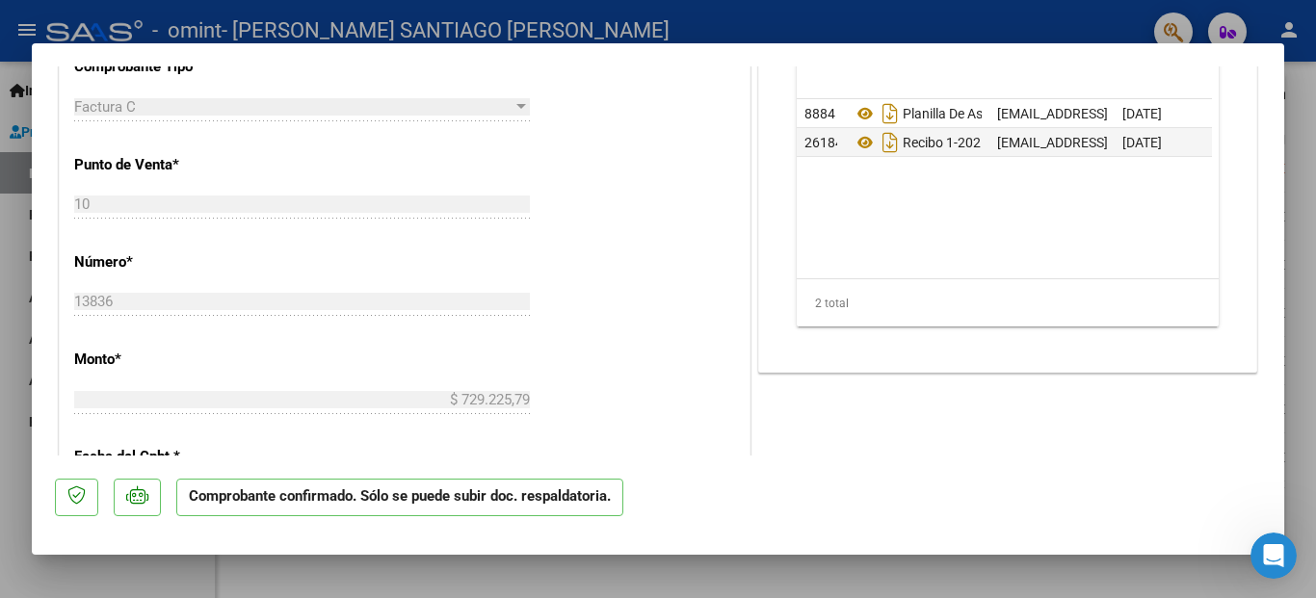
click at [555, 585] on div at bounding box center [658, 299] width 1316 height 598
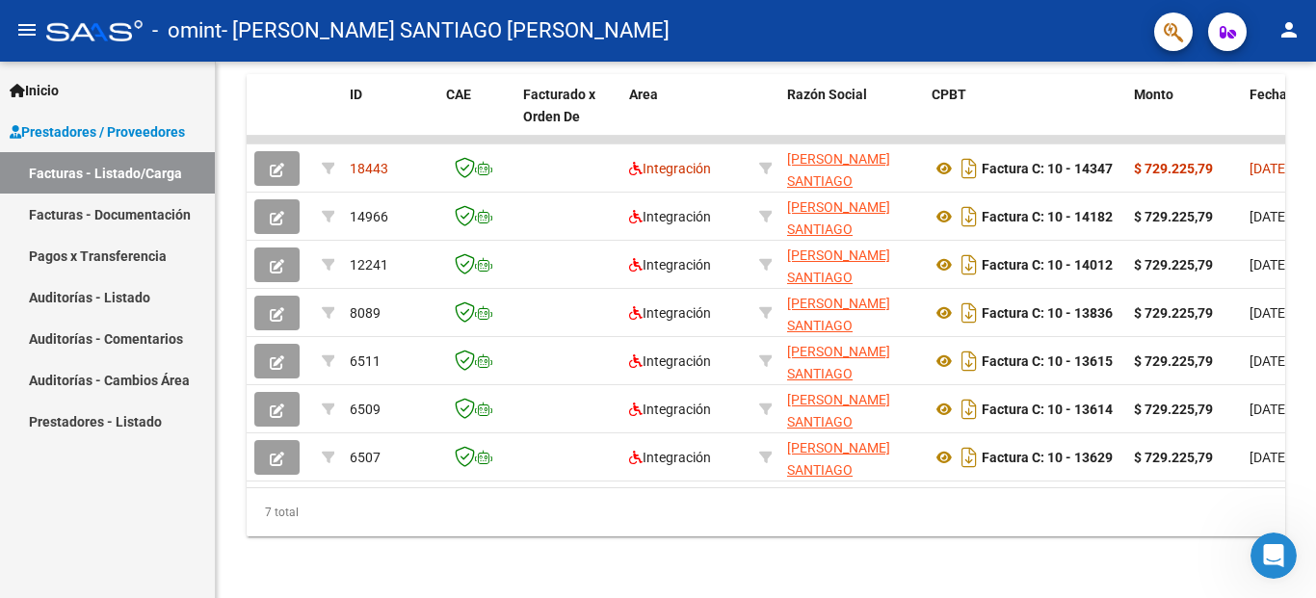
scroll to position [591, 0]
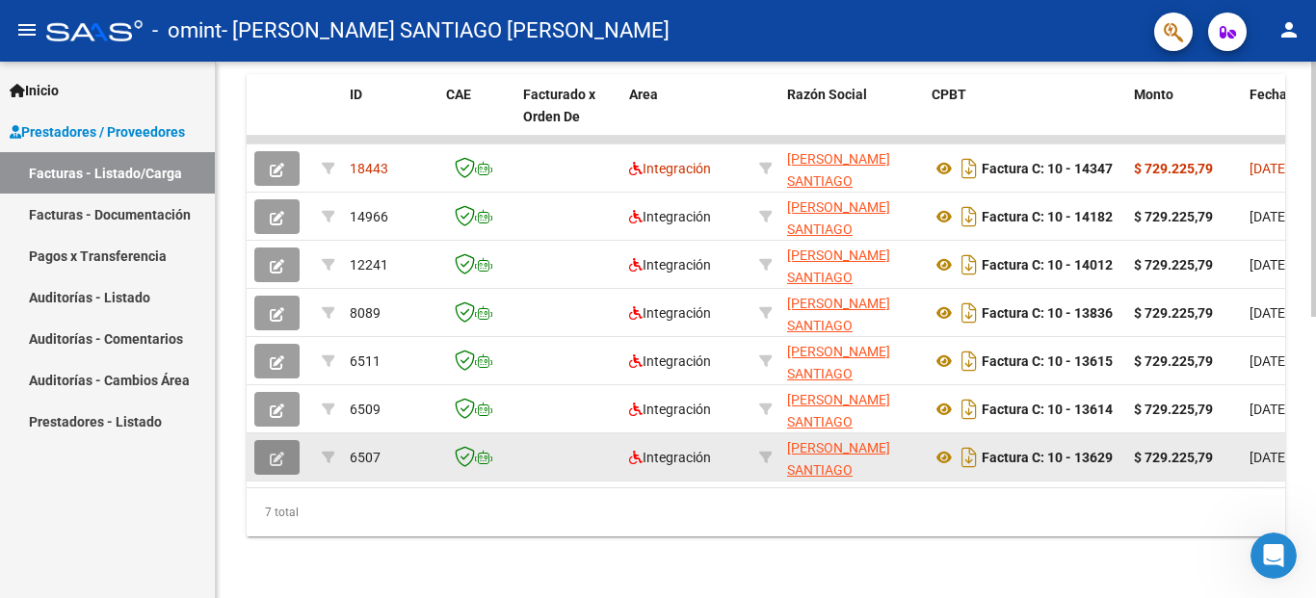
click at [276, 452] on icon "button" at bounding box center [277, 459] width 14 height 14
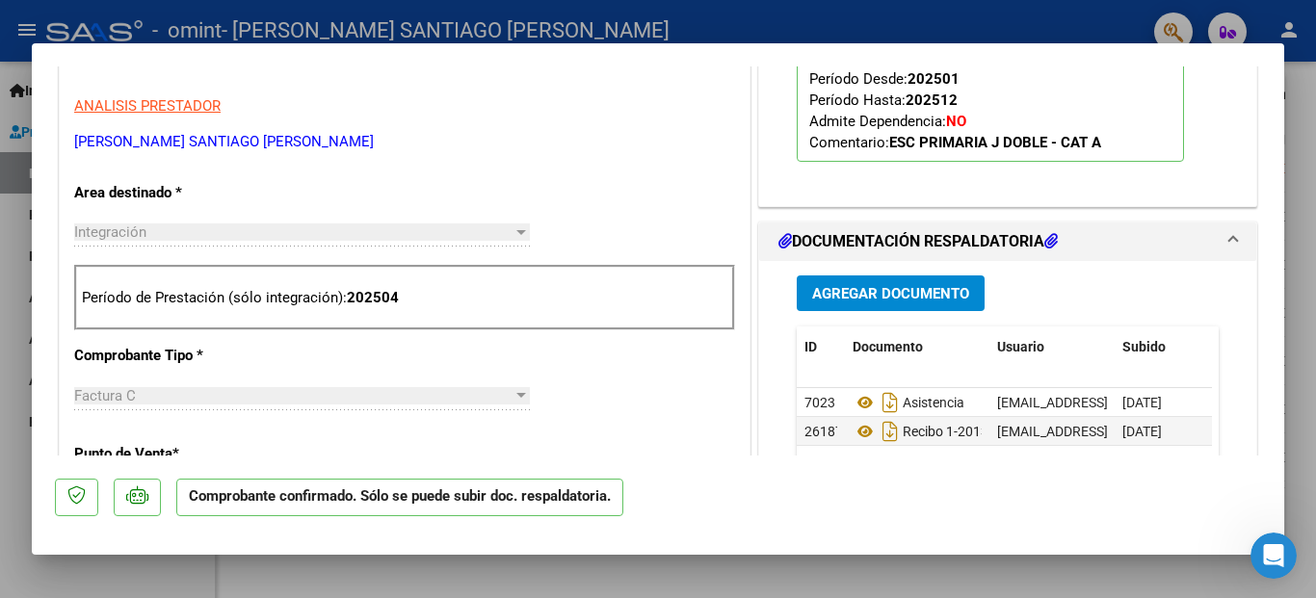
scroll to position [674, 0]
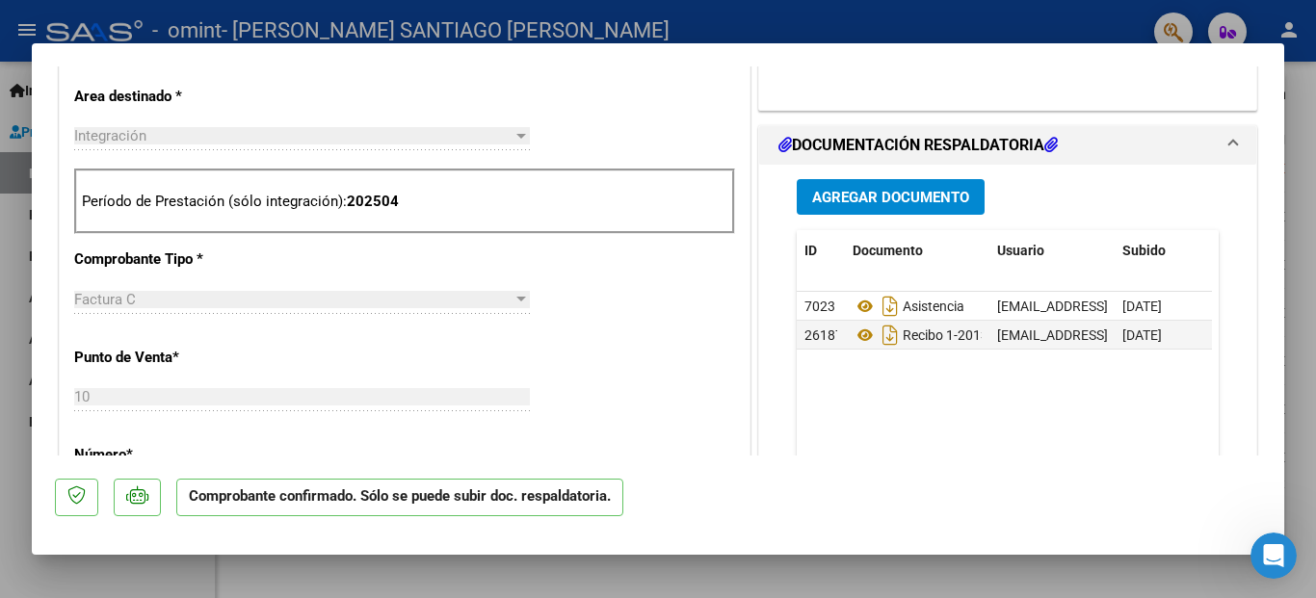
click at [488, 583] on div at bounding box center [658, 299] width 1316 height 598
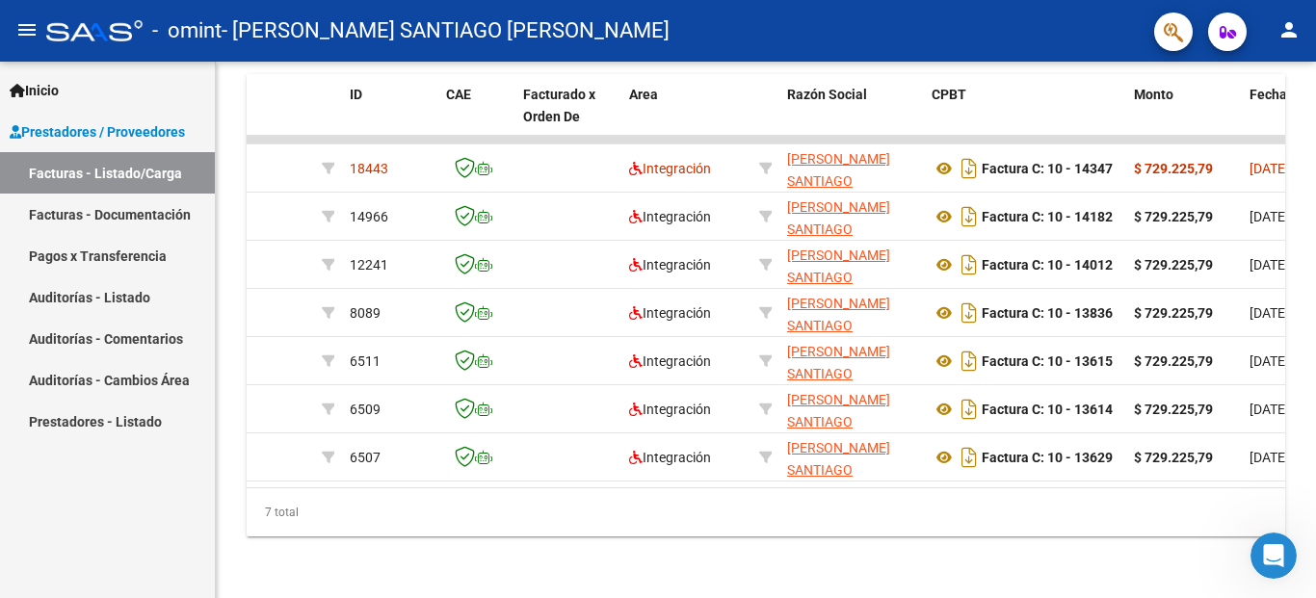
scroll to position [591, 0]
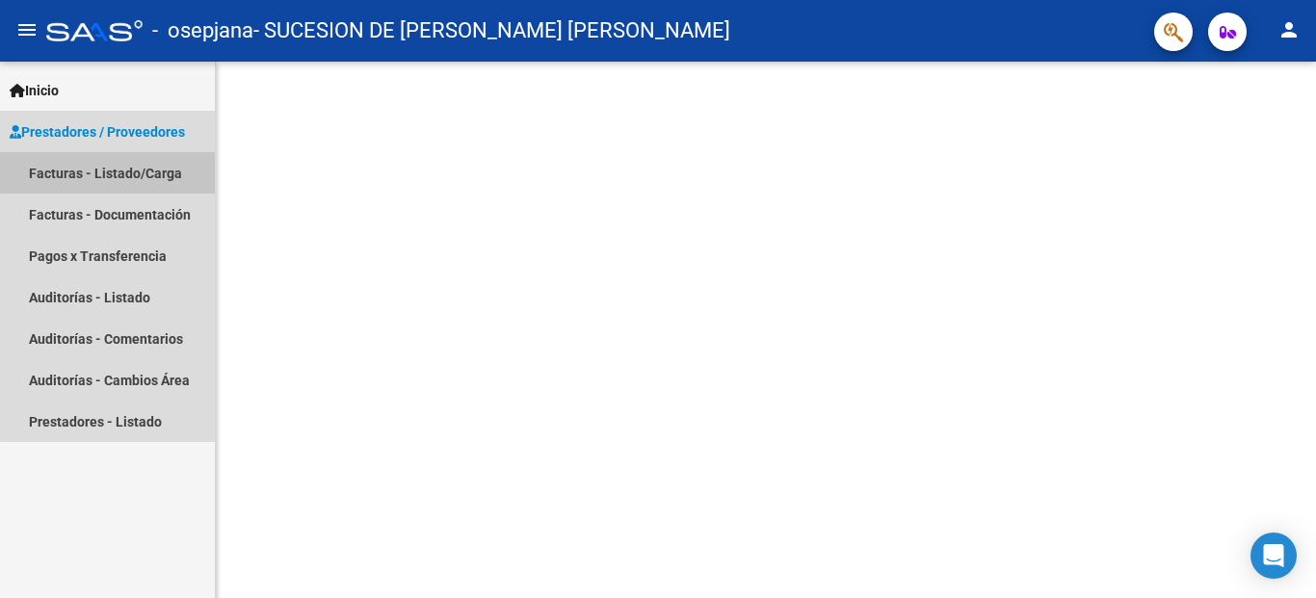
click at [112, 163] on link "Facturas - Listado/Carga" at bounding box center [107, 172] width 215 height 41
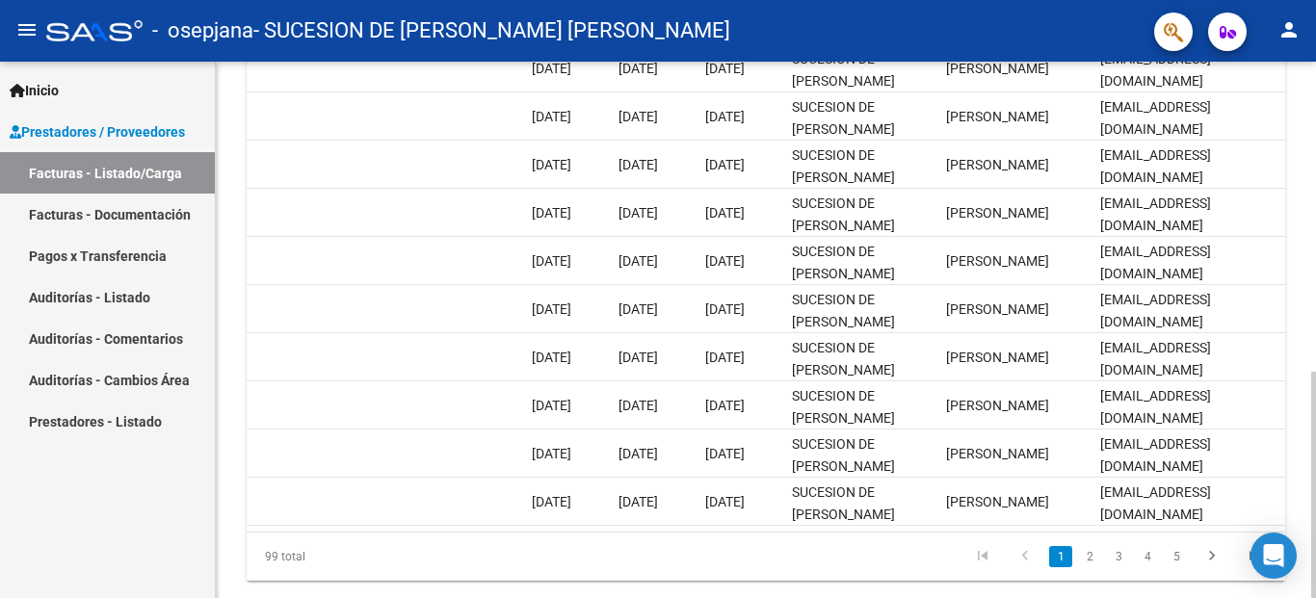
scroll to position [289, 0]
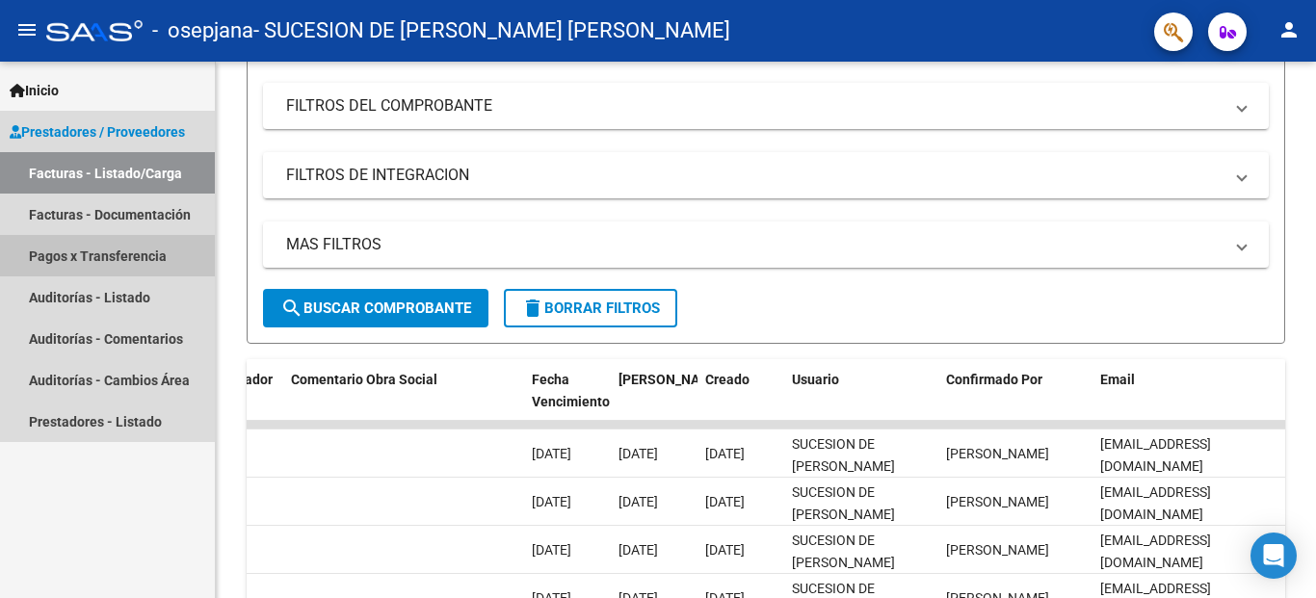
click at [104, 249] on link "Pagos x Transferencia" at bounding box center [107, 255] width 215 height 41
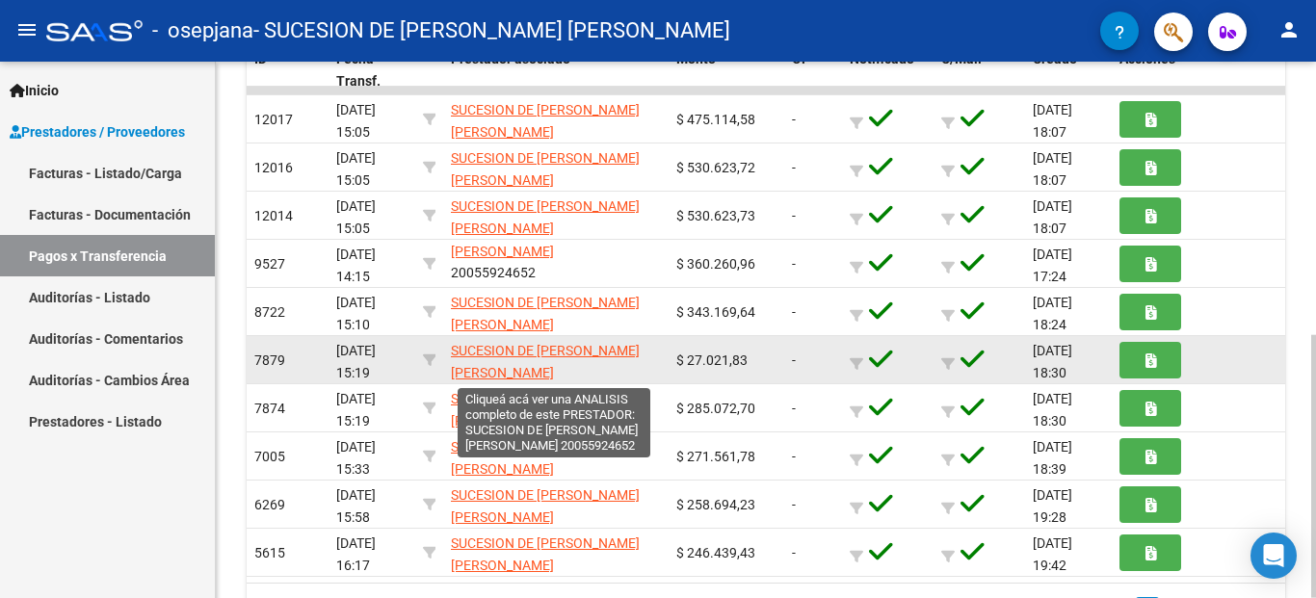
scroll to position [25, 0]
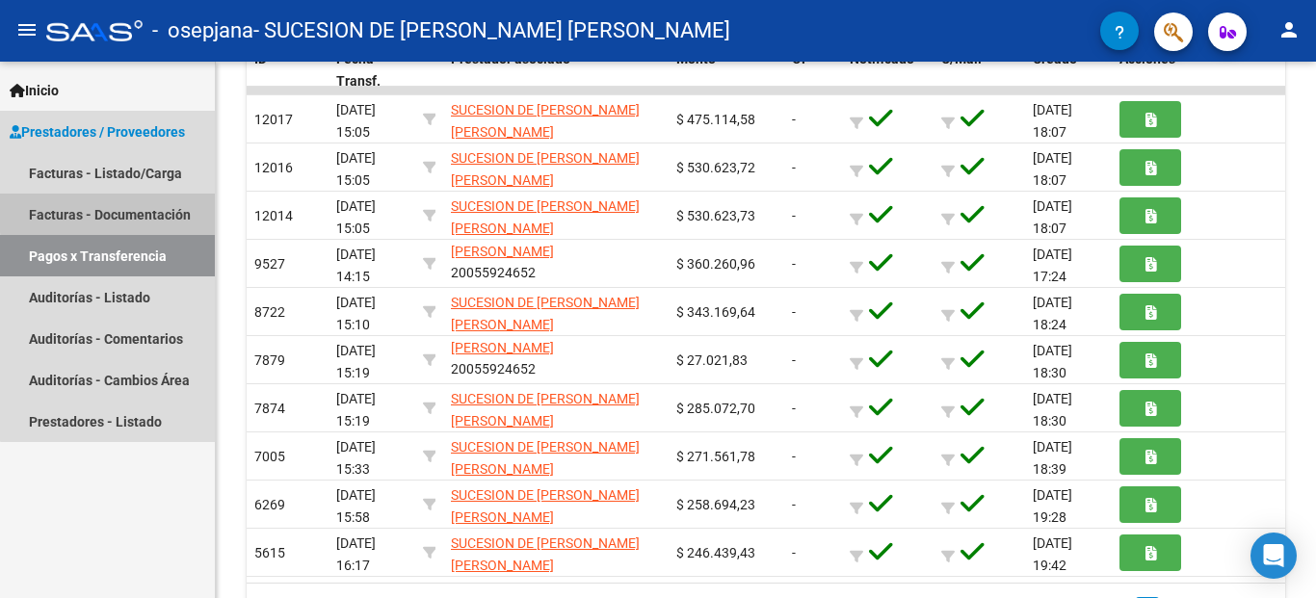
click at [118, 212] on link "Facturas - Documentación" at bounding box center [107, 214] width 215 height 41
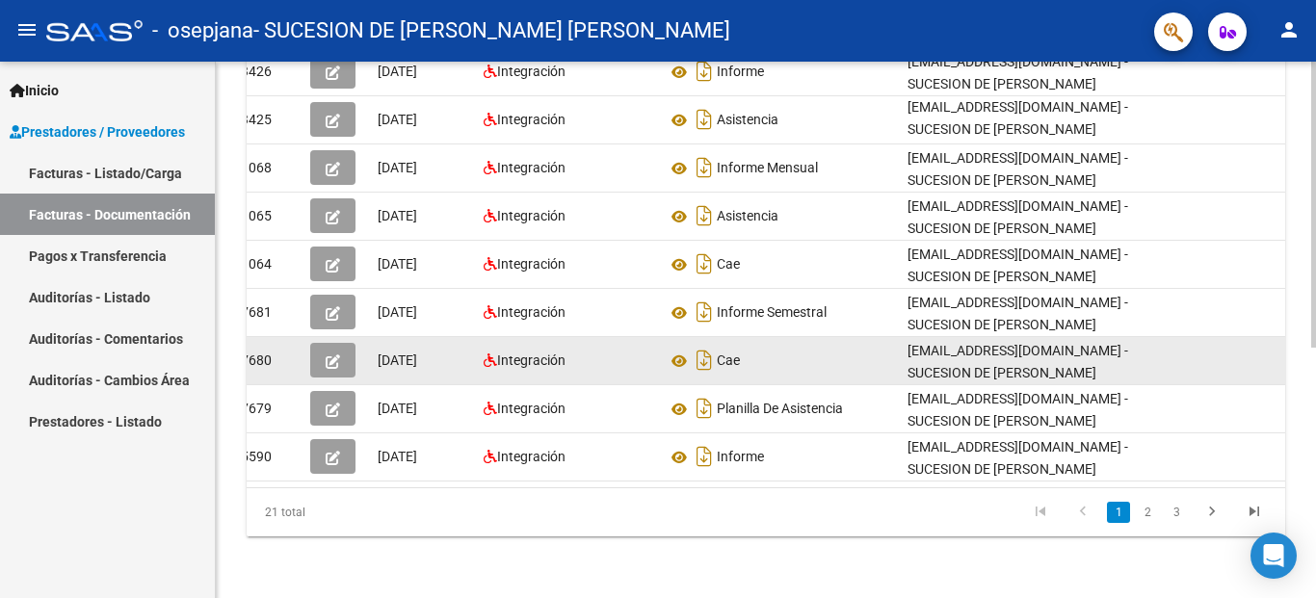
scroll to position [469, 0]
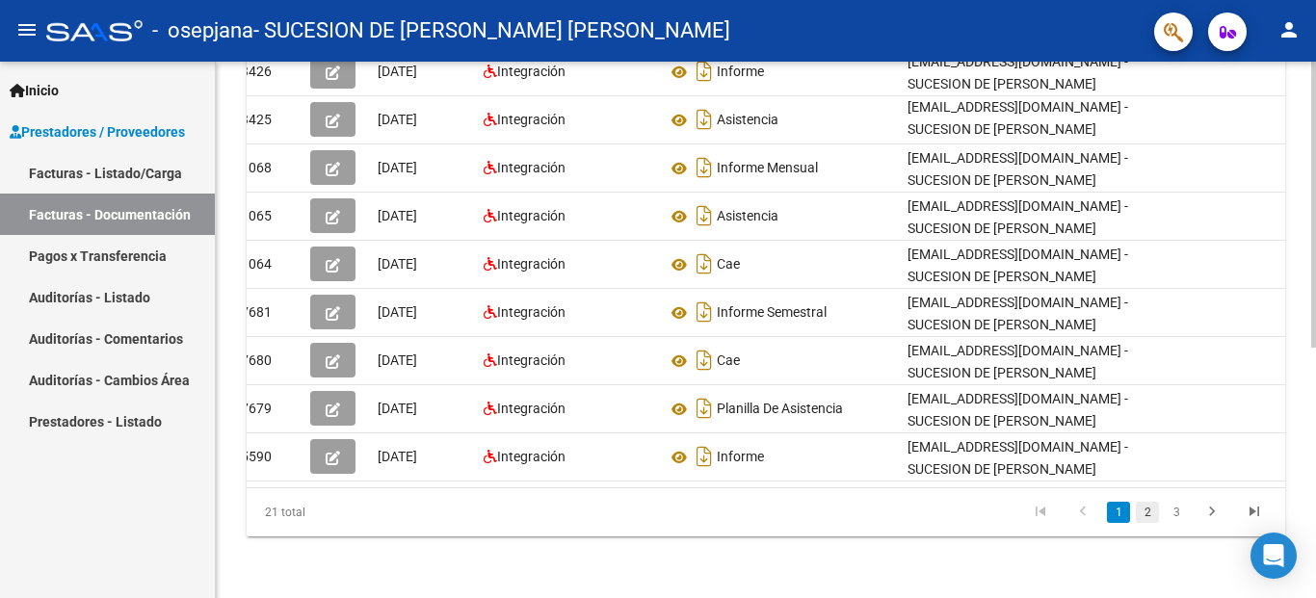
click at [1144, 511] on link "2" at bounding box center [1147, 512] width 23 height 21
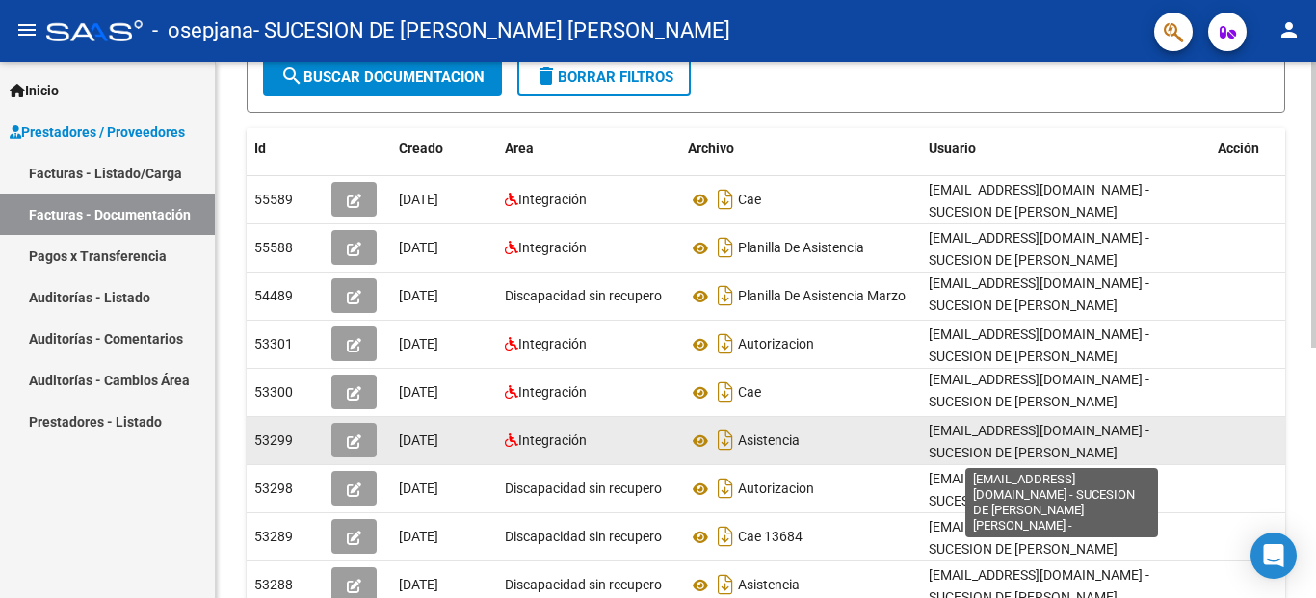
scroll to position [3, 0]
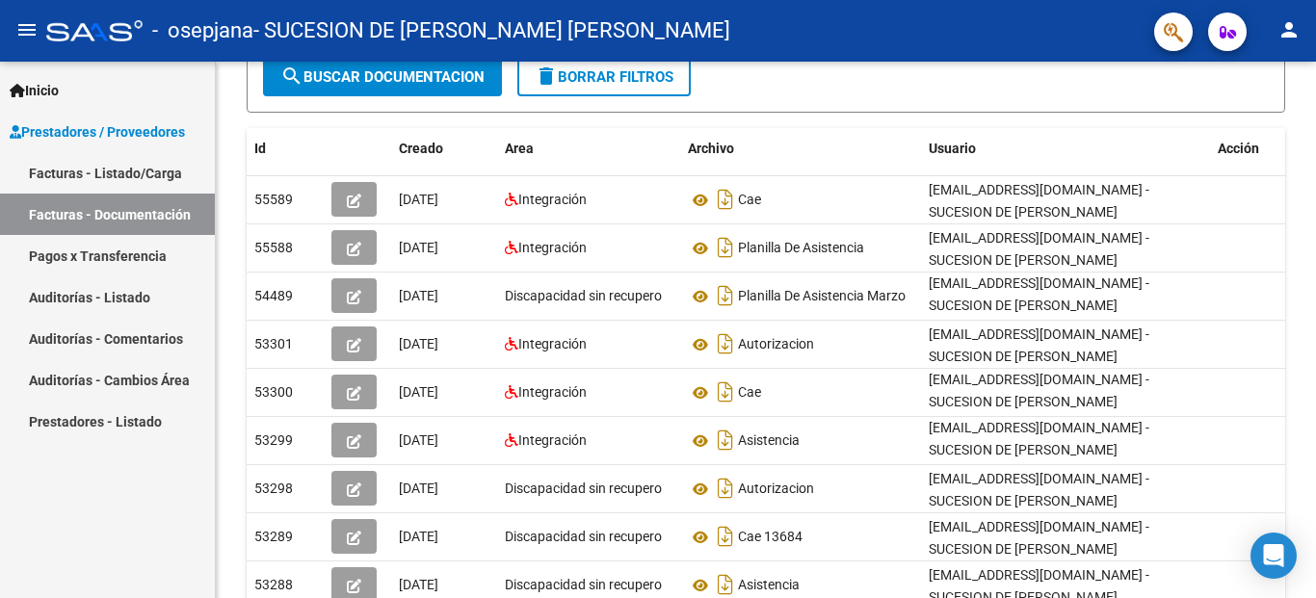
click at [89, 255] on link "Pagos x Transferencia" at bounding box center [107, 255] width 215 height 41
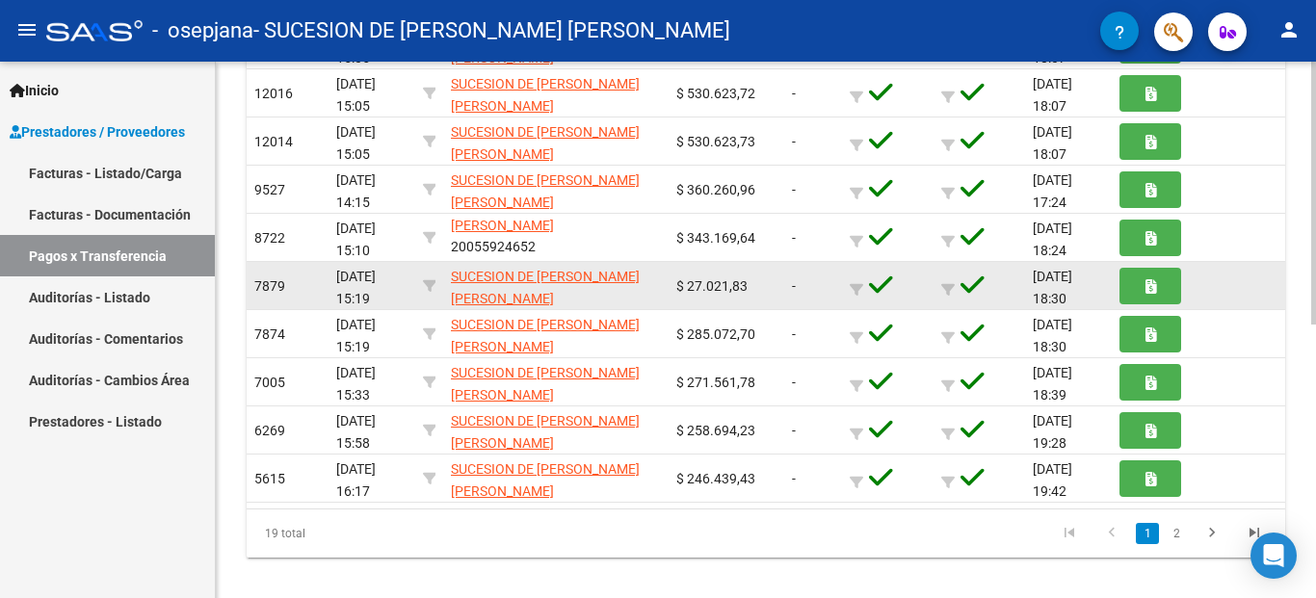
scroll to position [557, 0]
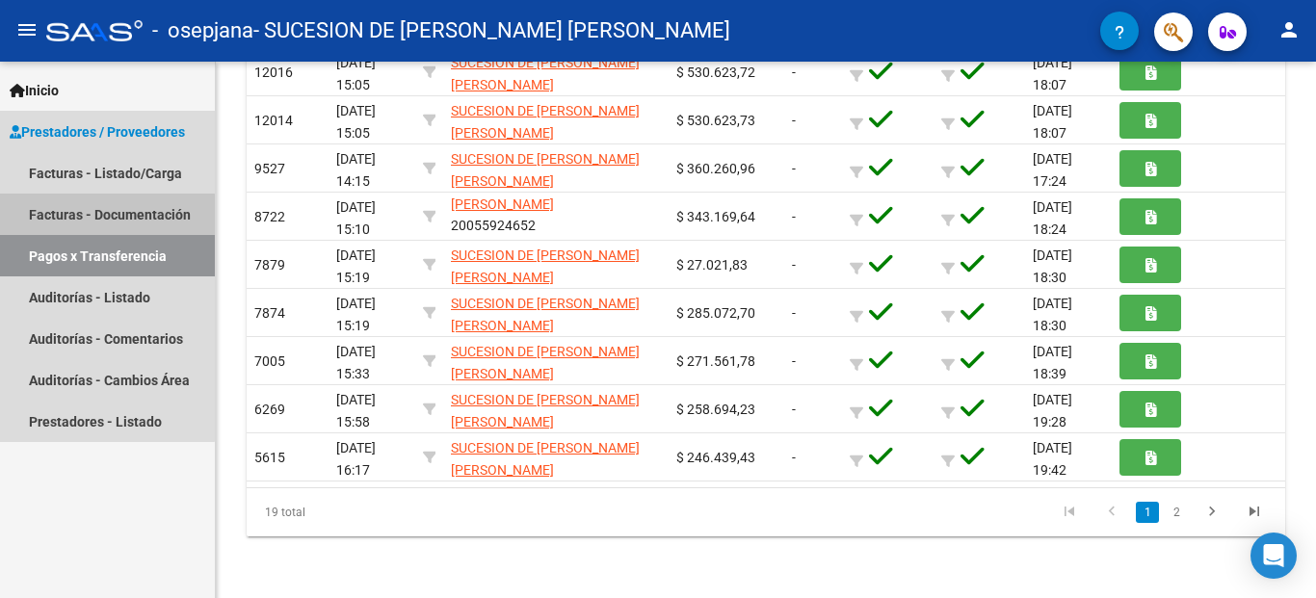
click at [73, 217] on link "Facturas - Documentación" at bounding box center [107, 214] width 215 height 41
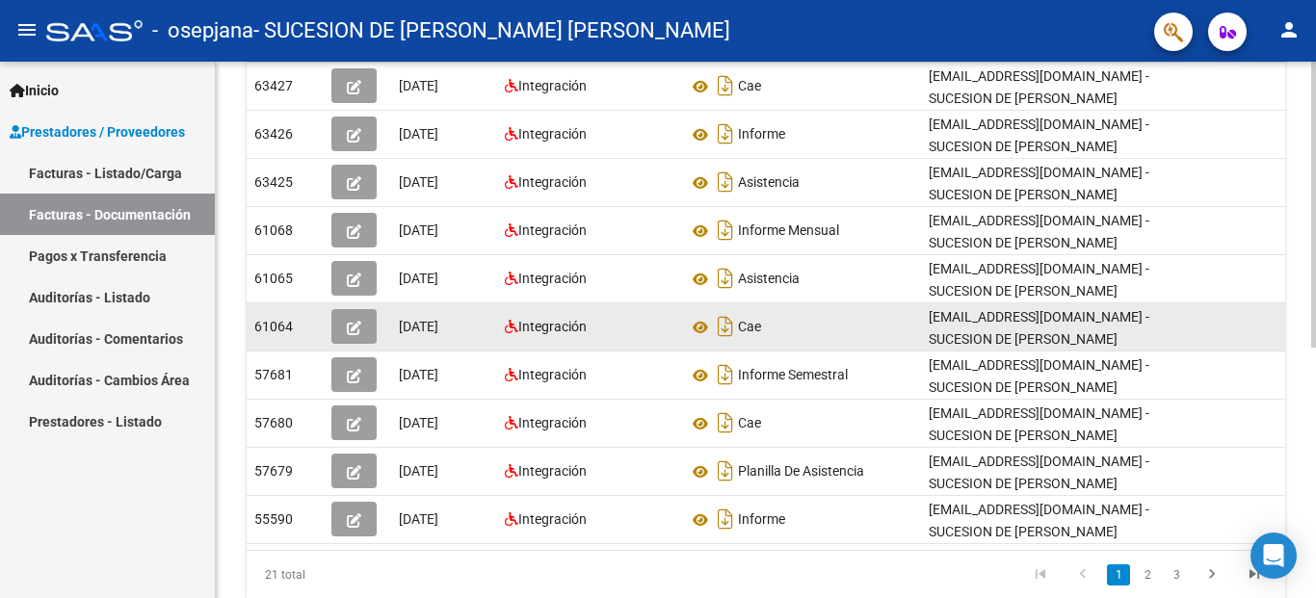
scroll to position [469, 0]
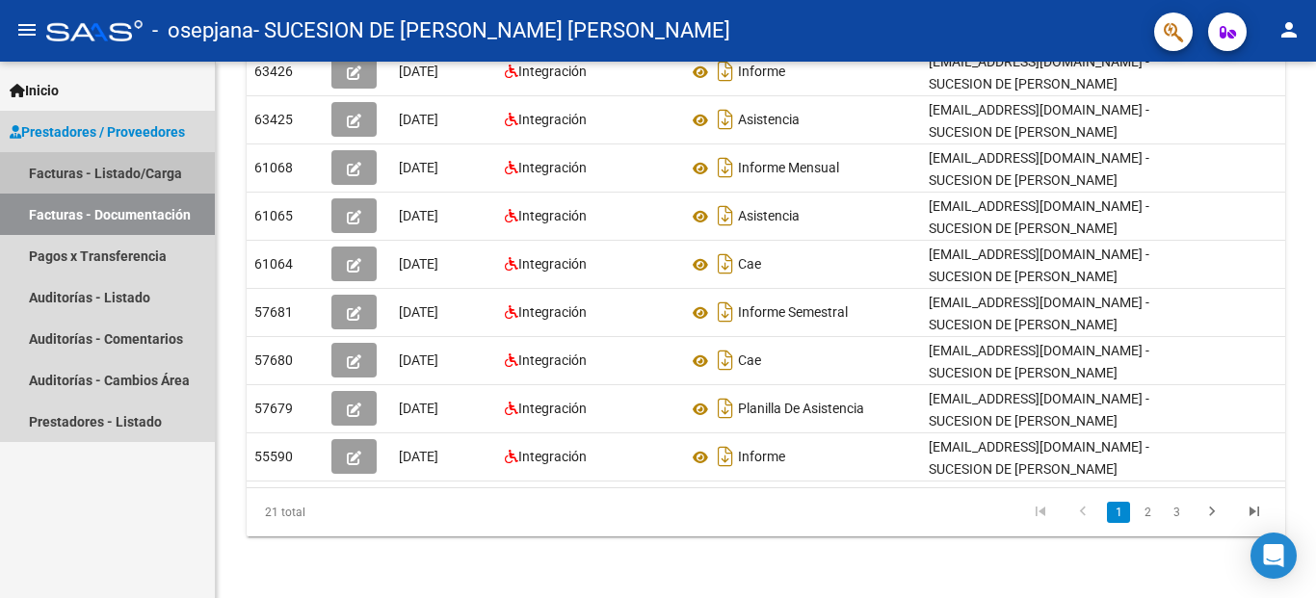
click at [136, 173] on link "Facturas - Listado/Carga" at bounding box center [107, 172] width 215 height 41
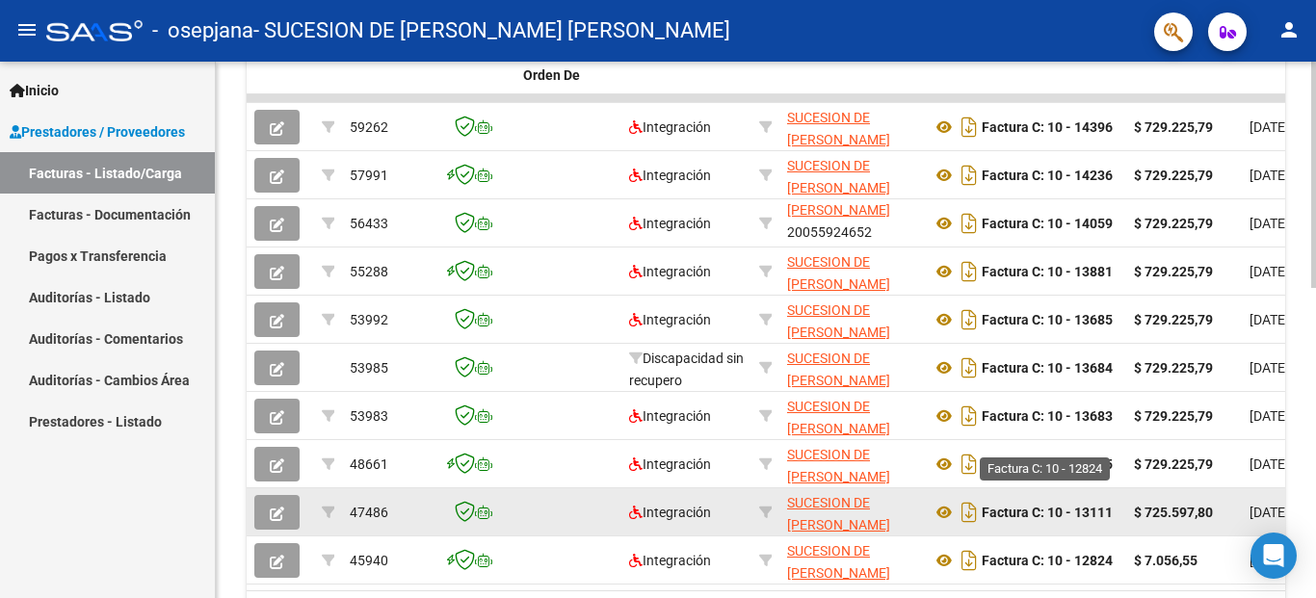
scroll to position [735, 0]
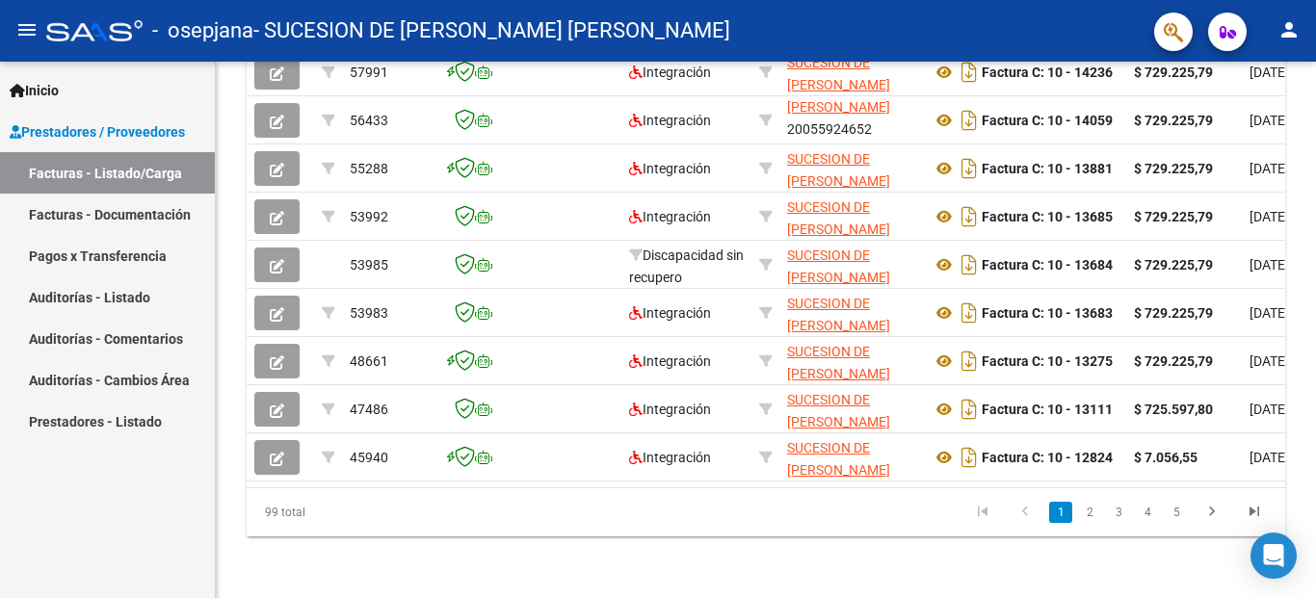
click at [165, 542] on div "Inicio Instructivos Contacto OS Prestadores / Proveedores Facturas - Listado/Ca…" at bounding box center [107, 330] width 215 height 537
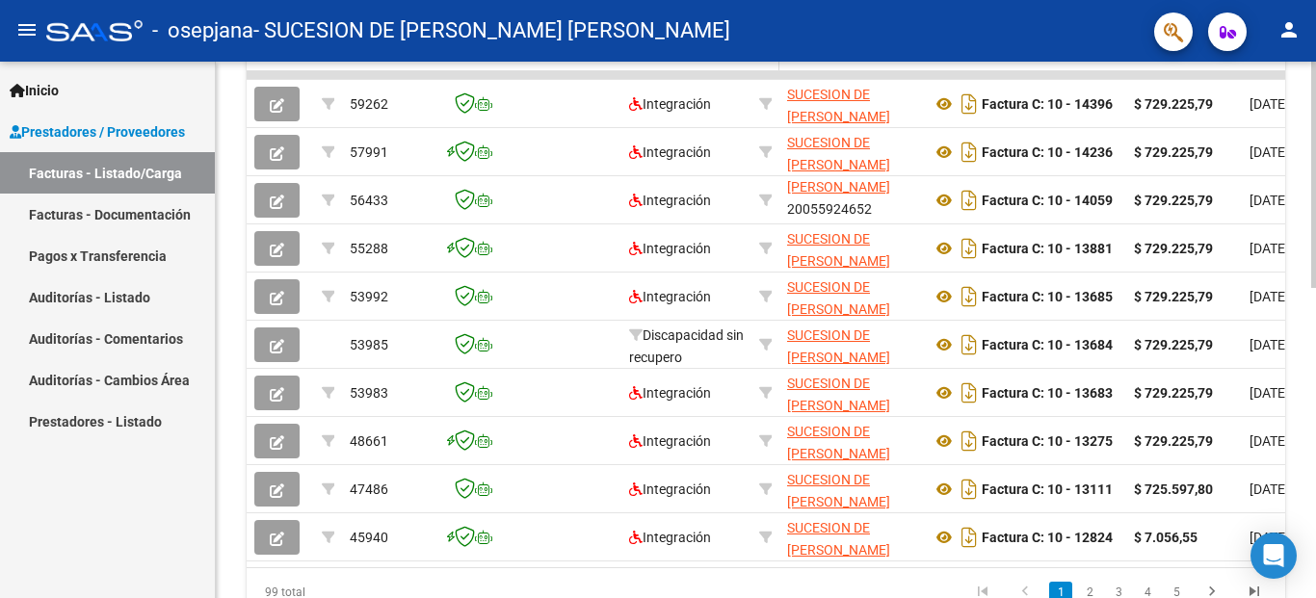
scroll to position [253, 0]
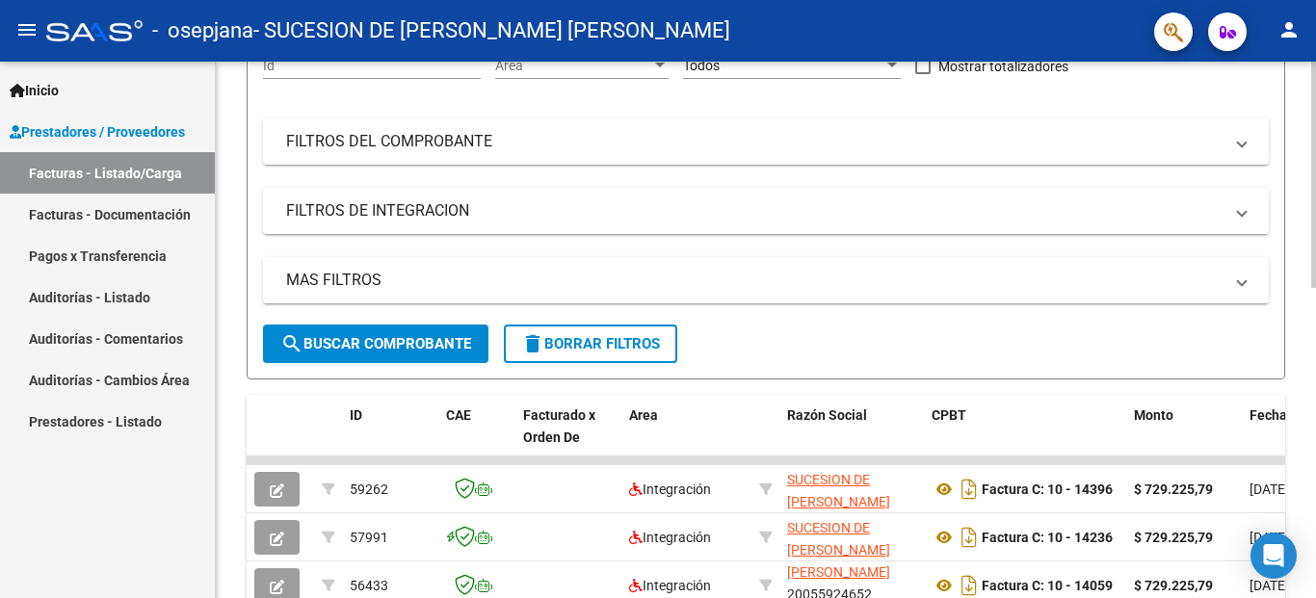
click at [226, 440] on div "Video tutorial PRESTADORES -> Listado de CPBTs Emitidos por Prestadores / Prove…" at bounding box center [766, 435] width 1100 height 1255
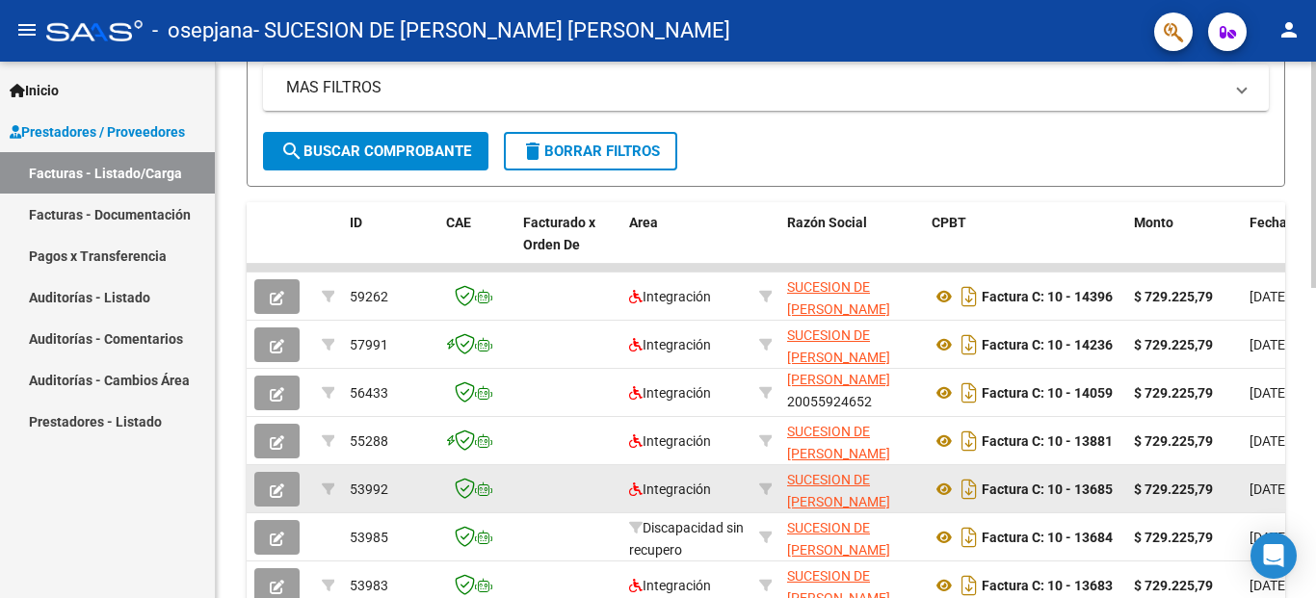
scroll to position [542, 0]
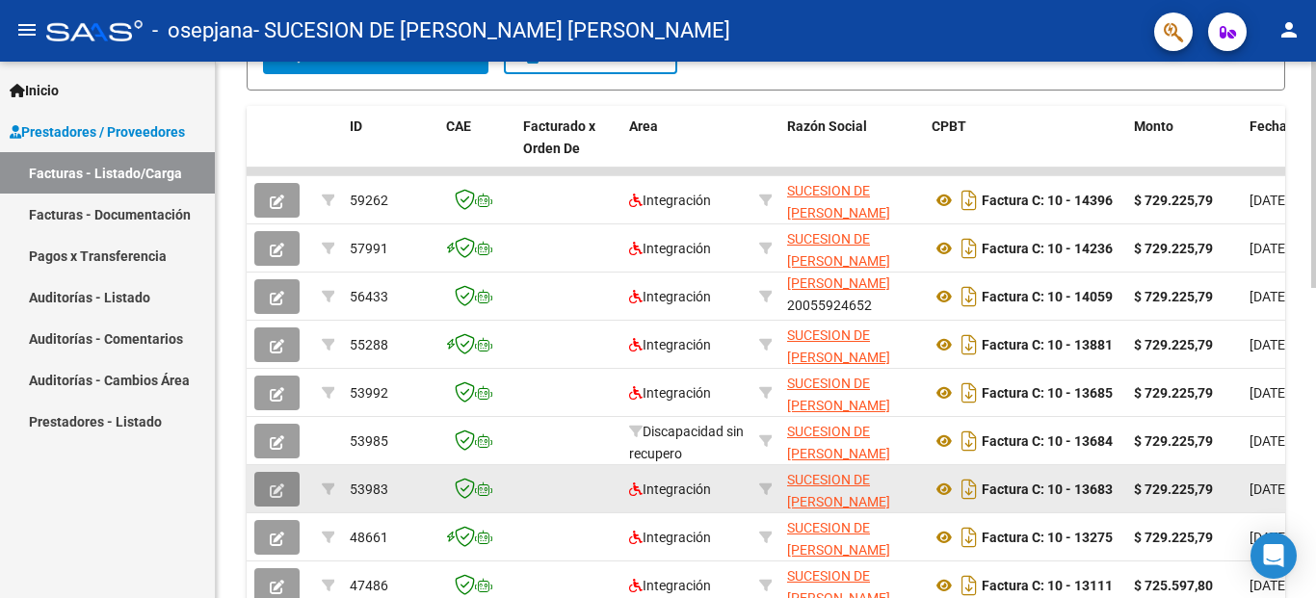
click at [276, 486] on icon "button" at bounding box center [277, 491] width 14 height 14
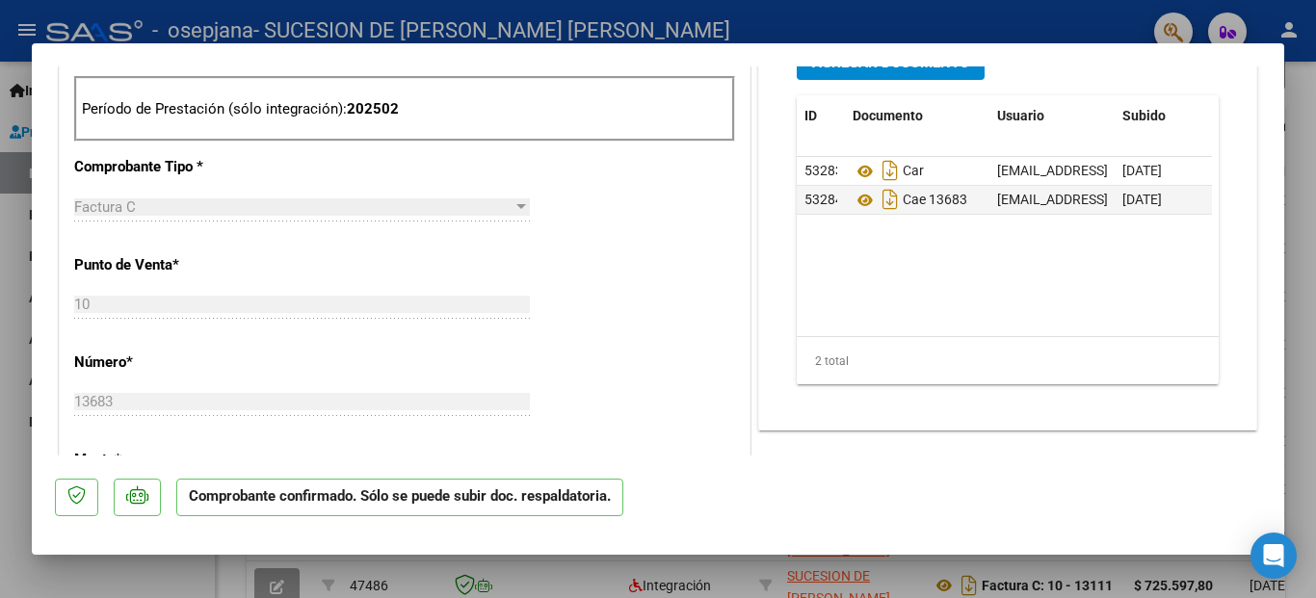
scroll to position [963, 0]
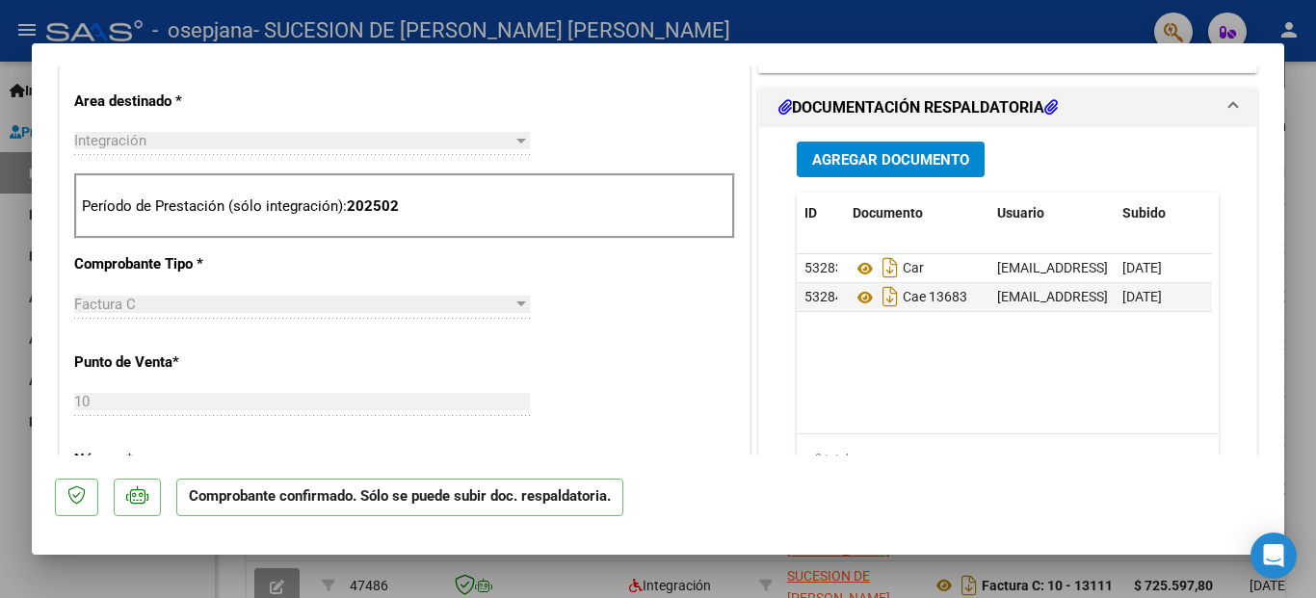
click at [880, 160] on span "Agregar Documento" at bounding box center [890, 159] width 157 height 17
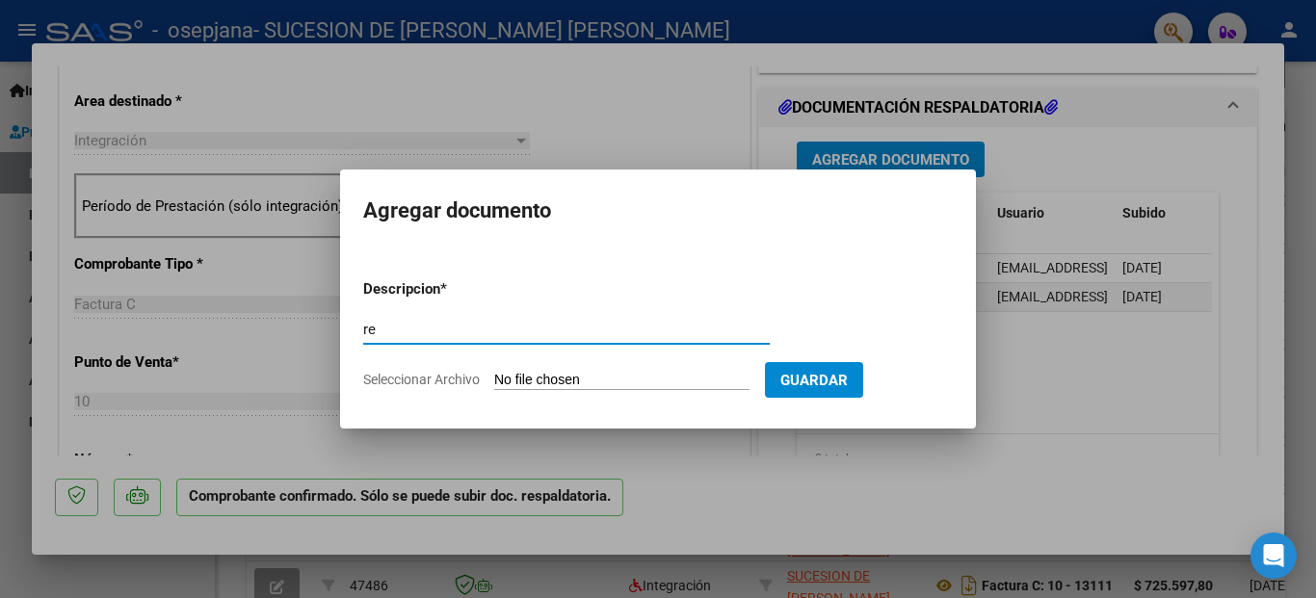
type input "r"
type input "RECIBO 1-20202"
click at [684, 388] on input "Seleccionar Archivo" at bounding box center [621, 381] width 255 height 18
type input "C:\fakepath\RC_0001-00020202_OSEPJANA E6BE.pdf"
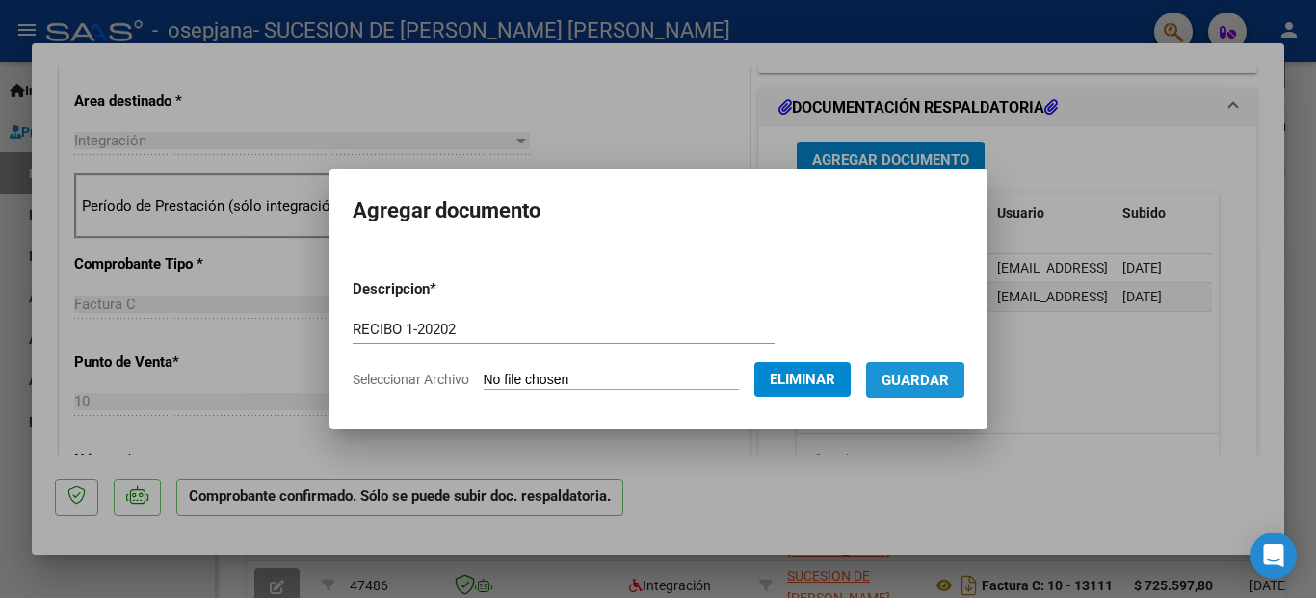
click at [924, 369] on button "Guardar" at bounding box center [915, 380] width 98 height 36
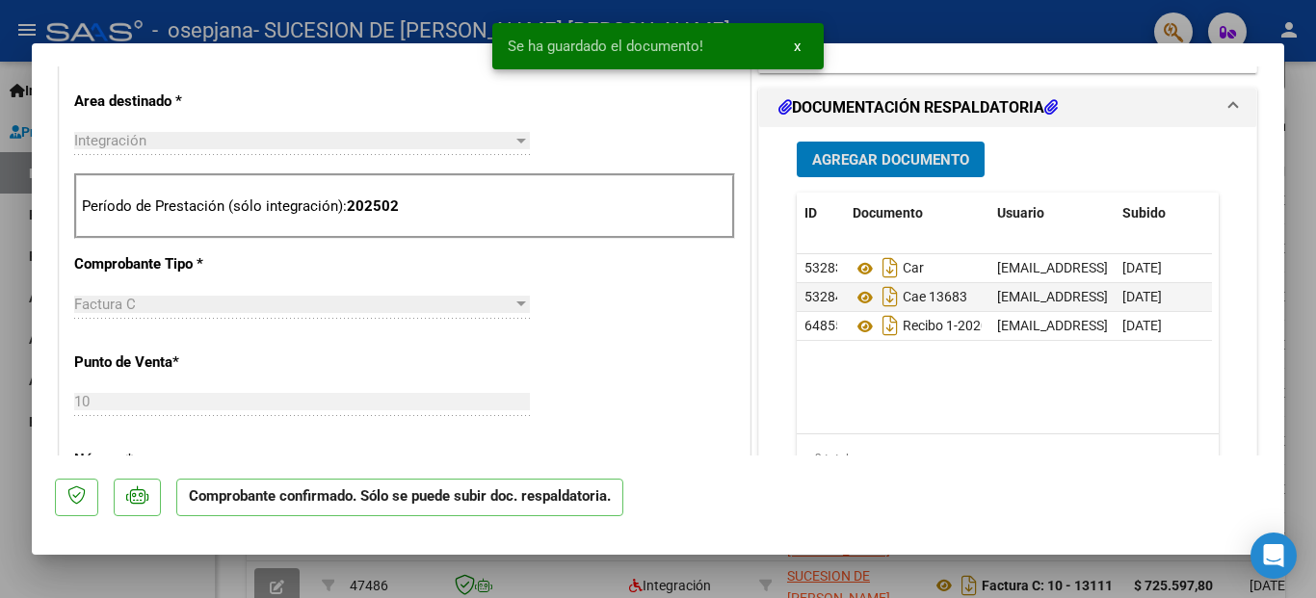
click at [68, 580] on div at bounding box center [658, 299] width 1316 height 598
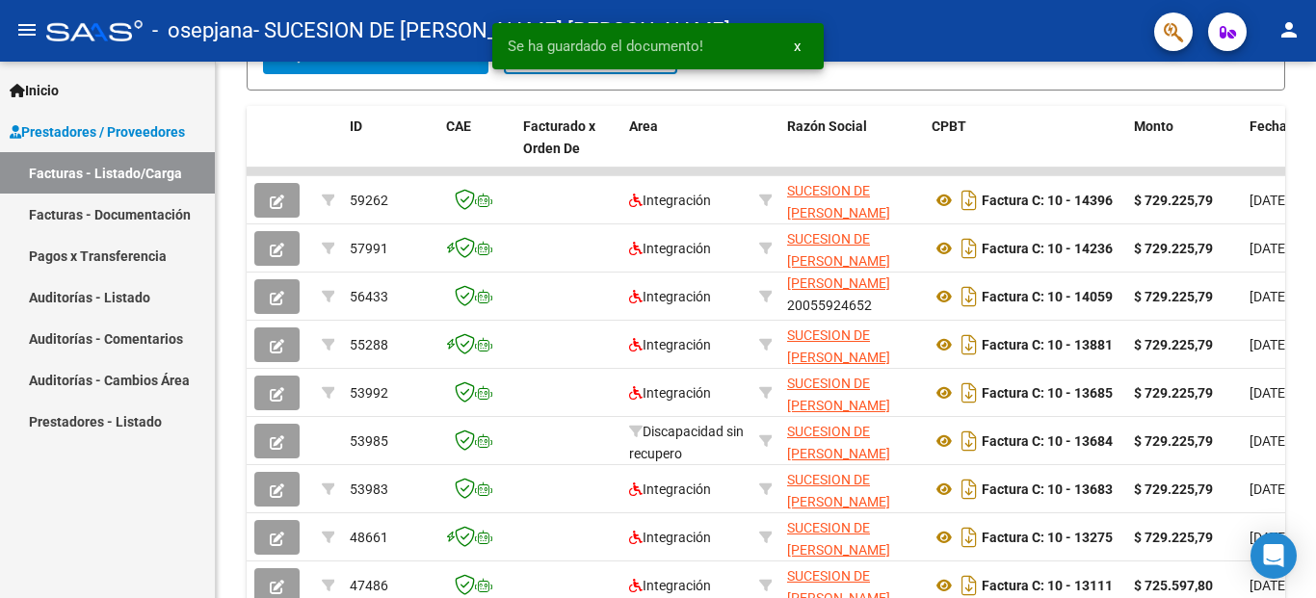
scroll to position [542, 0]
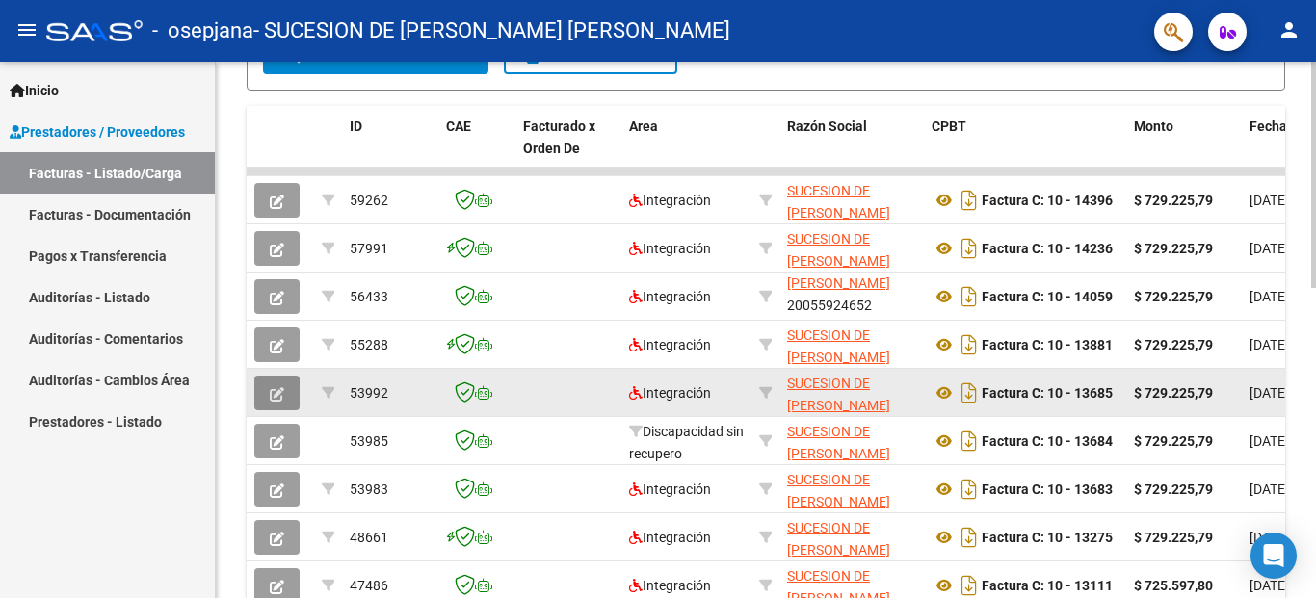
click at [274, 385] on span "button" at bounding box center [277, 392] width 14 height 17
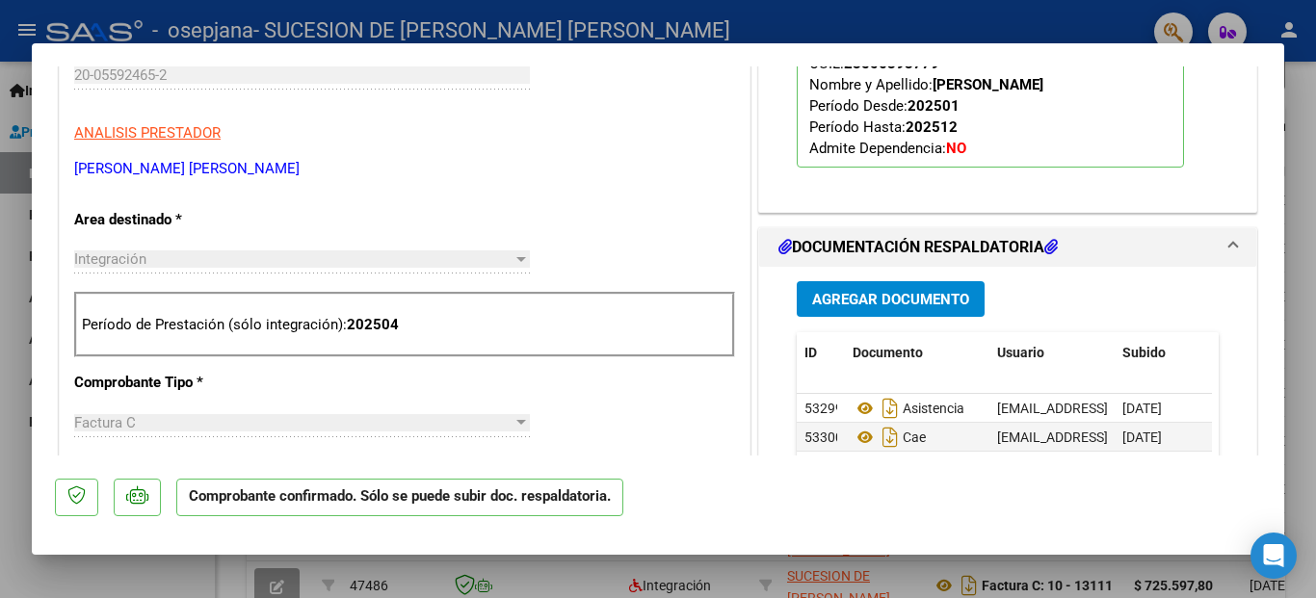
scroll to position [1638, 0]
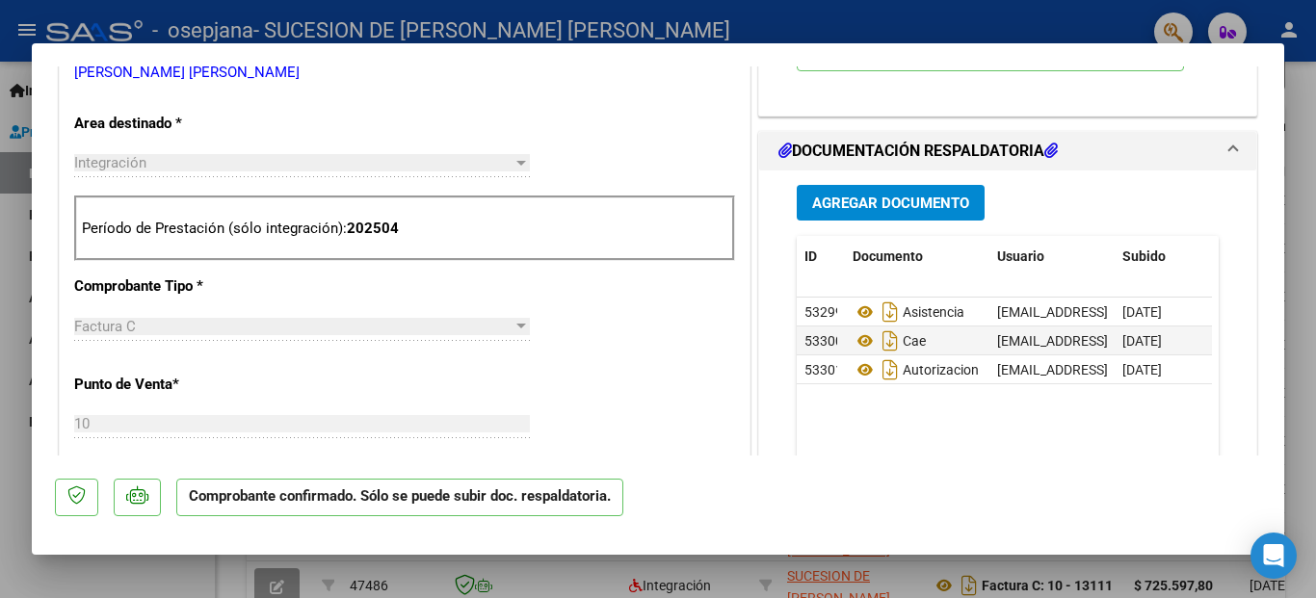
click at [388, 506] on p "Comprobante confirmado. Sólo se puede subir doc. respaldatoria." at bounding box center [399, 498] width 447 height 38
click at [920, 194] on span "Agregar Documento" at bounding box center [890, 202] width 157 height 17
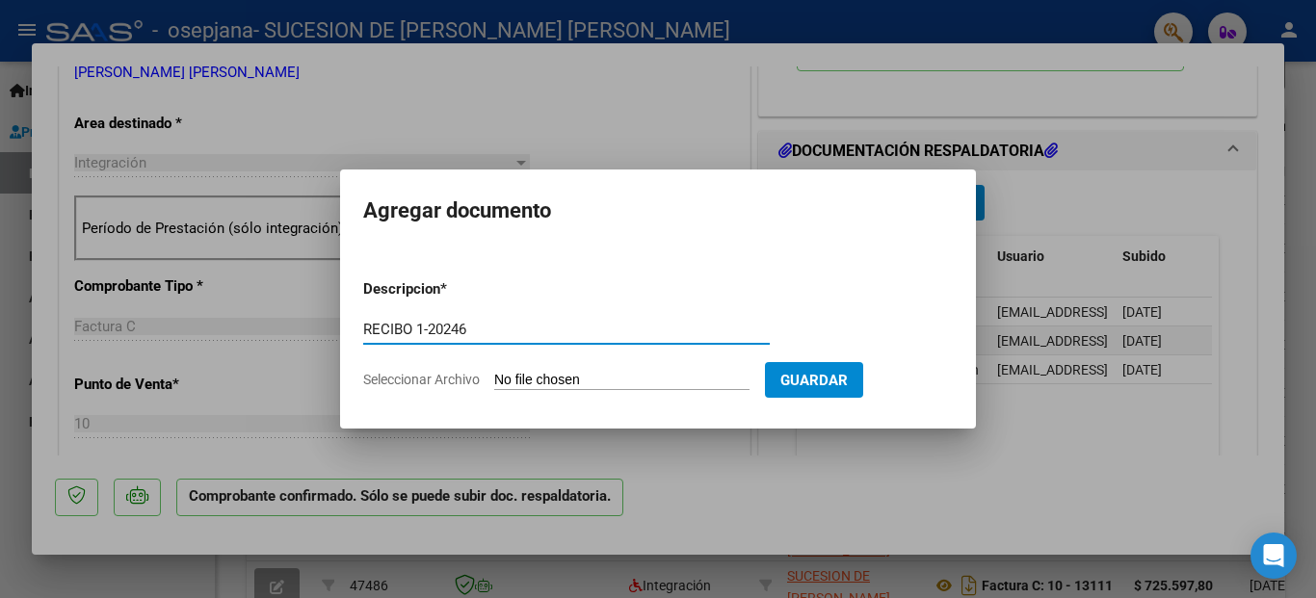
type input "RECIBO 1-20246"
click at [597, 382] on input "Seleccionar Archivo" at bounding box center [621, 381] width 255 height 18
type input "C:\fakepath\RC_0001-00020246_OSEPJANA E62F.pdf"
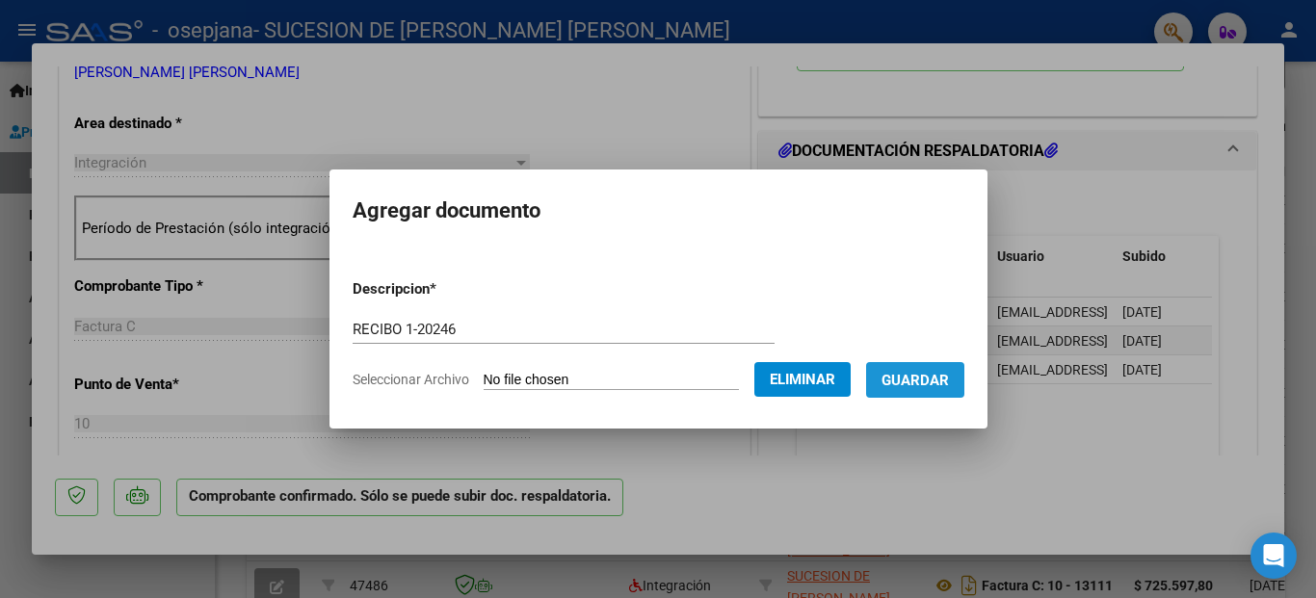
click at [936, 381] on span "Guardar" at bounding box center [914, 380] width 67 height 17
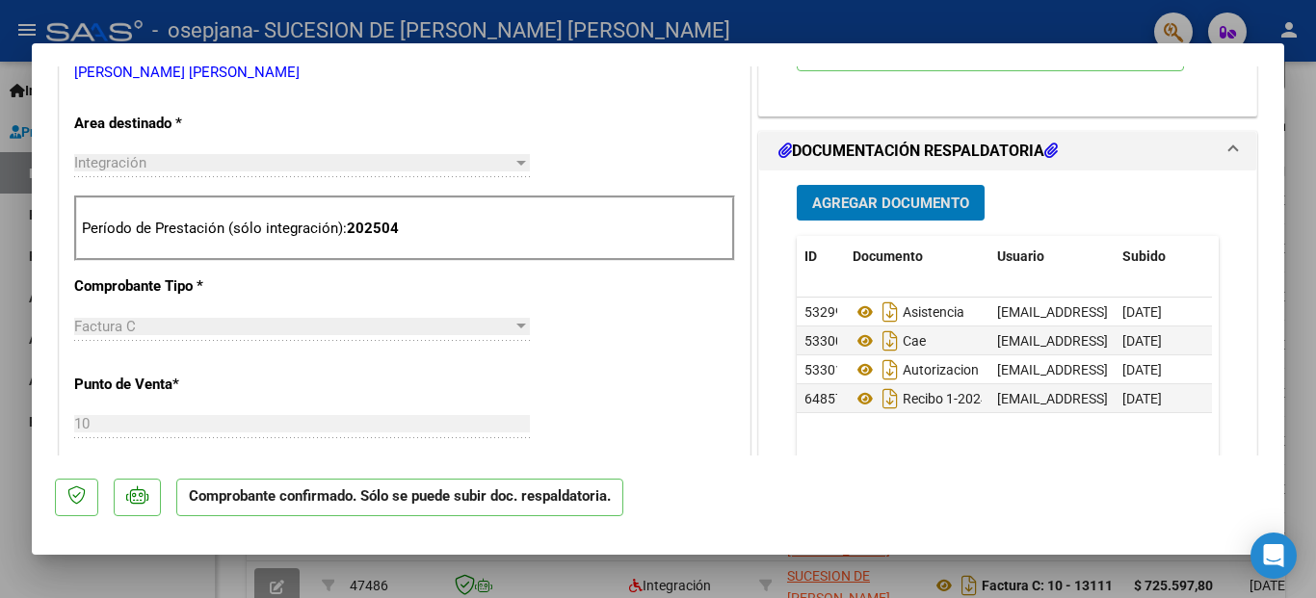
click at [143, 587] on div at bounding box center [658, 299] width 1316 height 598
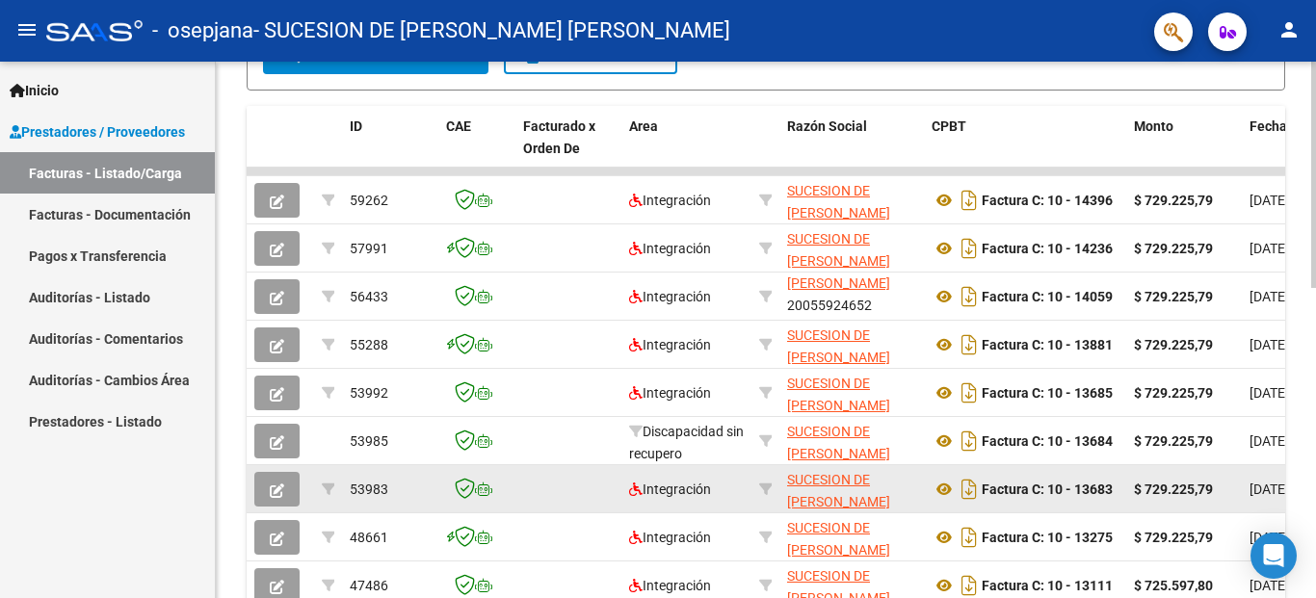
scroll to position [542, 0]
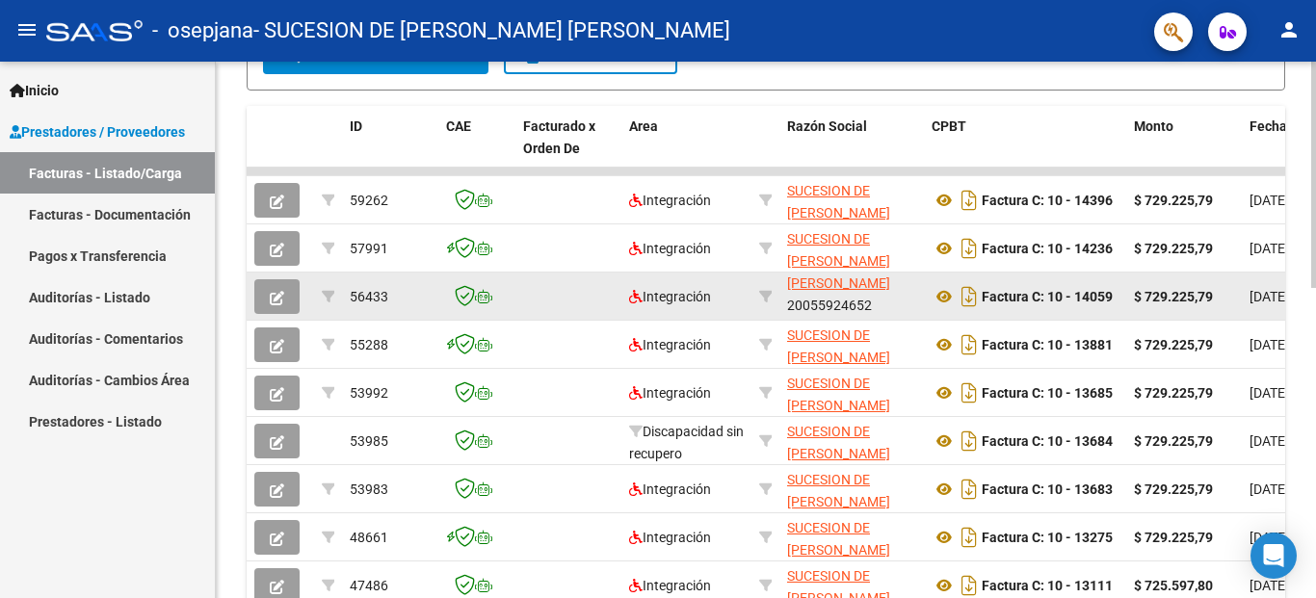
click at [276, 302] on icon "button" at bounding box center [277, 298] width 14 height 14
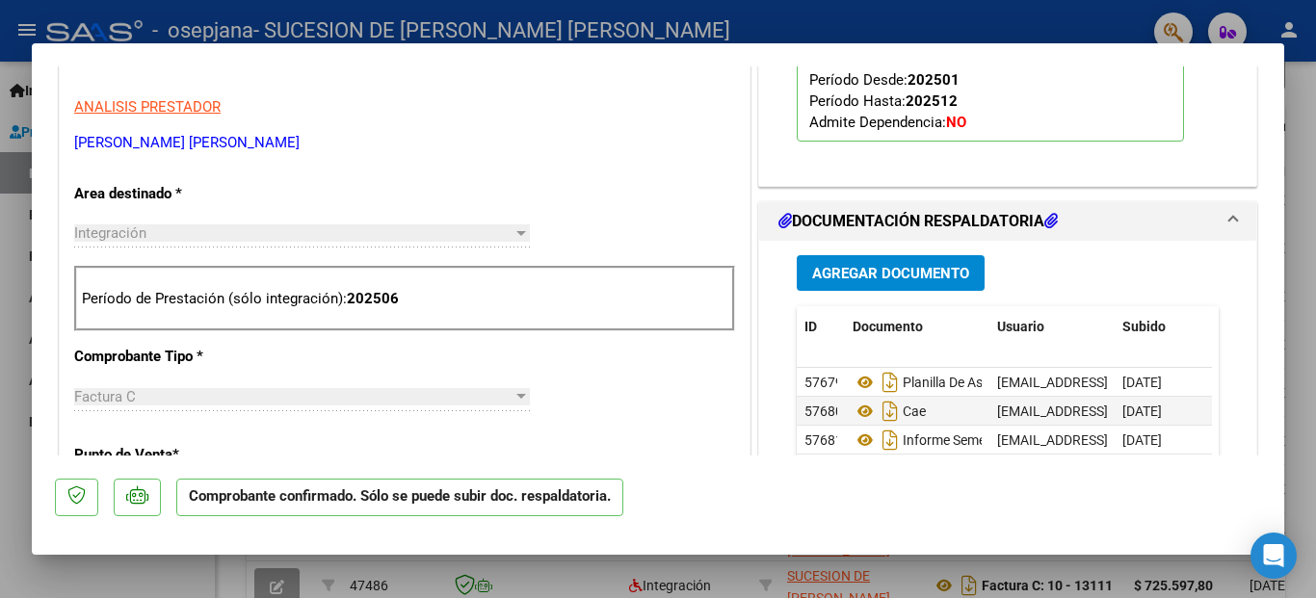
scroll to position [578, 0]
click at [886, 273] on span "Agregar Documento" at bounding box center [890, 272] width 157 height 17
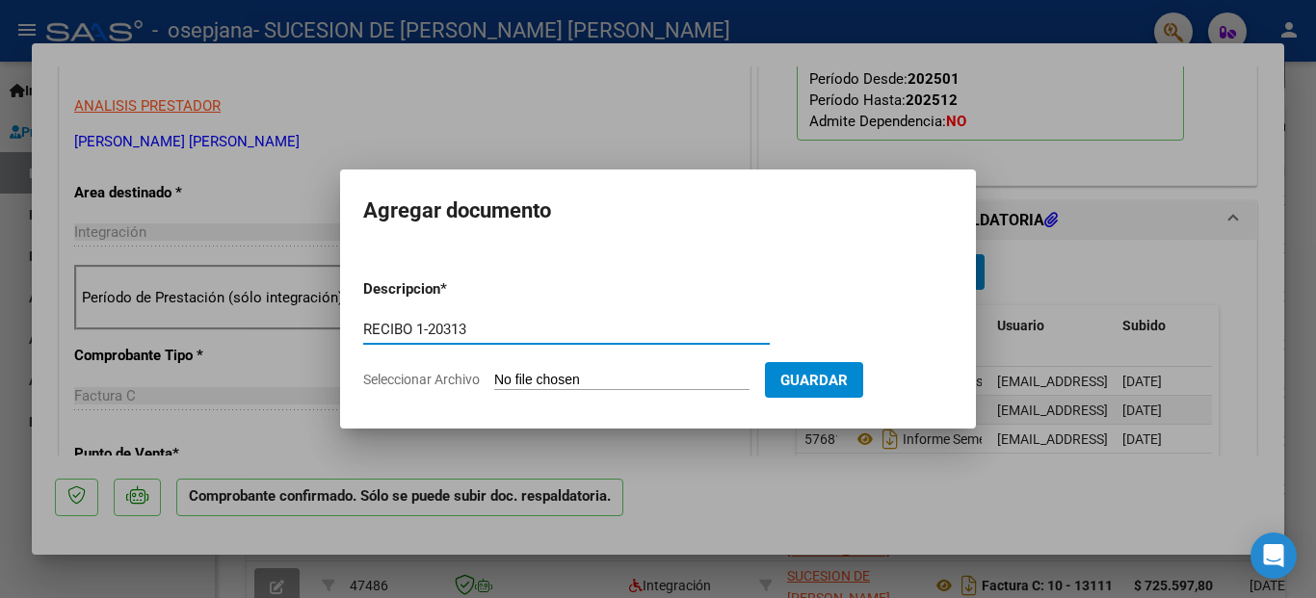
type input "RECIBO 1-20313"
click at [628, 375] on input "Seleccionar Archivo" at bounding box center [621, 381] width 255 height 18
type input "C:\fakepath\RC_0001-00020313_OSEPJANA E846.pdf"
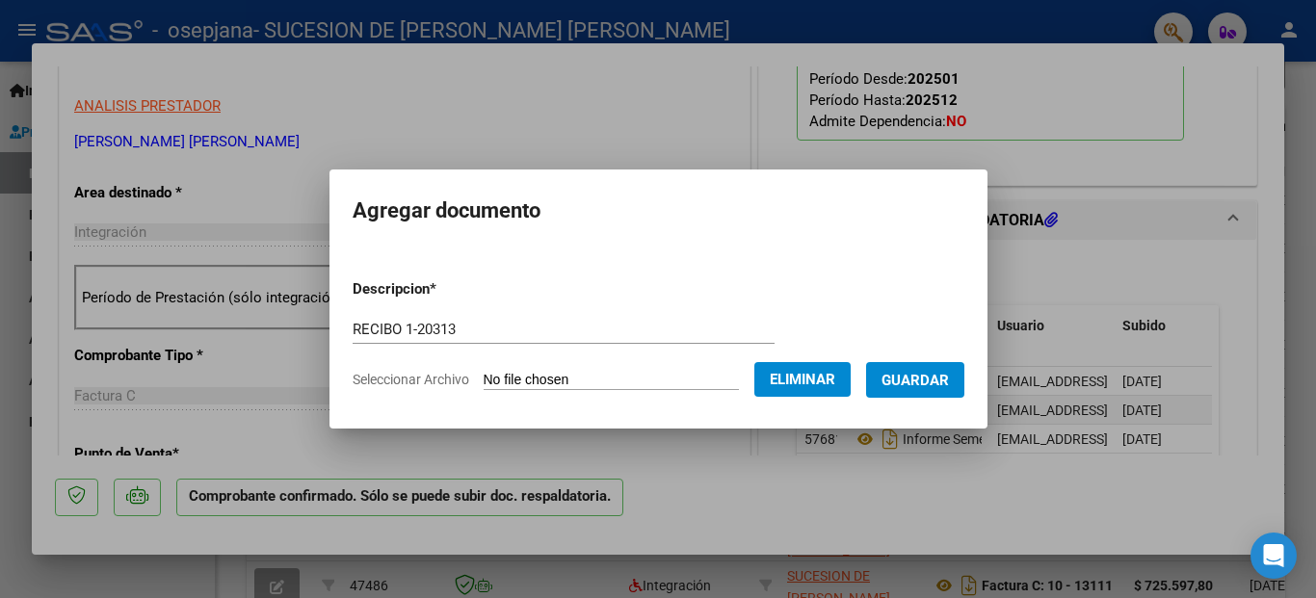
click at [949, 388] on span "Guardar" at bounding box center [914, 380] width 67 height 17
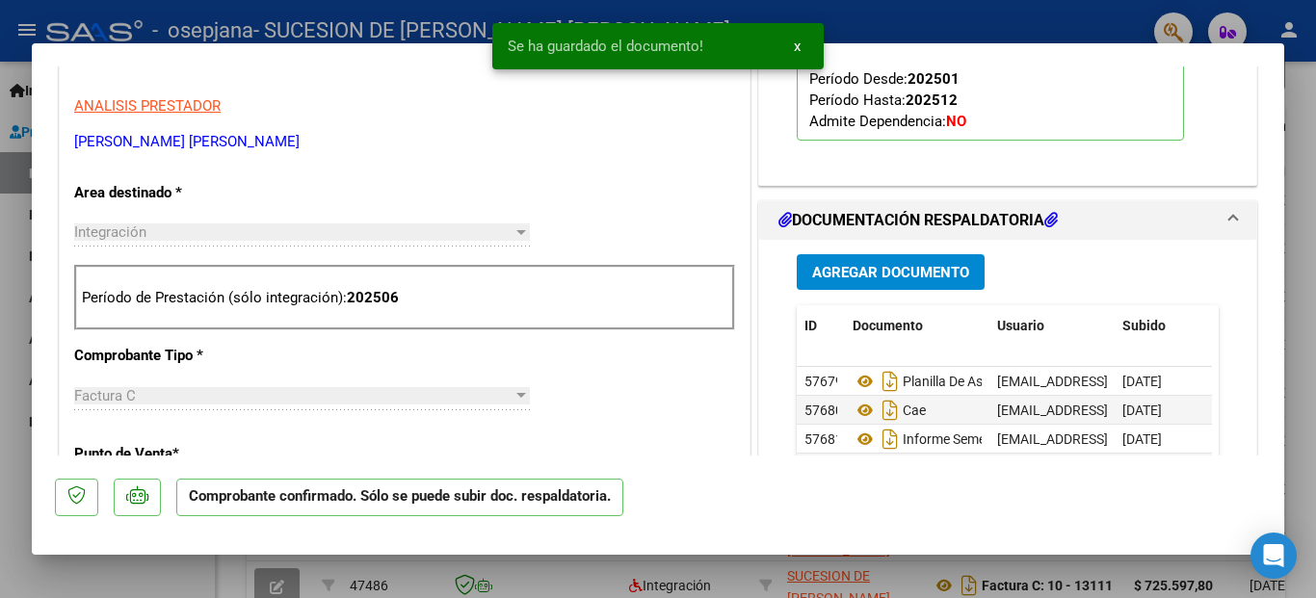
click at [161, 575] on div at bounding box center [658, 299] width 1316 height 598
type input "$ 0,00"
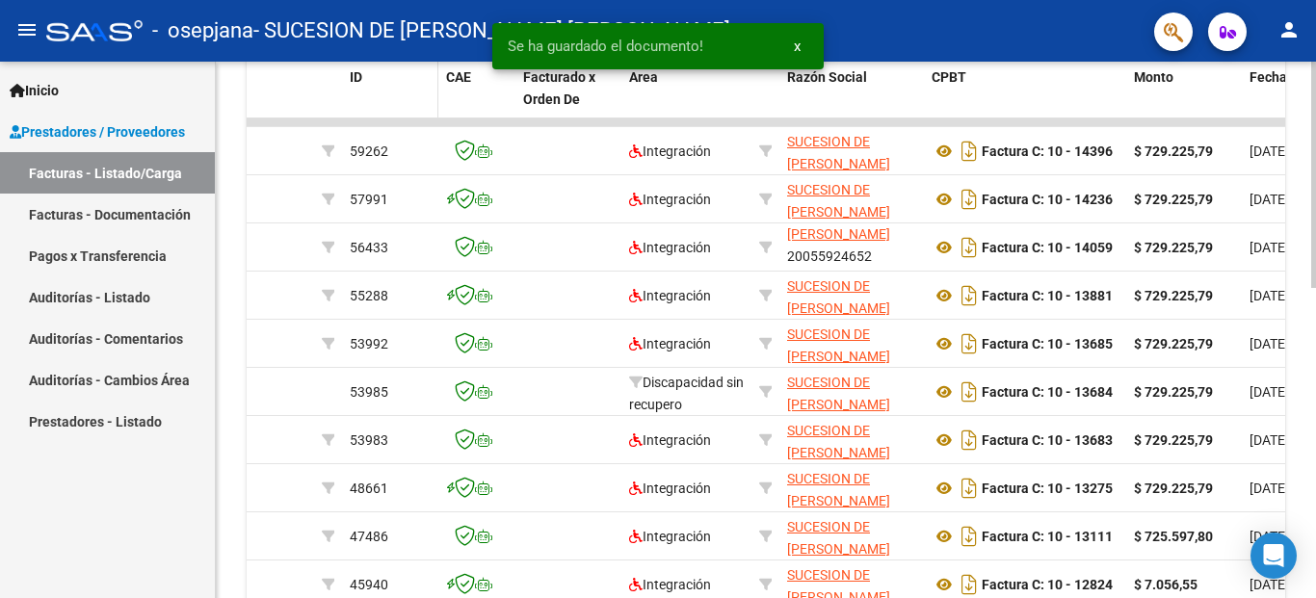
scroll to position [542, 0]
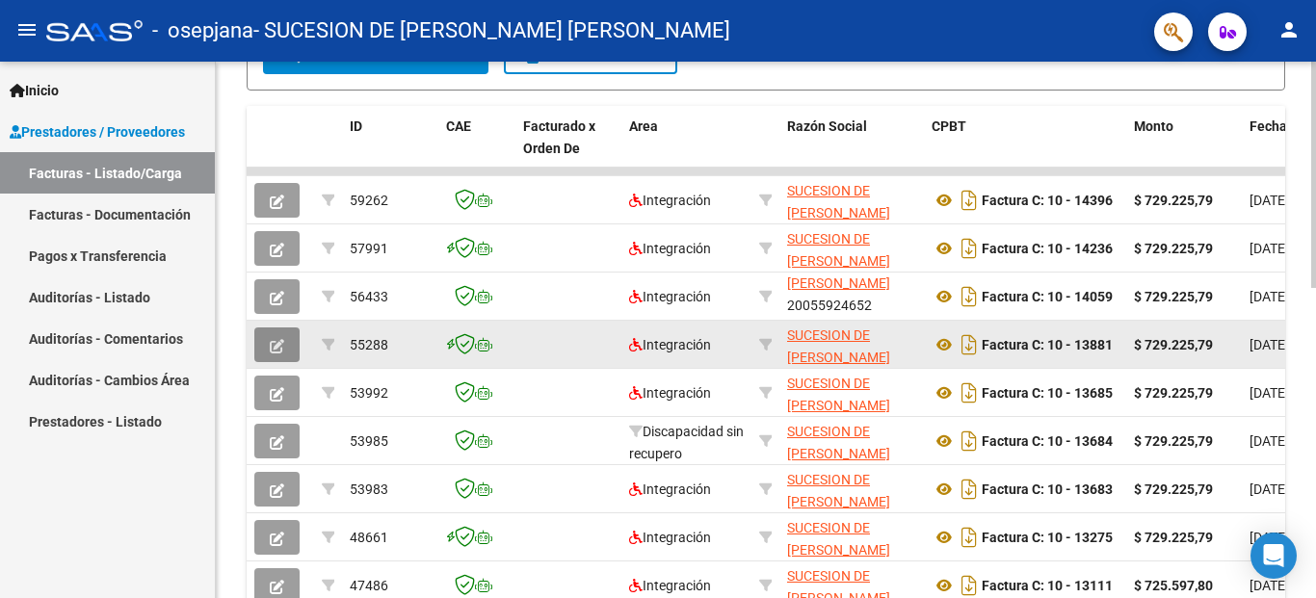
click at [278, 343] on icon "button" at bounding box center [277, 346] width 14 height 14
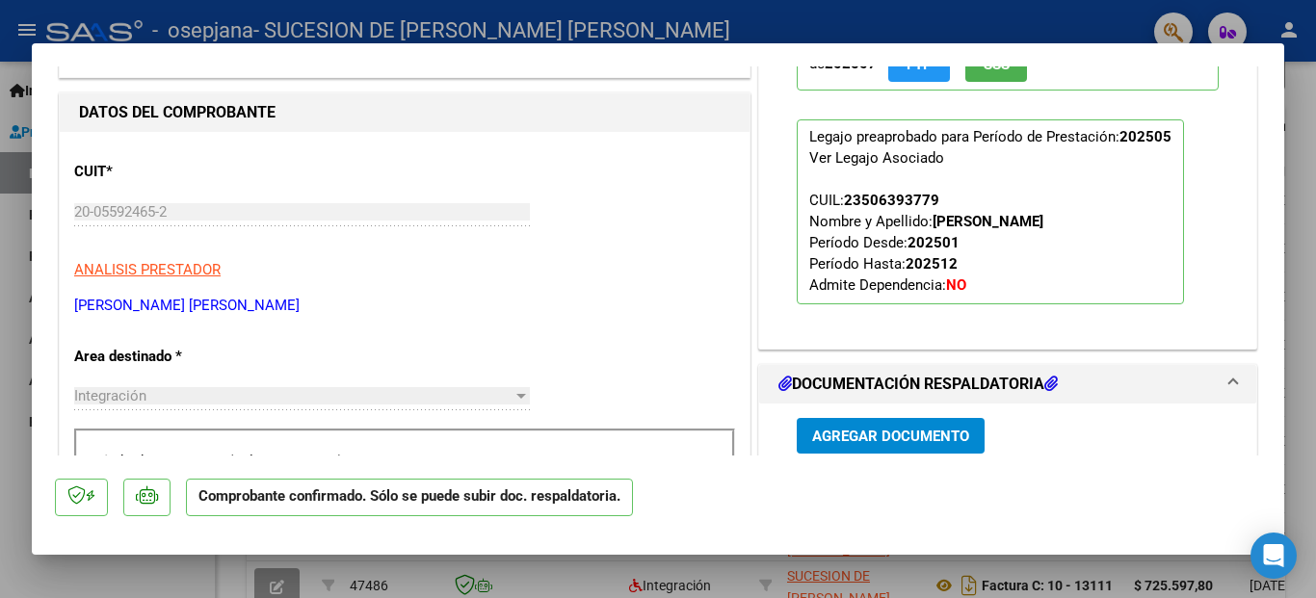
scroll to position [963, 0]
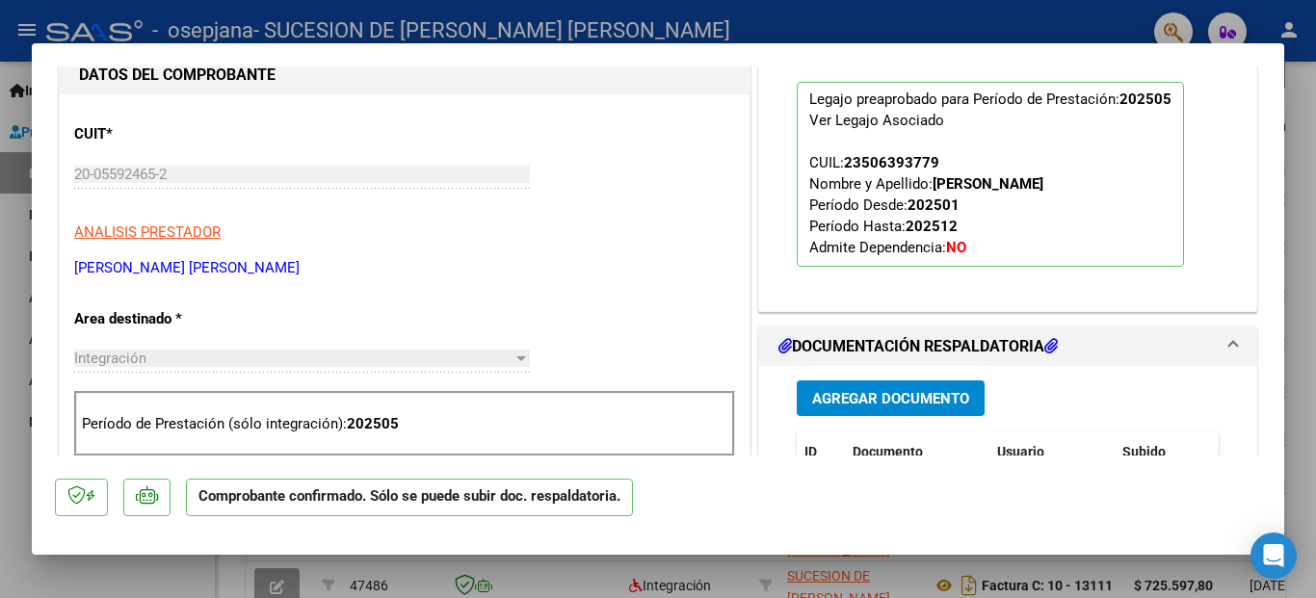
click at [882, 394] on span "Agregar Documento" at bounding box center [890, 398] width 157 height 17
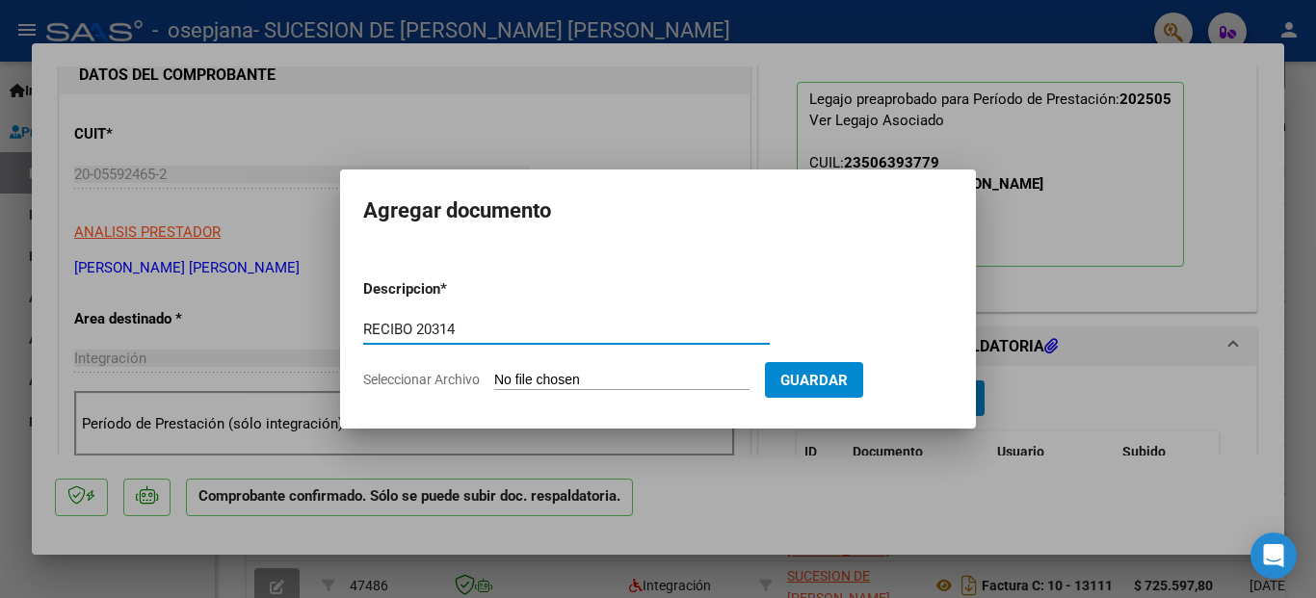
type input "RECIBO 20314"
click at [566, 378] on input "Seleccionar Archivo" at bounding box center [621, 381] width 255 height 18
type input "C:\fakepath\RC_0001-00020314_OSEPJANA E847.pdf"
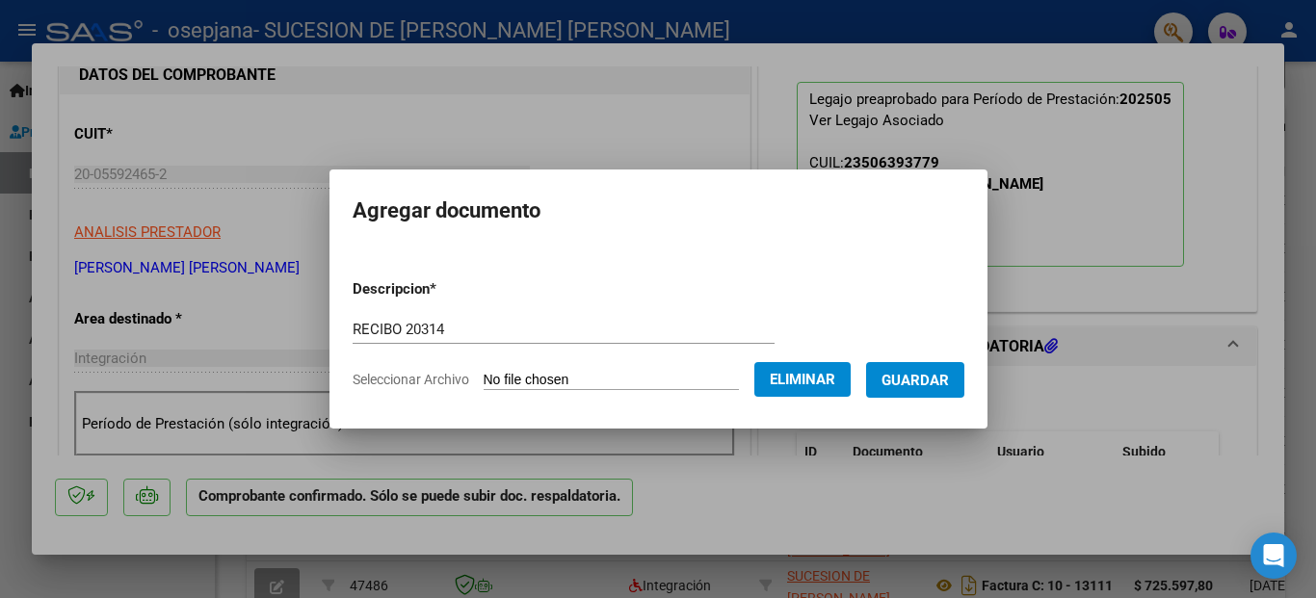
click at [945, 389] on button "Guardar" at bounding box center [915, 380] width 98 height 36
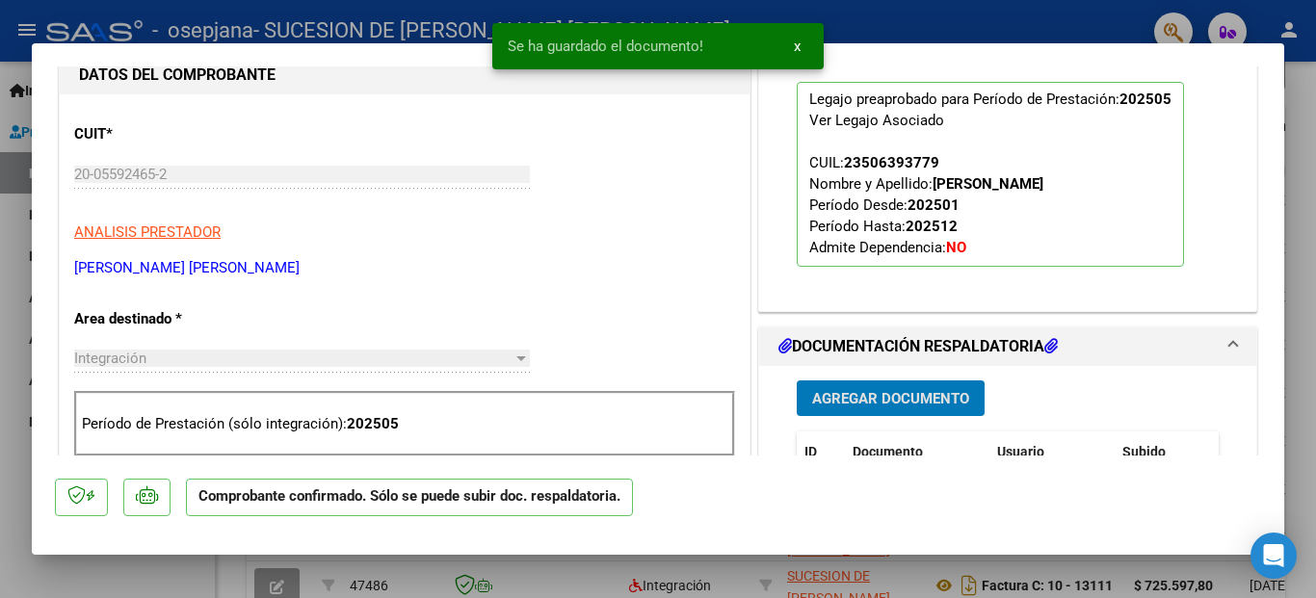
click at [167, 590] on div at bounding box center [658, 299] width 1316 height 598
type input "$ 0,00"
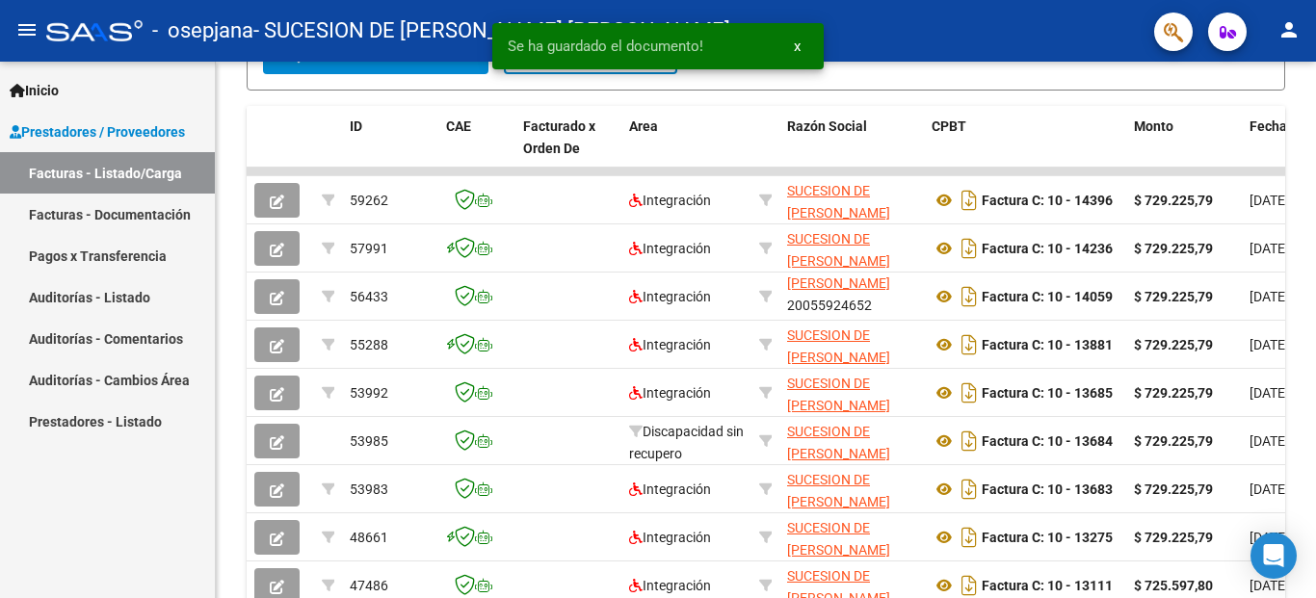
scroll to position [542, 0]
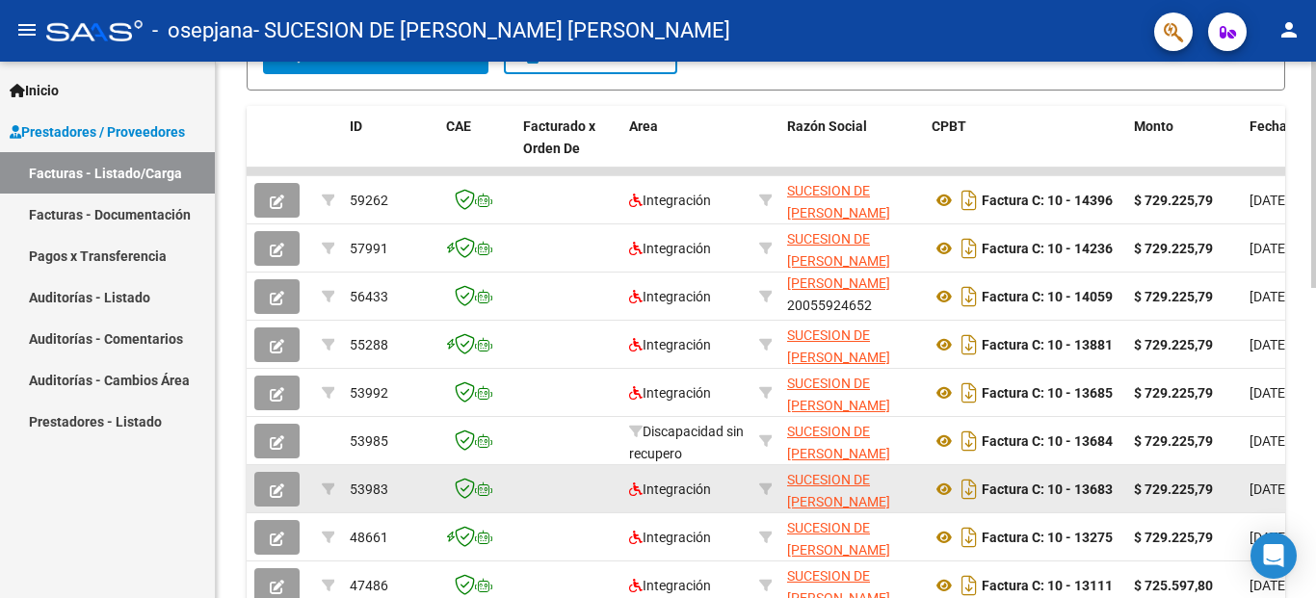
click at [278, 492] on icon "button" at bounding box center [277, 491] width 14 height 14
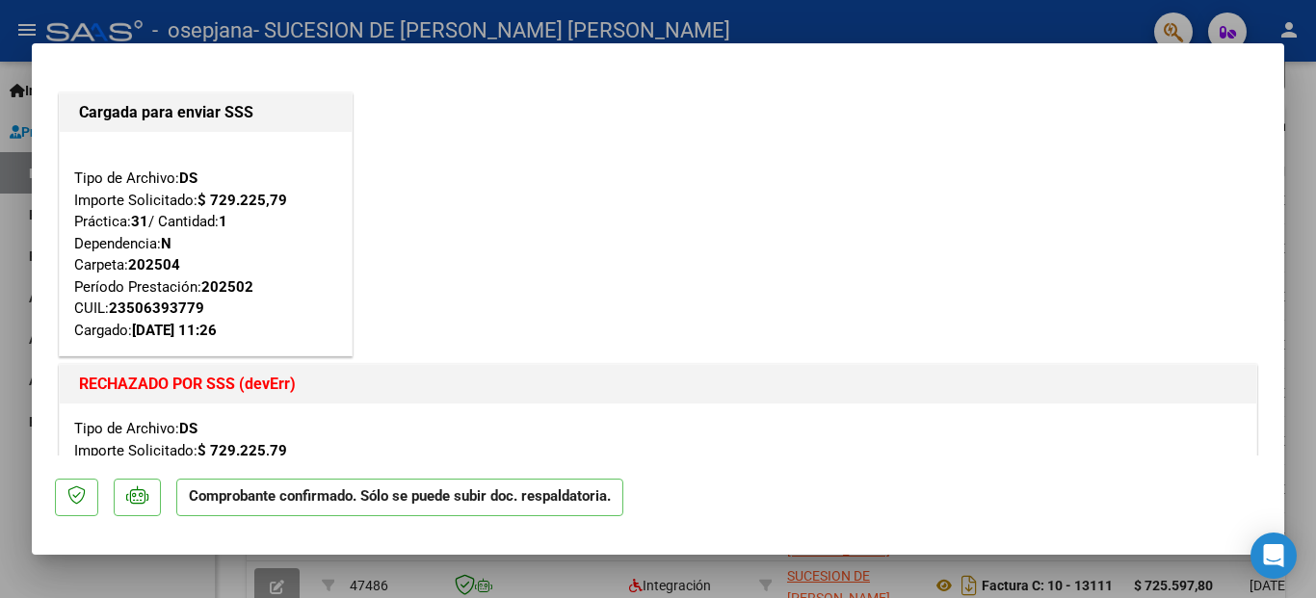
click at [807, 380] on h1 "RECHAZADO POR SSS (devErr)" at bounding box center [658, 384] width 1158 height 23
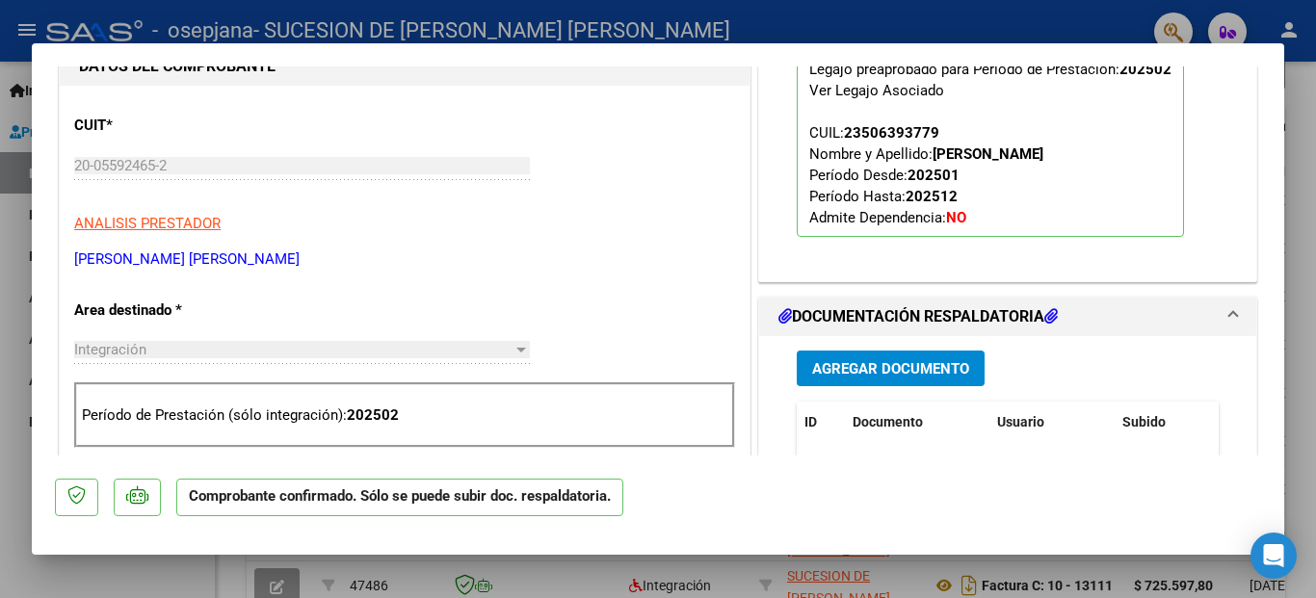
scroll to position [963, 0]
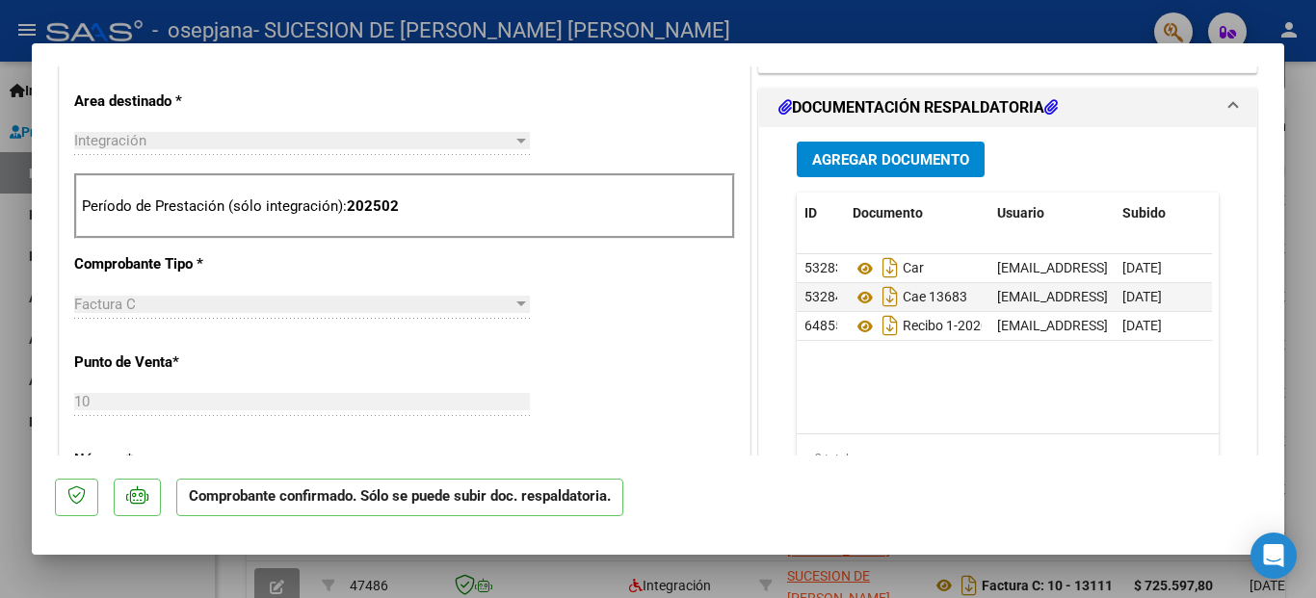
click at [149, 580] on div at bounding box center [658, 299] width 1316 height 598
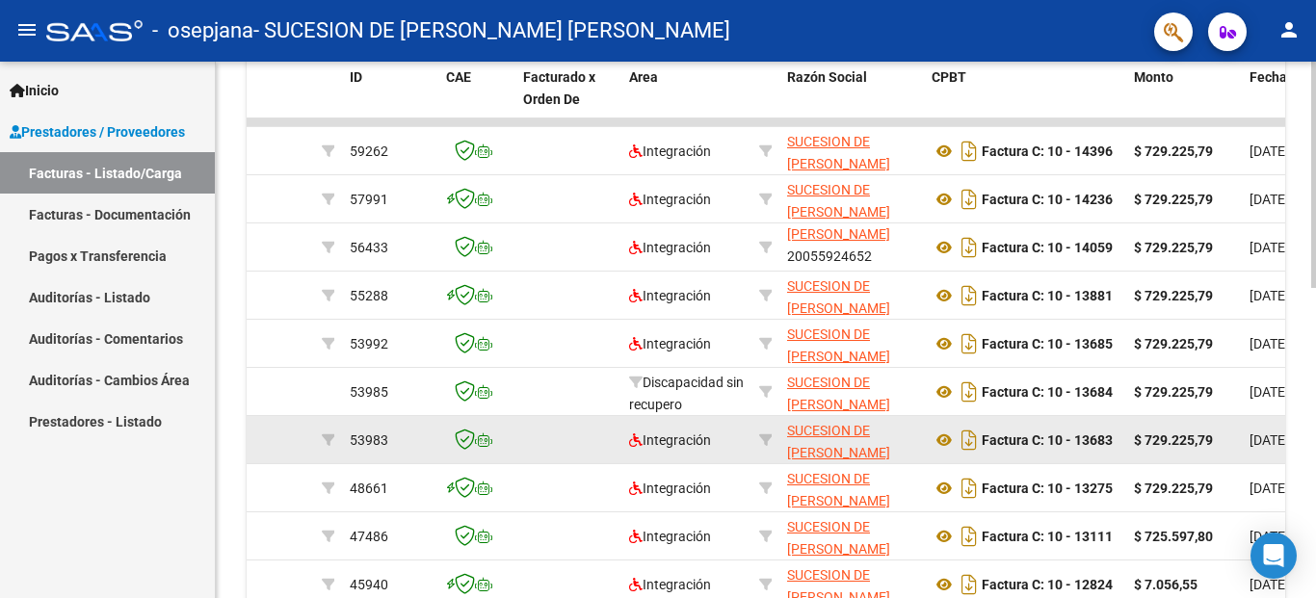
scroll to position [542, 0]
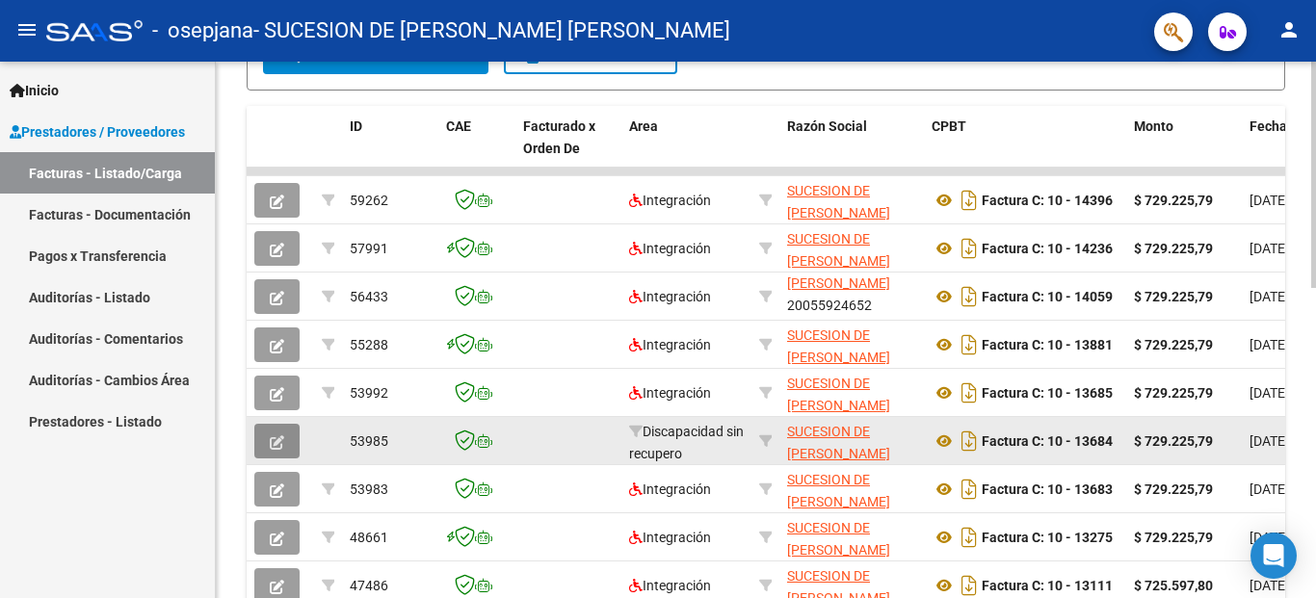
click at [277, 437] on icon "button" at bounding box center [277, 442] width 14 height 14
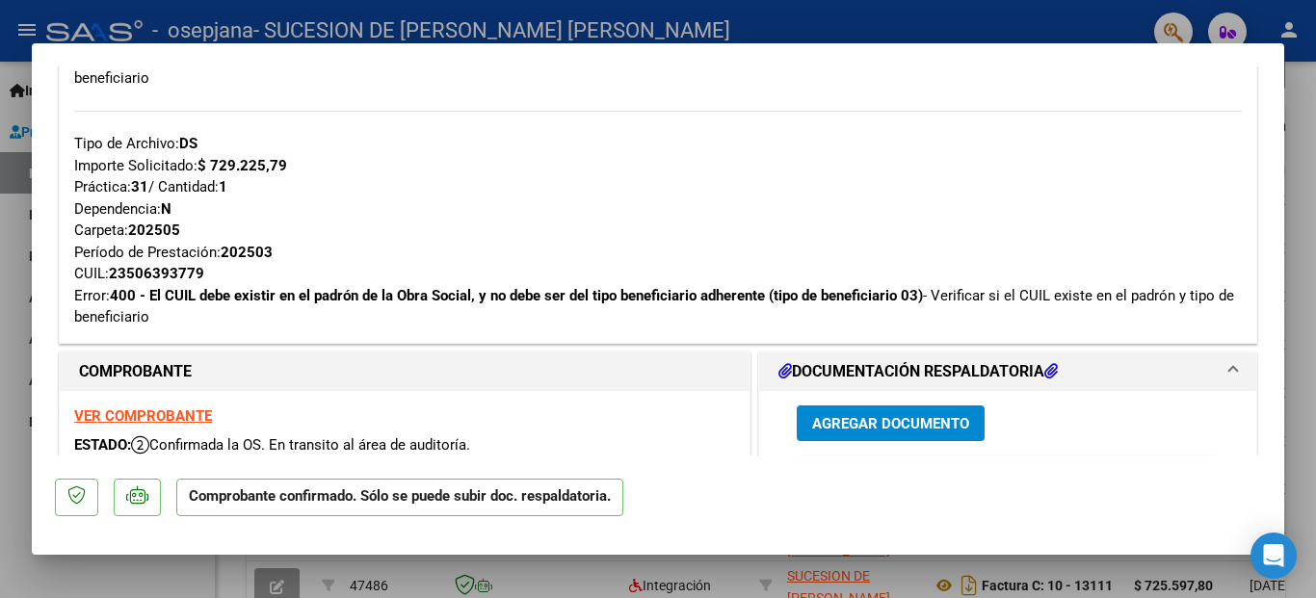
scroll to position [1060, 0]
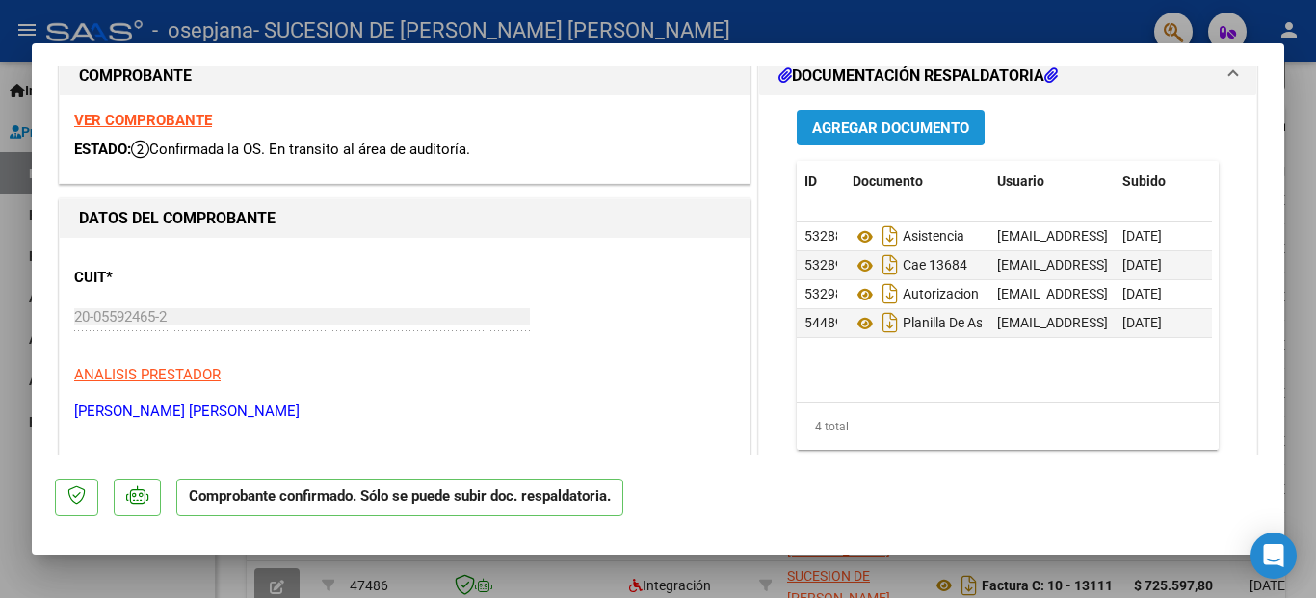
click at [850, 124] on span "Agregar Documento" at bounding box center [890, 127] width 157 height 17
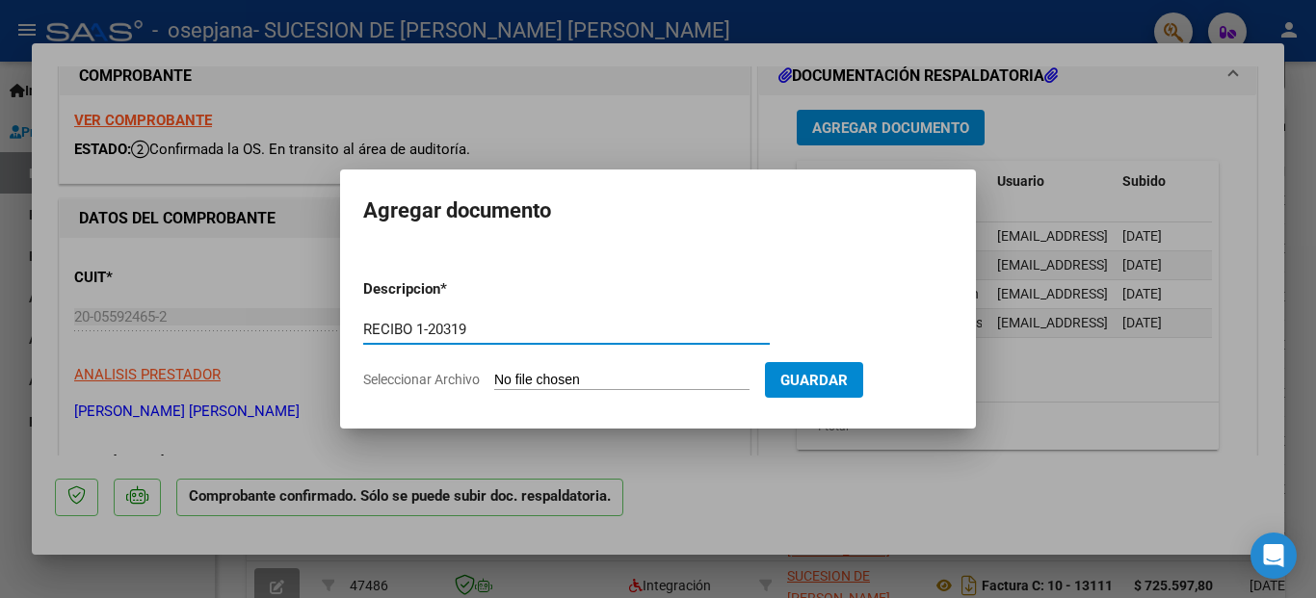
type input "RECIBO 1-20319"
click at [592, 376] on input "Seleccionar Archivo" at bounding box center [621, 381] width 255 height 18
type input "C:\fakepath\RC_0001-00020319_OSEPJANA E8A7.pdf"
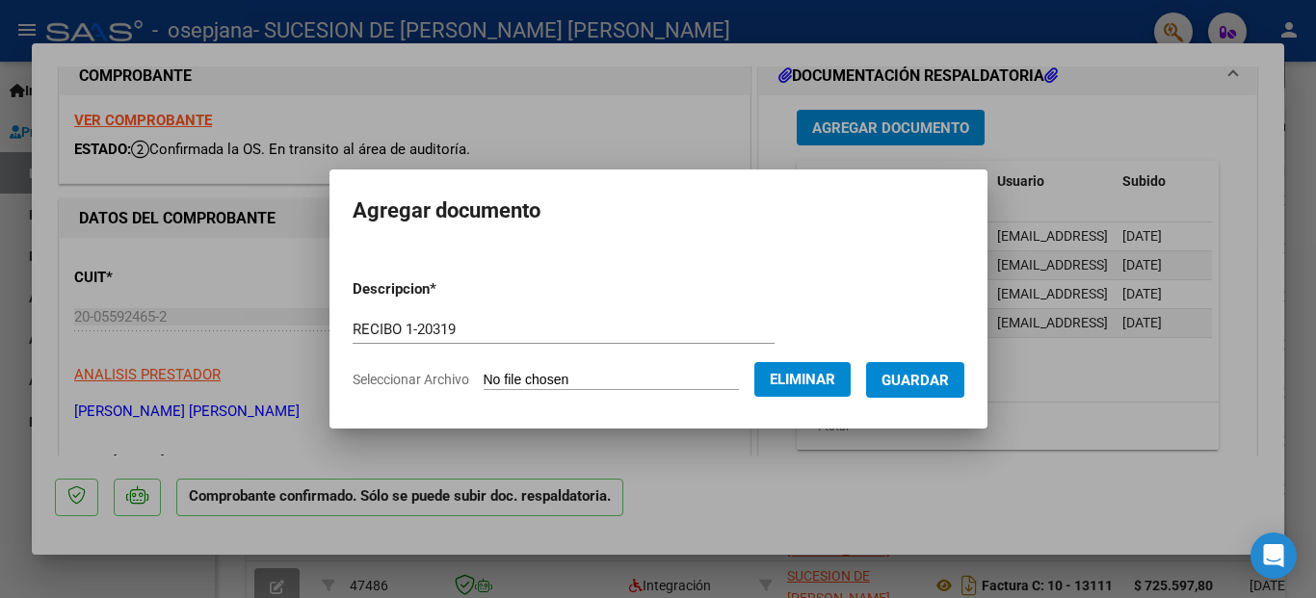
click at [939, 397] on button "Guardar" at bounding box center [915, 380] width 98 height 36
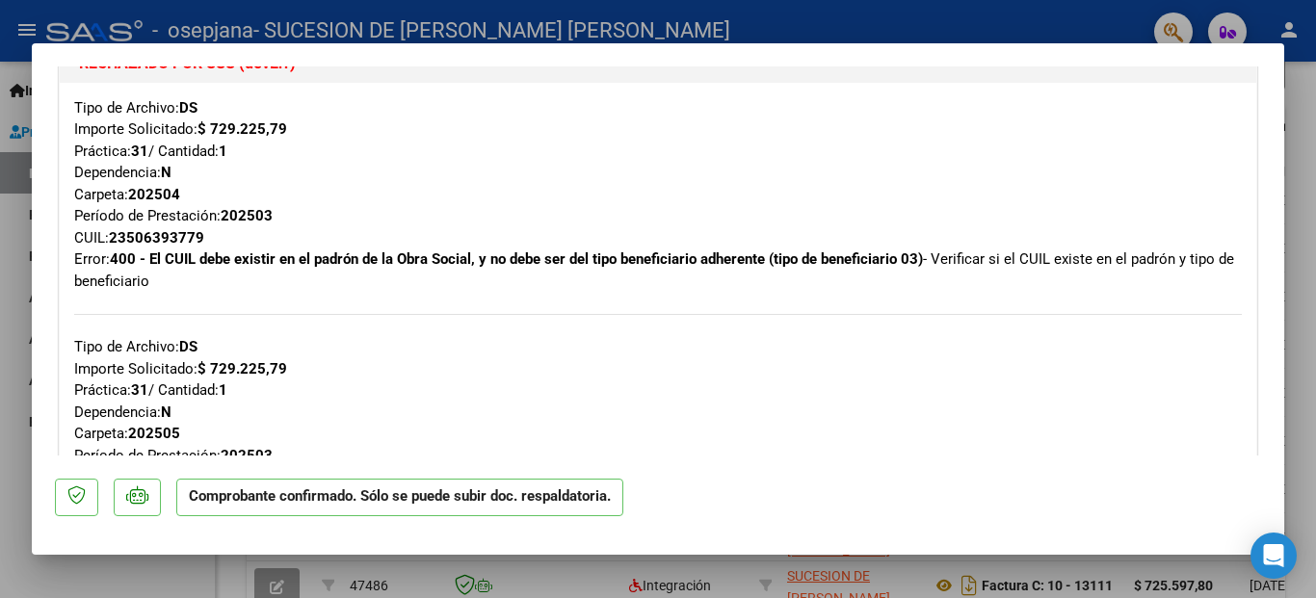
scroll to position [578, 0]
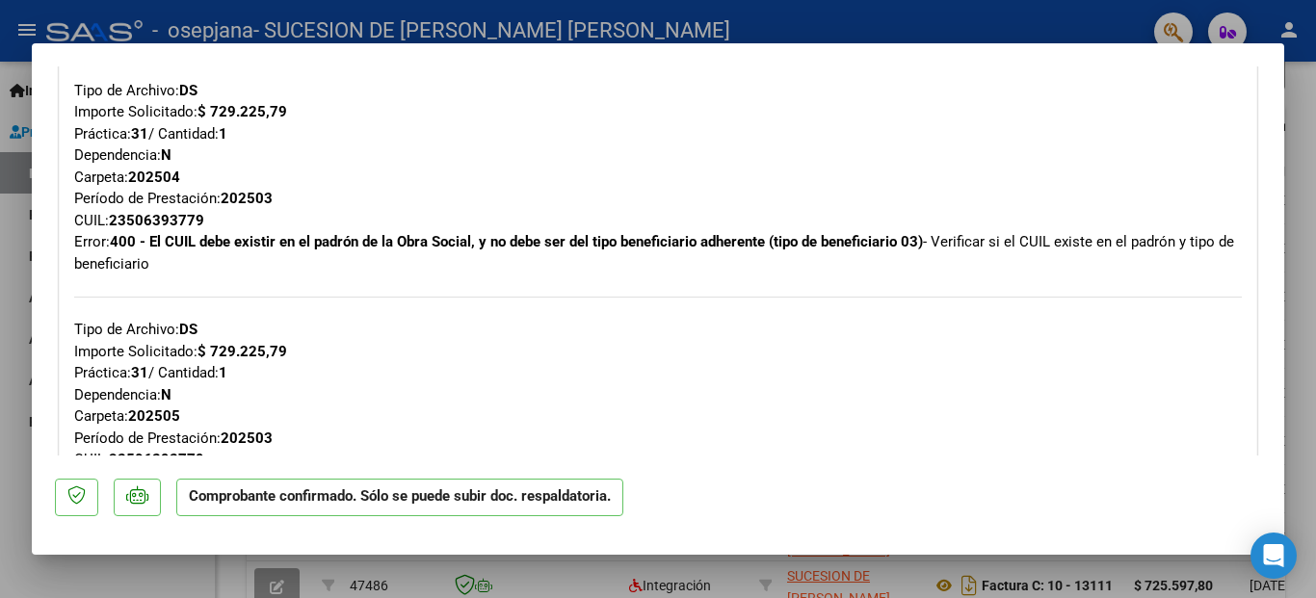
click at [23, 365] on div at bounding box center [658, 299] width 1316 height 598
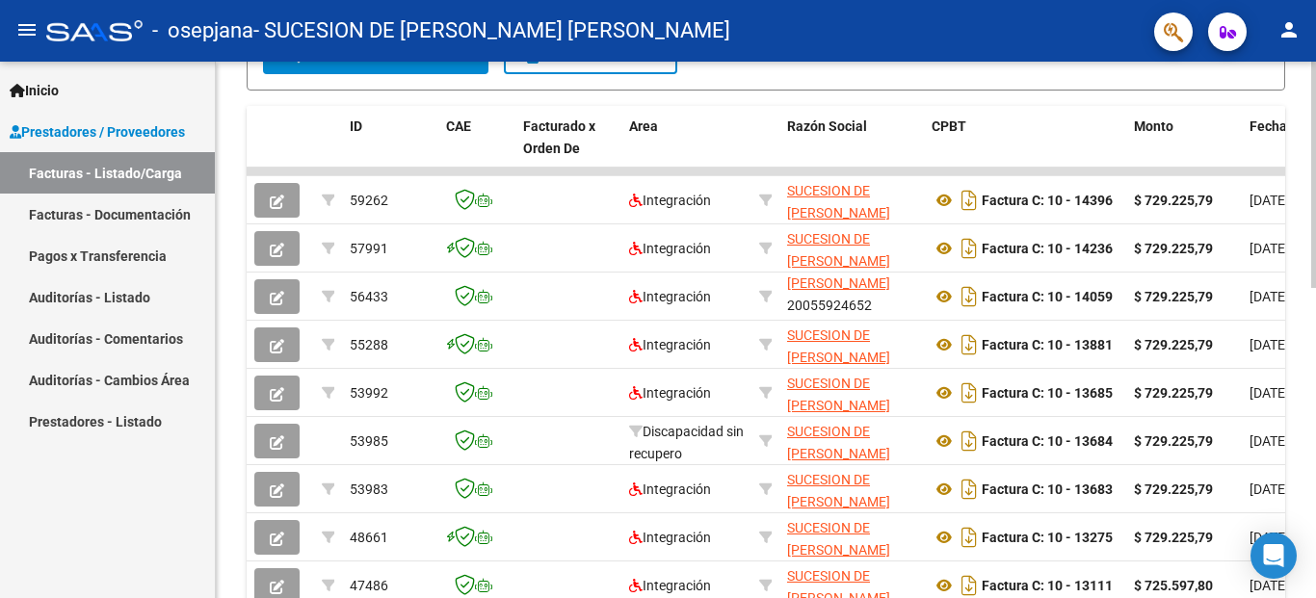
scroll to position [0, 0]
